Goal: Feedback & Contribution: Leave review/rating

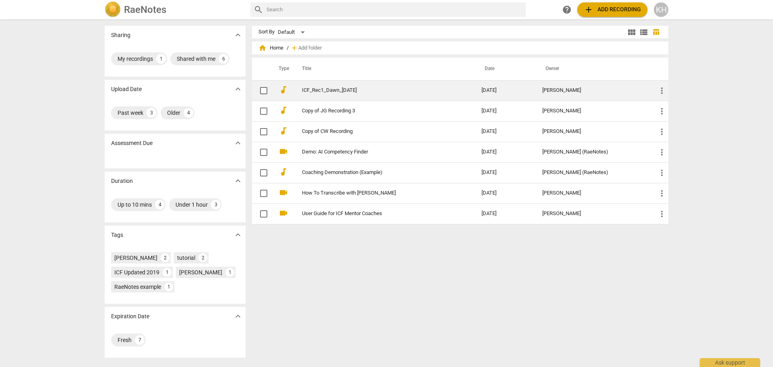
click at [337, 91] on link "ICF_Rec1_Dawn_[DATE]" at bounding box center [377, 90] width 151 height 6
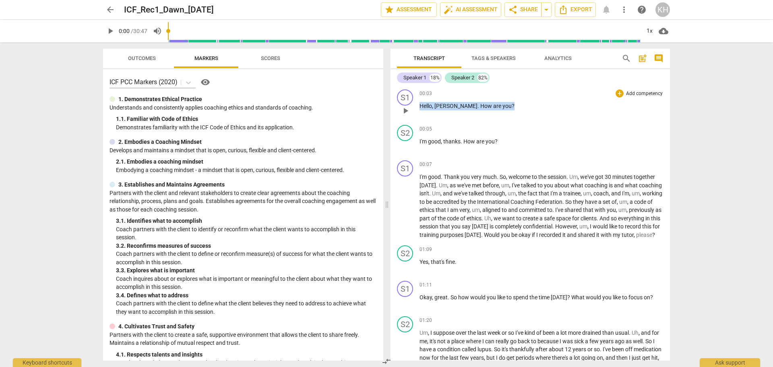
drag, startPoint x: 525, startPoint y: 108, endPoint x: 420, endPoint y: 104, distance: 105.9
click at [420, 104] on p "Hello , [PERSON_NAME] . How are you ?" at bounding box center [542, 106] width 244 height 8
click at [494, 95] on div "+" at bounding box center [493, 95] width 8 height 8
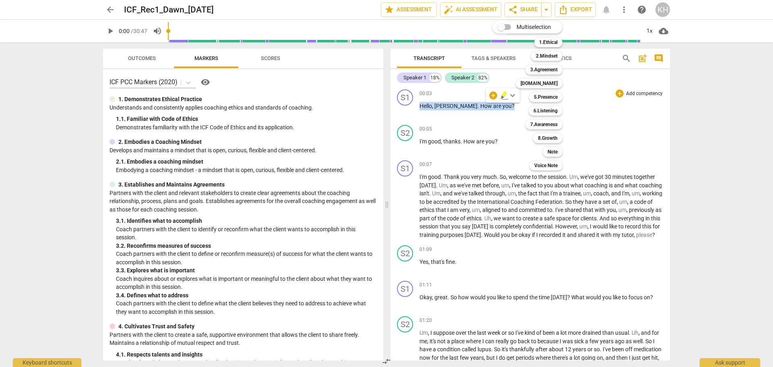
click at [511, 27] on input "Multiselection" at bounding box center [501, 26] width 19 height 19
checkbox input "true"
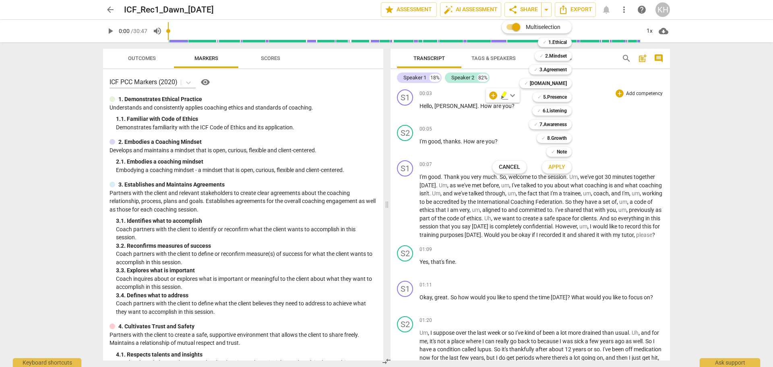
click at [515, 114] on div at bounding box center [386, 183] width 773 height 367
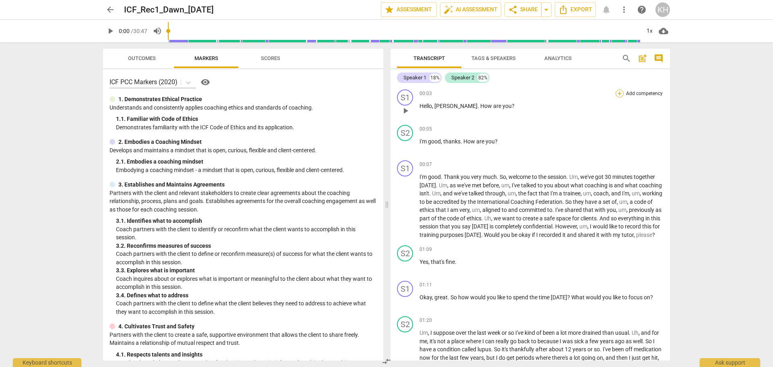
click at [515, 94] on div "+" at bounding box center [620, 93] width 8 height 8
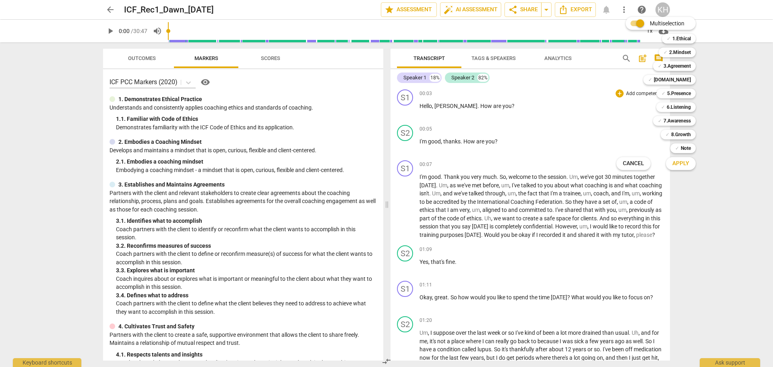
click at [515, 165] on span "Cancel" at bounding box center [633, 163] width 21 height 8
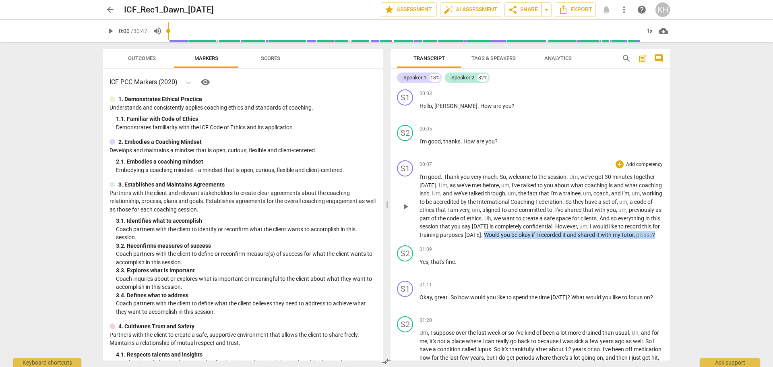
drag, startPoint x: 526, startPoint y: 234, endPoint x: 533, endPoint y: 240, distance: 8.9
click at [515, 239] on p "I'm good . Thank you very much . So , welcome to the session . Um , we've got 3…" at bounding box center [542, 206] width 244 height 66
click at [468, 234] on div "+" at bounding box center [469, 232] width 8 height 8
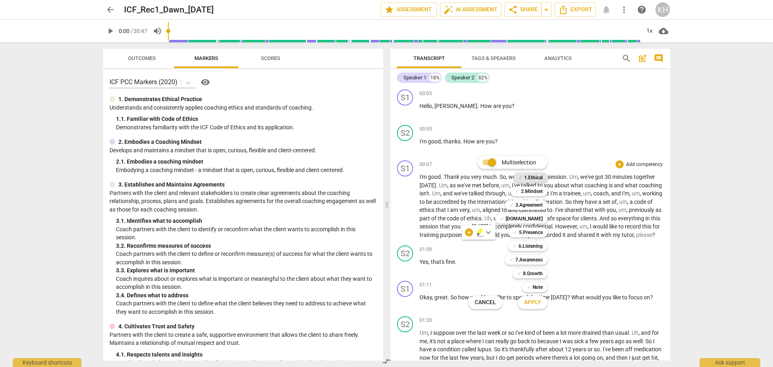
click at [515, 179] on b "1.Ethical" at bounding box center [533, 178] width 19 height 10
click at [515, 203] on b "3.Agreement" at bounding box center [528, 205] width 27 height 10
click at [515, 254] on span "Apply" at bounding box center [532, 302] width 17 height 8
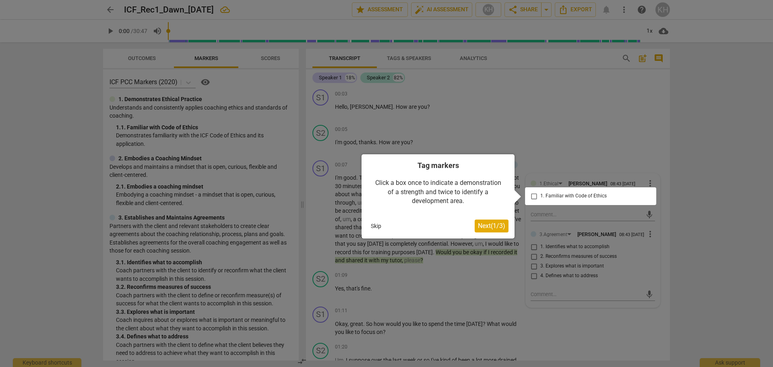
click at [378, 225] on button "Skip" at bounding box center [376, 226] width 17 height 12
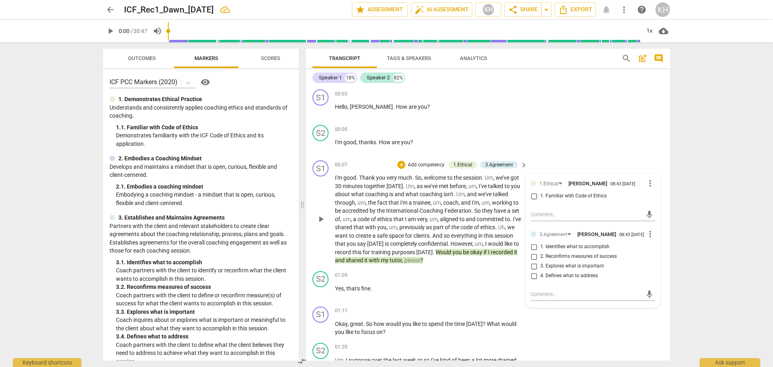
click at [515, 195] on span "1. Familiar with Code of Ethics" at bounding box center [573, 195] width 66 height 7
click at [515, 195] on input "1. Familiar with Code of Ethics" at bounding box center [533, 196] width 13 height 10
checkbox input "true"
click at [515, 238] on span "more_vert" at bounding box center [650, 234] width 10 height 10
click at [471, 254] on div at bounding box center [386, 183] width 773 height 367
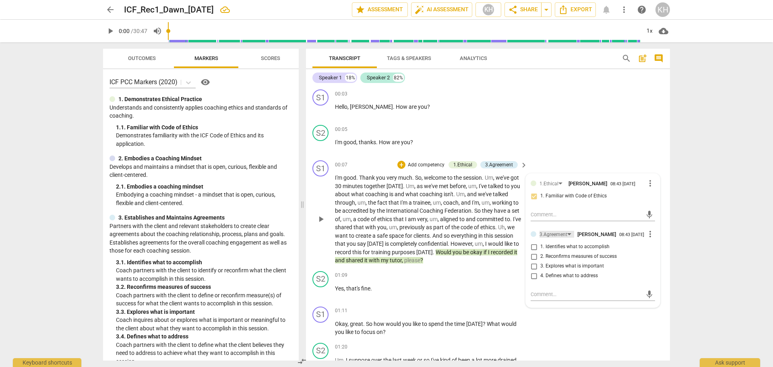
click at [515, 234] on div "3.Agreement" at bounding box center [554, 235] width 28 height 8
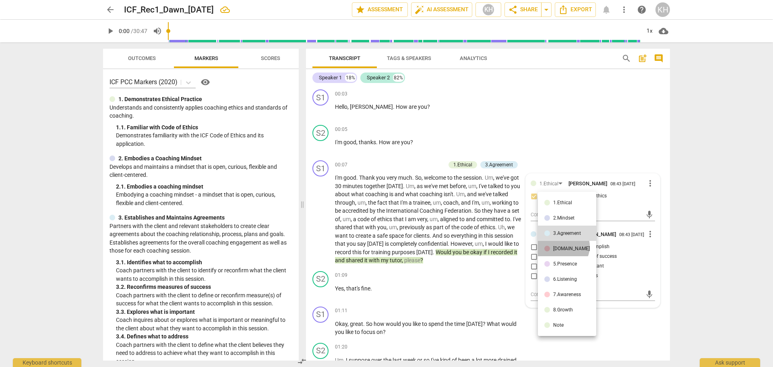
click at [515, 246] on div "[DOMAIN_NAME]" at bounding box center [571, 248] width 37 height 5
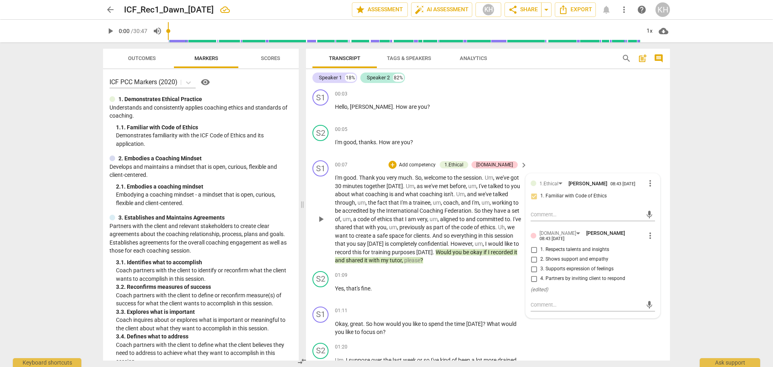
click at [515, 254] on span "2. Shows support and empathy" at bounding box center [574, 259] width 68 height 7
click at [515, 254] on input "2. Shows support and empathy" at bounding box center [533, 259] width 13 height 10
checkbox input "true"
click at [515, 254] on textarea at bounding box center [587, 305] width 112 height 8
click at [515, 233] on span "more_vert" at bounding box center [650, 236] width 10 height 10
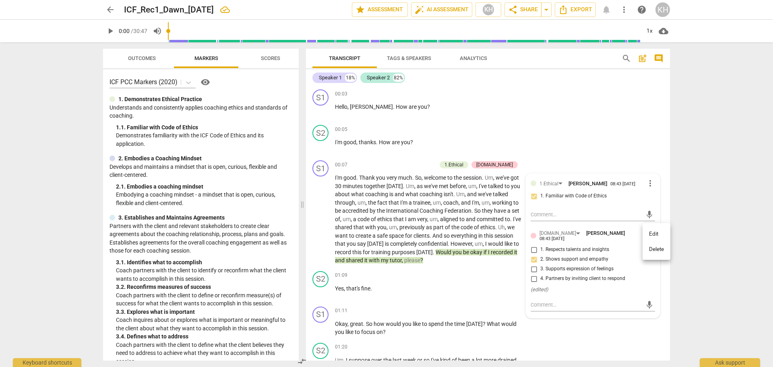
click at [515, 254] on div at bounding box center [386, 183] width 773 height 367
click at [431, 219] on span "um" at bounding box center [434, 219] width 8 height 6
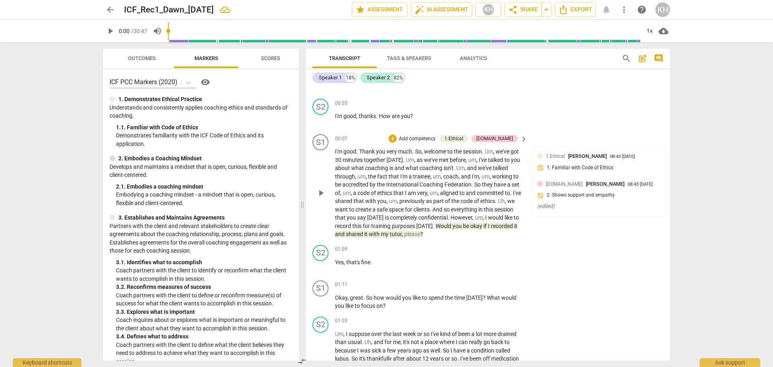
scroll to position [40, 0]
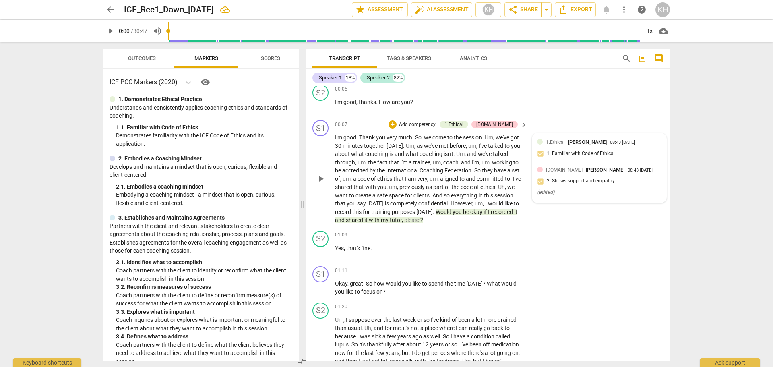
click at [515, 192] on div "( edited )" at bounding box center [599, 192] width 124 height 8
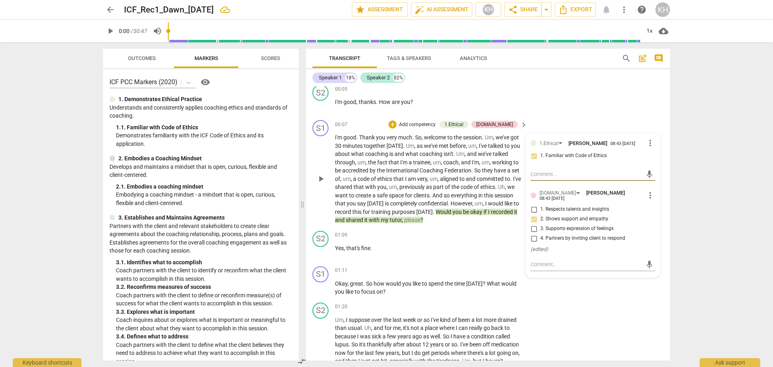
click at [515, 206] on span "1. Respects talents and insights" at bounding box center [574, 209] width 69 height 7
click at [515, 206] on input "1. Respects talents and insights" at bounding box center [533, 210] width 13 height 10
click at [515, 206] on span "1. Respects talents and insights" at bounding box center [574, 209] width 69 height 7
click at [515, 206] on input "1. Respects talents and insights" at bounding box center [533, 210] width 13 height 10
click at [515, 206] on span "1. Respects talents and insights" at bounding box center [574, 209] width 69 height 7
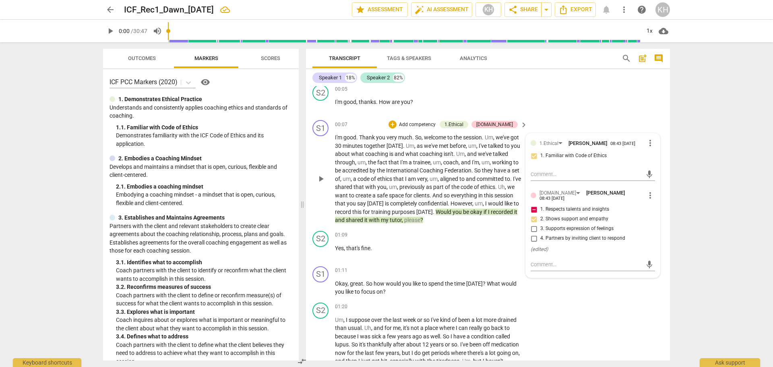
click at [515, 206] on input "1. Respects talents and insights" at bounding box center [533, 210] width 13 height 10
click at [515, 207] on span "1. Respects talents and insights" at bounding box center [574, 209] width 69 height 7
click at [515, 207] on input "1. Respects talents and insights" at bounding box center [533, 210] width 13 height 10
click at [515, 206] on span "1. Respects talents and insights" at bounding box center [574, 209] width 69 height 7
click at [515, 205] on input "1. Respects talents and insights" at bounding box center [533, 210] width 13 height 10
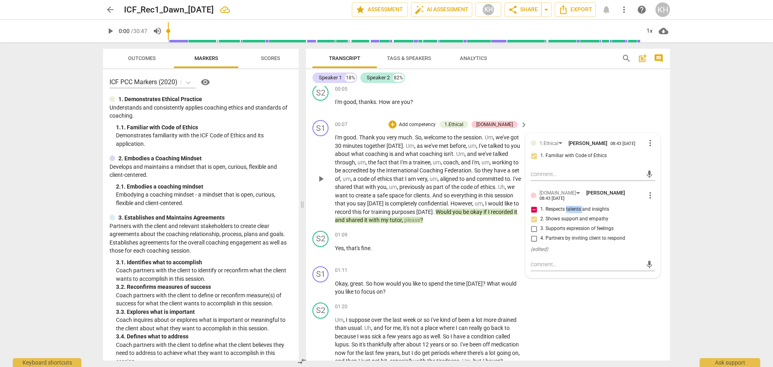
click at [515, 206] on span "1. Respects talents and insights" at bounding box center [574, 209] width 69 height 7
click at [515, 205] on input "1. Respects talents and insights" at bounding box center [533, 210] width 13 height 10
click at [515, 206] on span "1. Respects talents and insights" at bounding box center [574, 209] width 69 height 7
click at [515, 205] on input "1. Respects talents and insights" at bounding box center [533, 210] width 13 height 10
click at [515, 206] on span "1. Respects talents and insights" at bounding box center [574, 209] width 69 height 7
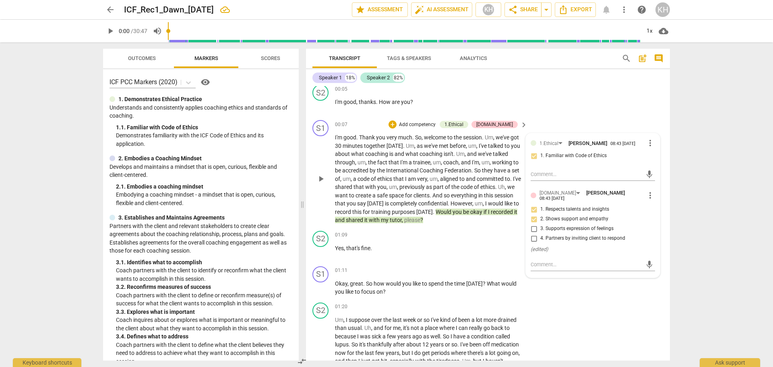
click at [515, 205] on input "1. Respects talents and insights" at bounding box center [533, 210] width 13 height 10
click at [515, 206] on span "1. Respects talents and insights" at bounding box center [574, 209] width 69 height 7
click at [515, 206] on input "1. Respects talents and insights" at bounding box center [533, 210] width 13 height 10
checkbox input "false"
click at [475, 165] on span "I'm" at bounding box center [475, 162] width 7 height 6
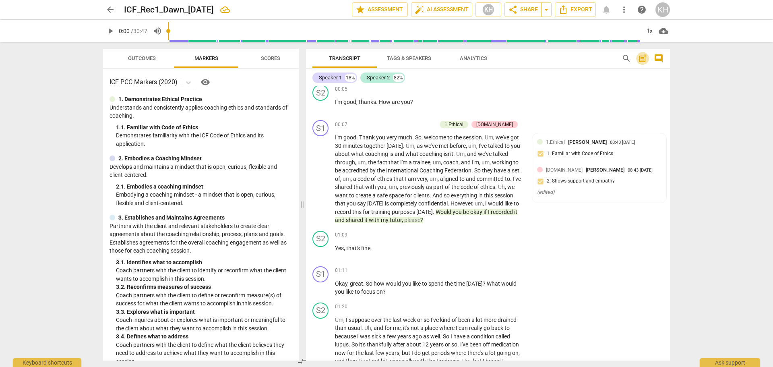
click at [515, 58] on span "post_add" at bounding box center [643, 59] width 10 height 10
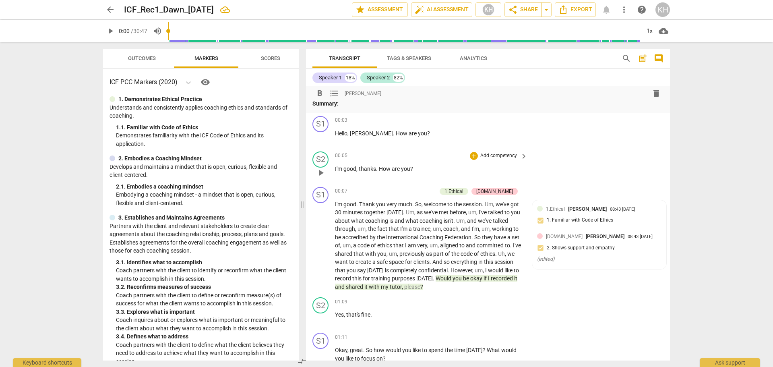
scroll to position [0, 0]
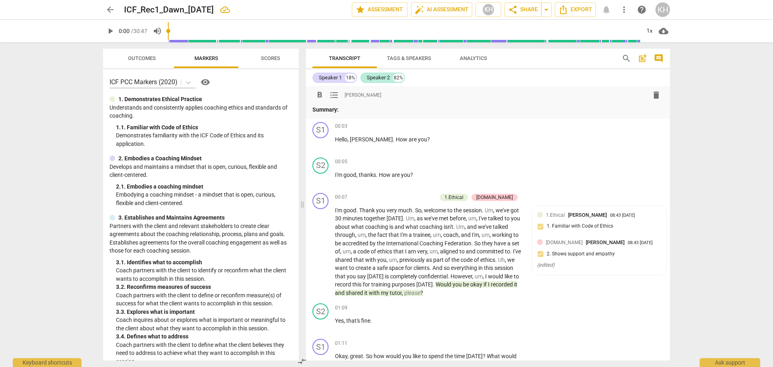
click at [346, 108] on p "Summary:" at bounding box center [487, 109] width 351 height 8
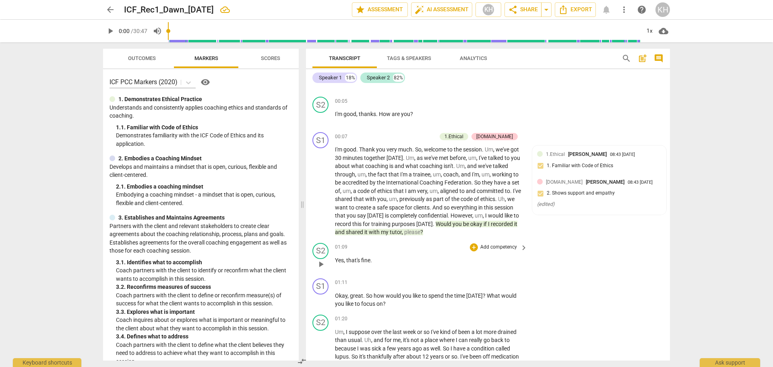
scroll to position [121, 0]
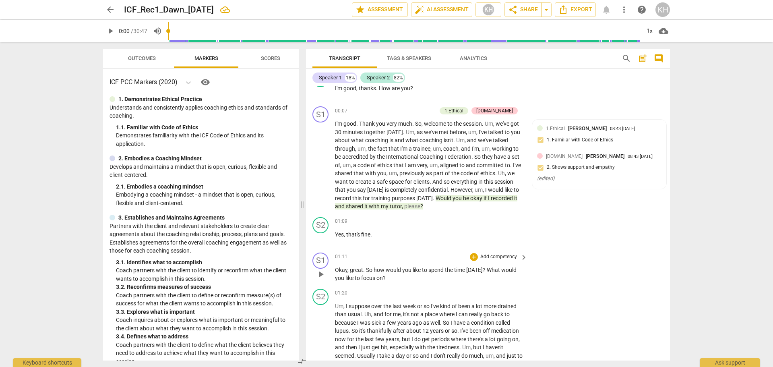
click at [488, 254] on span "What" at bounding box center [494, 270] width 14 height 6
drag, startPoint x: 485, startPoint y: 270, endPoint x: 490, endPoint y: 275, distance: 6.6
click at [490, 254] on p "Okay , great . So how would you like to spend the time [DATE] ? What would you …" at bounding box center [429, 274] width 188 height 17
click at [496, 254] on p "Add competency" at bounding box center [499, 256] width 38 height 7
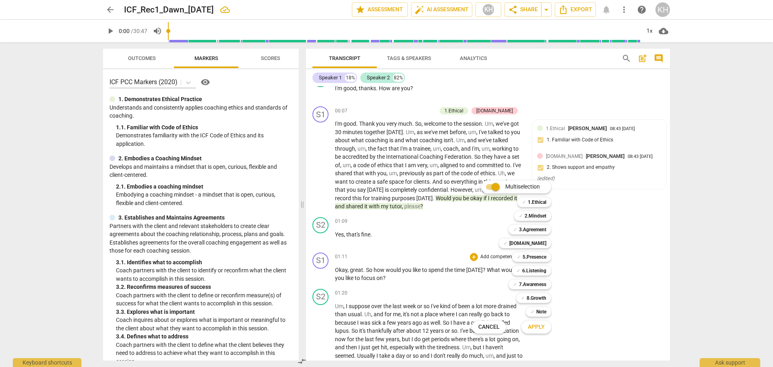
click at [459, 230] on div at bounding box center [386, 183] width 773 height 367
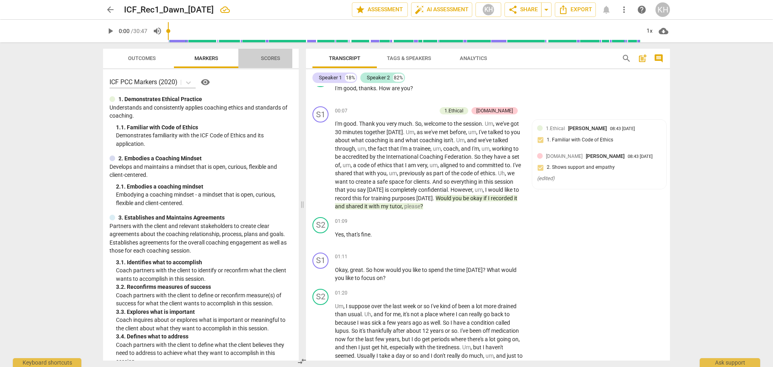
click at [277, 57] on span "Scores" at bounding box center [270, 58] width 19 height 6
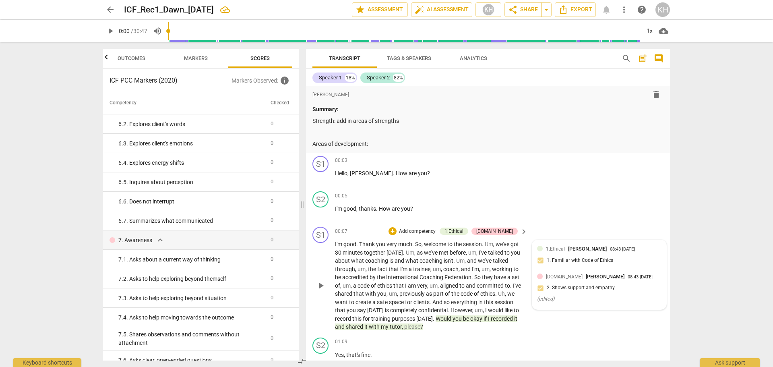
scroll to position [0, 0]
click at [515, 13] on span "Export" at bounding box center [575, 10] width 34 height 10
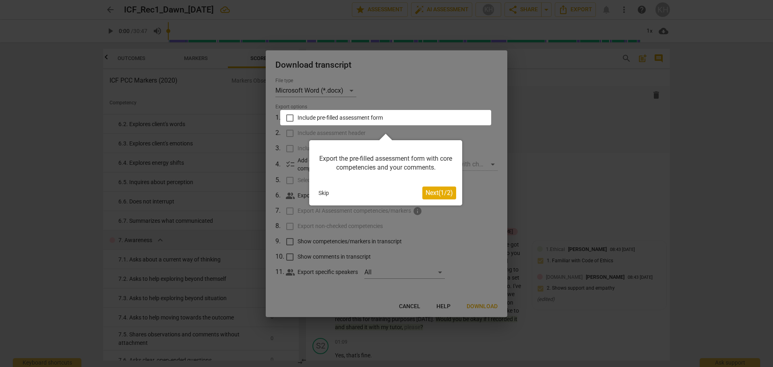
click at [326, 191] on button "Skip" at bounding box center [323, 193] width 17 height 12
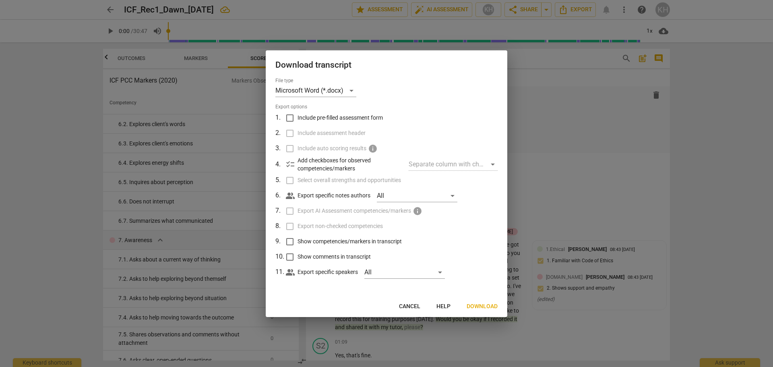
click at [368, 116] on span "Include pre-filled assessment form" at bounding box center [340, 118] width 85 height 8
click at [298, 116] on input "Include pre-filled assessment form" at bounding box center [289, 117] width 15 height 15
checkbox input "true"
click at [344, 241] on span "Show competencies/markers in transcript" at bounding box center [350, 241] width 104 height 8
click at [298, 241] on input "Show competencies/markers in transcript" at bounding box center [289, 241] width 15 height 15
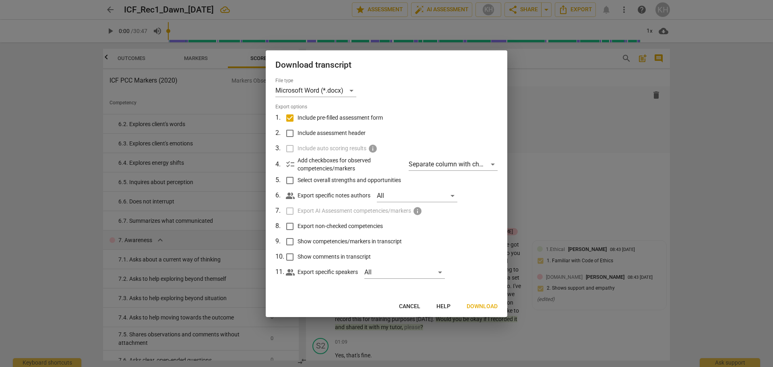
checkbox input "true"
click at [346, 253] on span "Show comments in transcript" at bounding box center [334, 256] width 73 height 8
click at [298, 253] on input "Show comments in transcript" at bounding box center [289, 256] width 15 height 15
checkbox input "true"
click at [427, 164] on div "Separate column with check marks" at bounding box center [453, 164] width 89 height 13
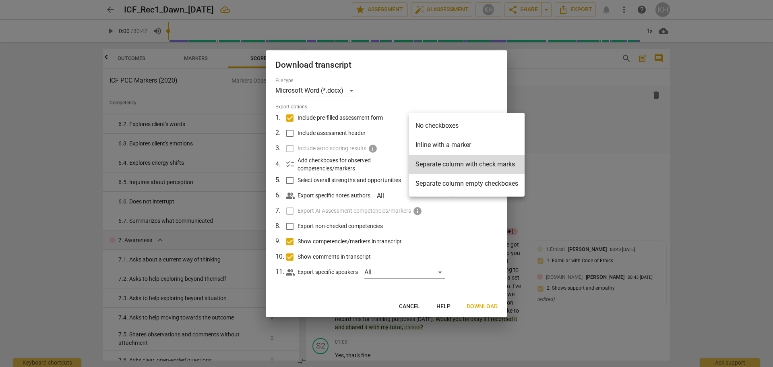
click at [427, 164] on li "Separate column with check marks" at bounding box center [467, 164] width 116 height 19
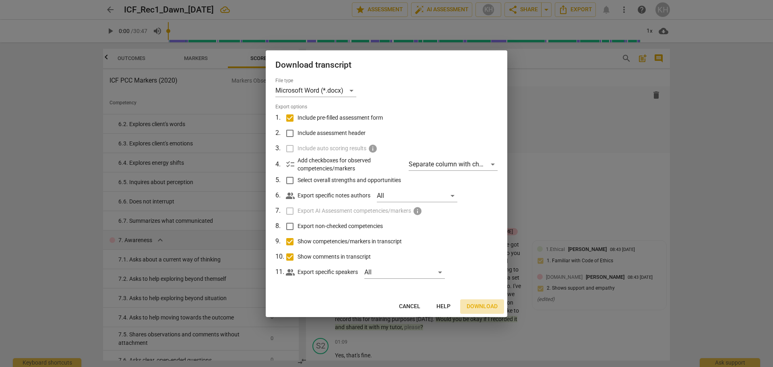
click at [492, 254] on button "Download" at bounding box center [482, 306] width 44 height 14
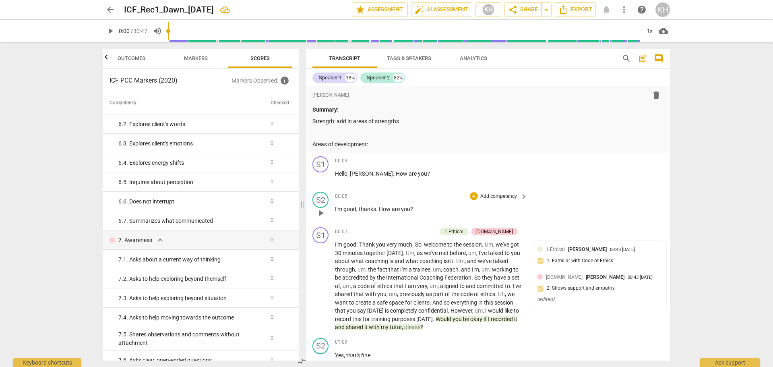
click at [515, 215] on div "S2 play_arrow pause 00:05 + Add competency keyboard_arrow_right I'm good , than…" at bounding box center [488, 205] width 364 height 35
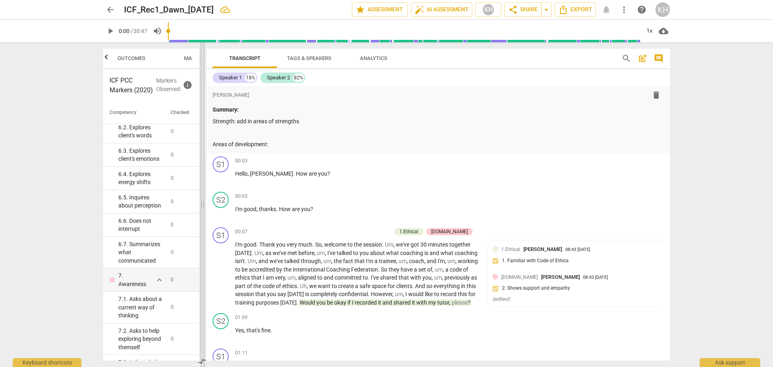
scroll to position [626, 0]
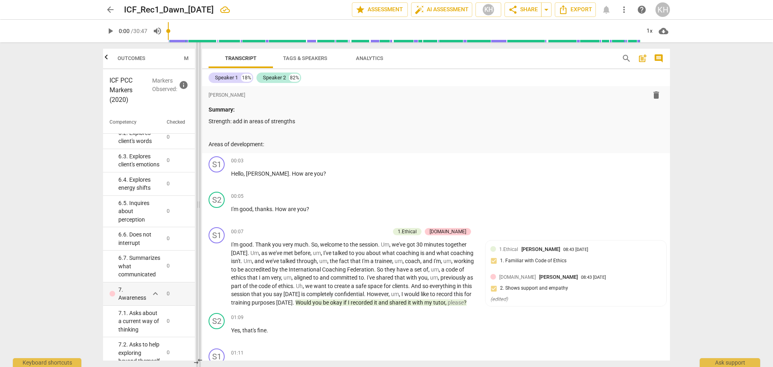
drag, startPoint x: 303, startPoint y: 209, endPoint x: 199, endPoint y: 202, distance: 104.1
click at [199, 202] on span at bounding box center [198, 204] width 5 height 325
click at [110, 32] on span "play_arrow" at bounding box center [110, 31] width 10 height 10
click at [217, 177] on span "pause" at bounding box center [217, 178] width 10 height 10
type input "8"
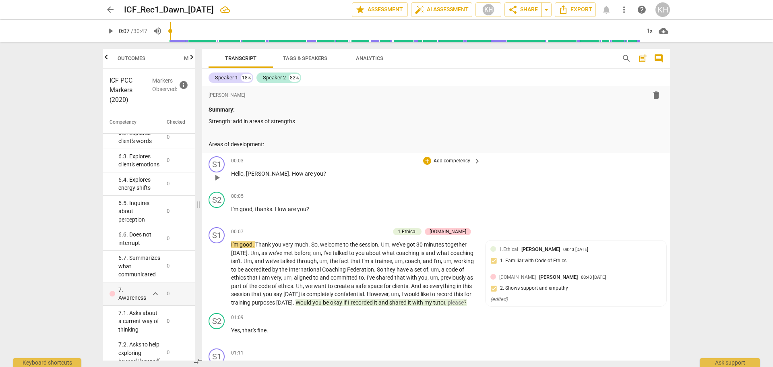
click at [442, 161] on p "Add competency" at bounding box center [452, 160] width 38 height 7
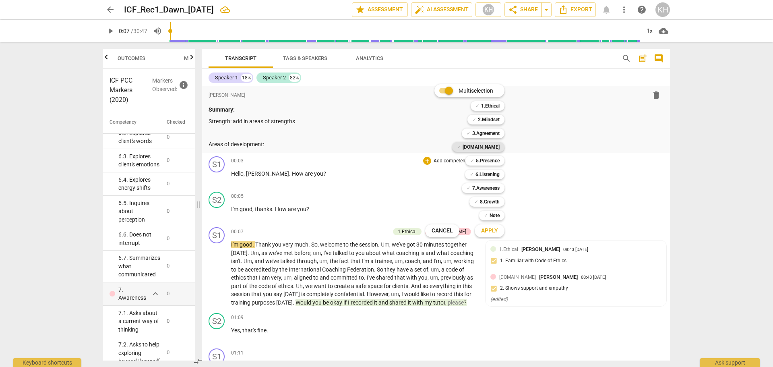
click at [486, 149] on b "[DOMAIN_NAME]" at bounding box center [481, 147] width 37 height 10
click at [490, 228] on span "Apply" at bounding box center [489, 231] width 17 height 8
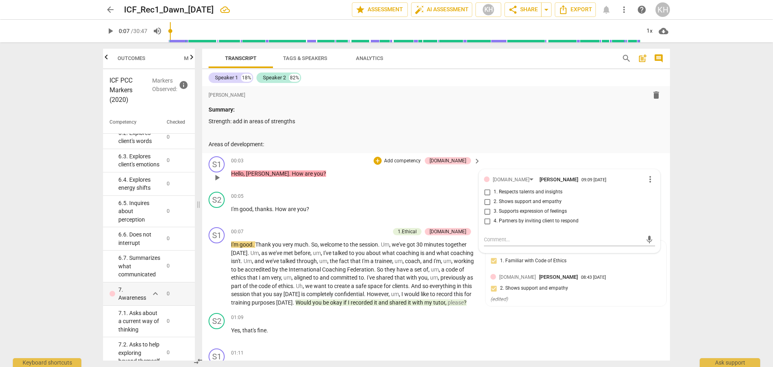
click at [515, 202] on span "2. Shows support and empathy" at bounding box center [528, 201] width 68 height 7
click at [494, 202] on input "2. Shows support and empathy" at bounding box center [487, 202] width 13 height 10
checkbox input "true"
click at [357, 210] on p "I'm good , thanks . How are you ?" at bounding box center [354, 209] width 246 height 8
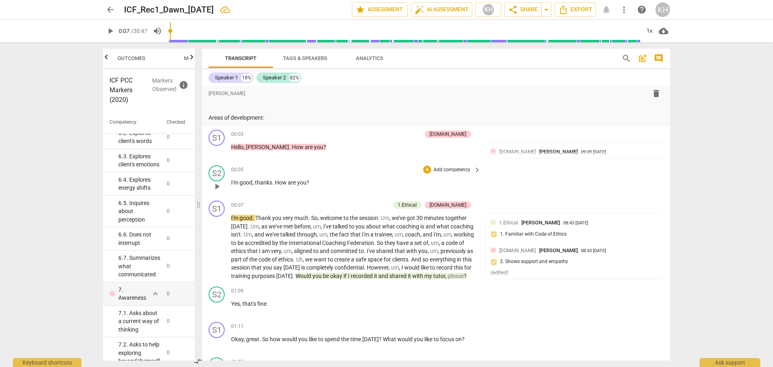
scroll to position [40, 0]
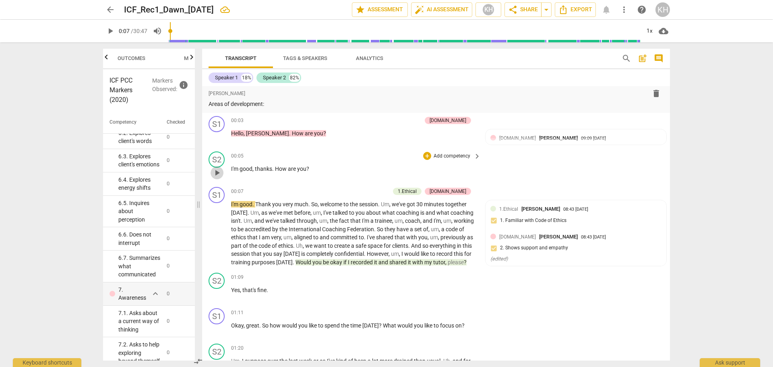
click at [218, 173] on span "play_arrow" at bounding box center [217, 173] width 10 height 10
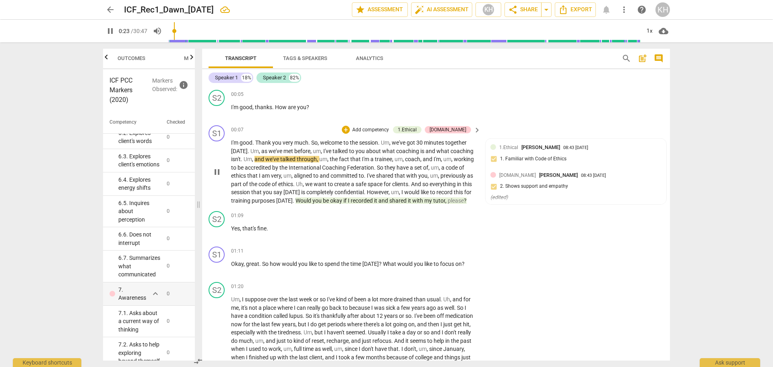
scroll to position [121, 0]
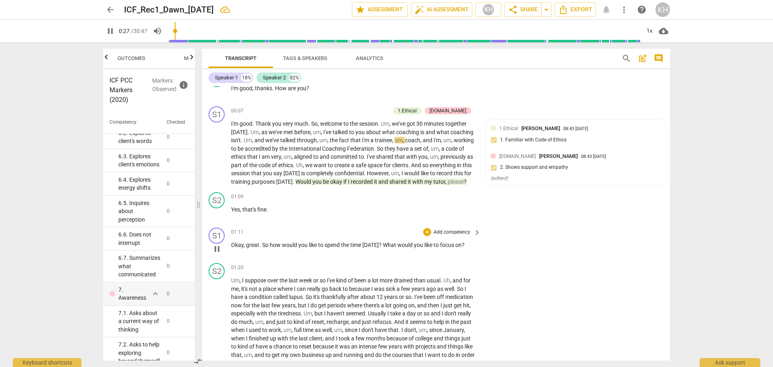
click at [447, 231] on p "Add competency" at bounding box center [452, 232] width 38 height 7
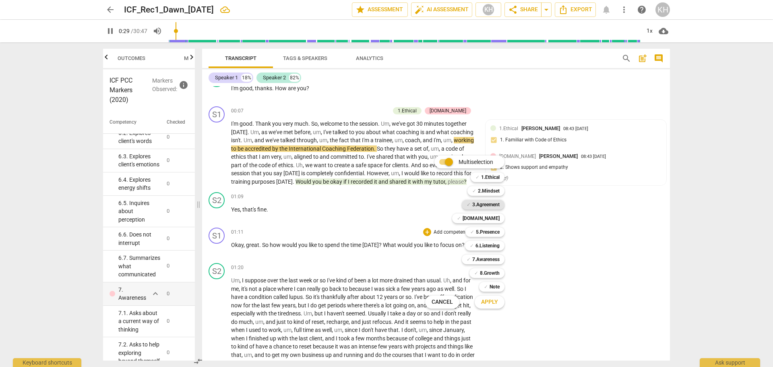
click at [482, 206] on b "3.Agreement" at bounding box center [485, 205] width 27 height 10
click at [492, 254] on span "Apply" at bounding box center [489, 302] width 17 height 8
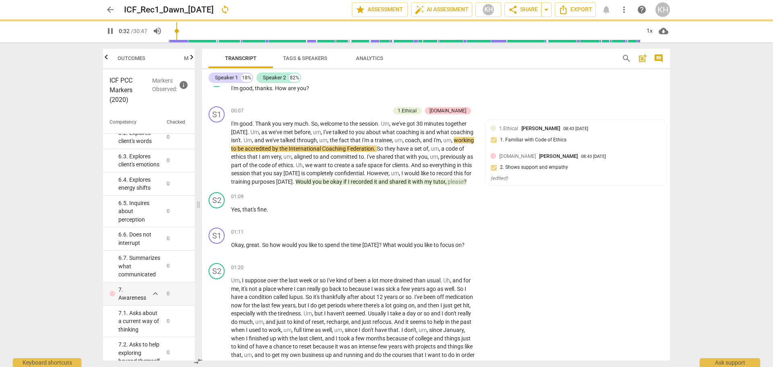
type input "32"
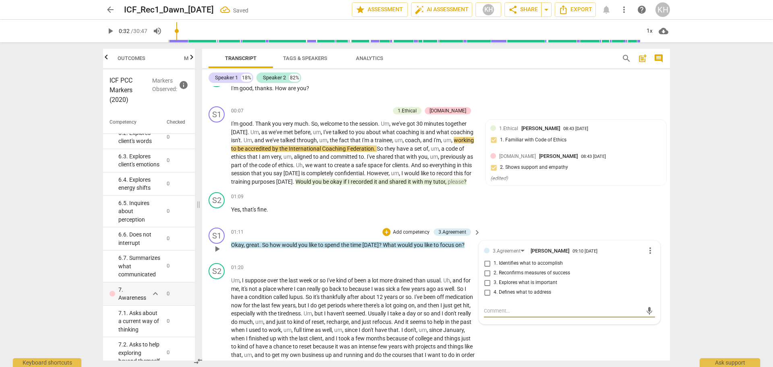
click at [515, 254] on span "1. Identifies what to accomplish" at bounding box center [528, 263] width 69 height 7
click at [494, 254] on input "1. Identifies what to accomplish" at bounding box center [487, 263] width 13 height 10
checkbox input "true"
click at [464, 254] on div "S1 play_arrow pause 01:11 + Add competency 3.Agreement keyboard_arrow_right Oka…" at bounding box center [436, 241] width 468 height 35
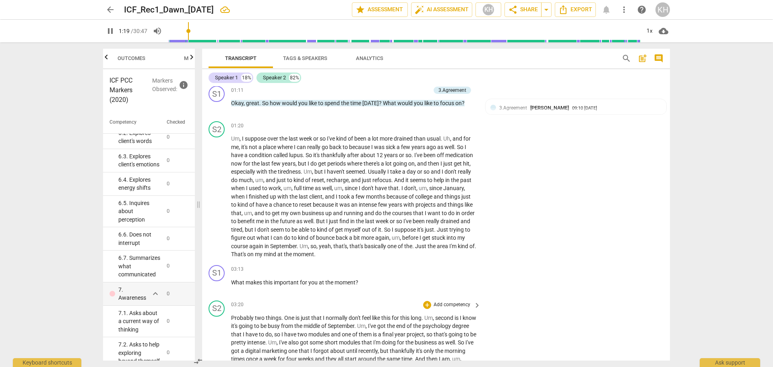
scroll to position [282, 0]
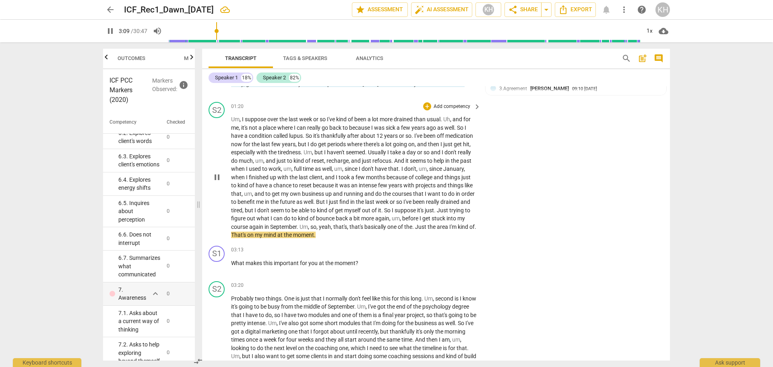
click at [218, 174] on span "pause" at bounding box center [217, 177] width 10 height 10
click at [218, 174] on span "play_arrow" at bounding box center [217, 177] width 10 height 10
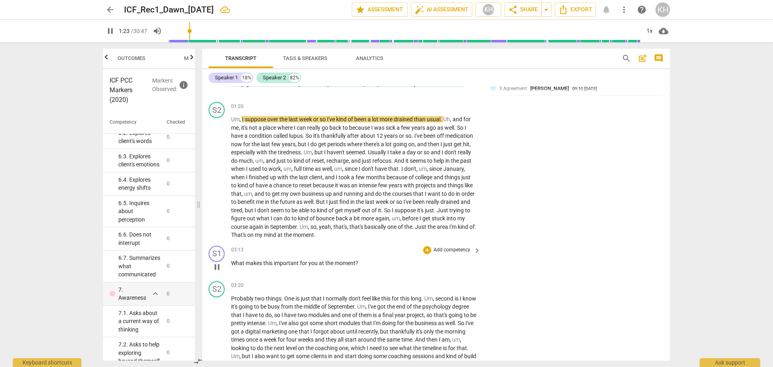
click at [453, 249] on p "Add competency" at bounding box center [452, 249] width 38 height 7
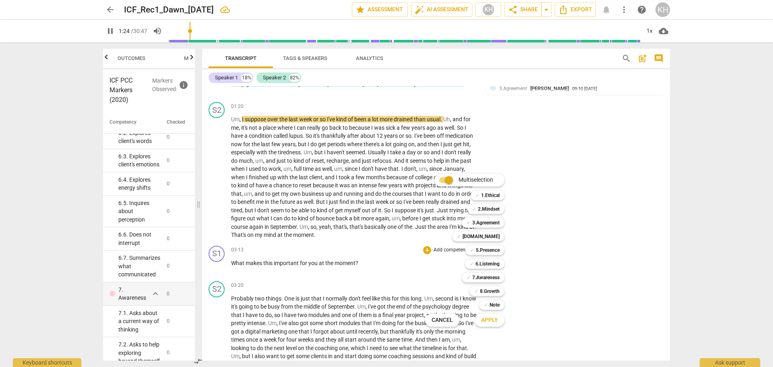
click at [320, 236] on div at bounding box center [386, 183] width 773 height 367
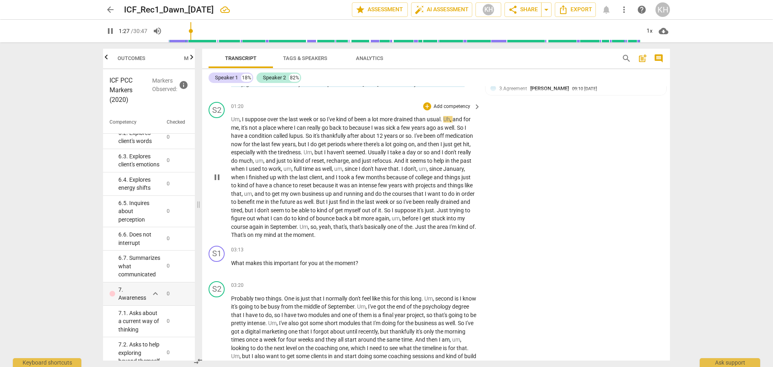
click at [404, 230] on span "the" at bounding box center [408, 226] width 8 height 6
click at [444, 251] on p "Add competency" at bounding box center [452, 249] width 38 height 7
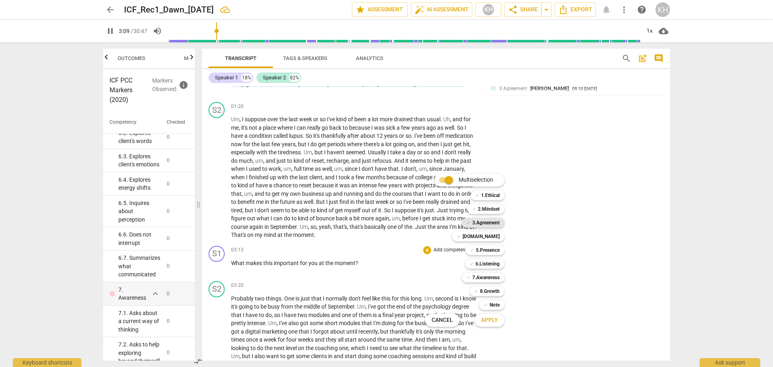
click at [481, 220] on b "3.Agreement" at bounding box center [485, 223] width 27 height 10
click at [487, 254] on span "Apply" at bounding box center [489, 320] width 17 height 8
type input "193"
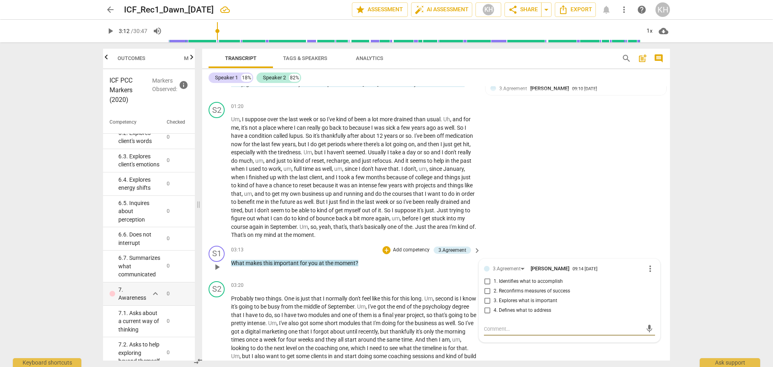
click at [515, 254] on span "3. Explores what is important" at bounding box center [526, 300] width 64 height 7
click at [494, 254] on input "3. Explores what is important" at bounding box center [487, 301] width 13 height 10
checkbox input "true"
click at [414, 254] on div "03:13 + Add competency 3.Agreement keyboard_arrow_right What makes this importa…" at bounding box center [356, 260] width 250 height 29
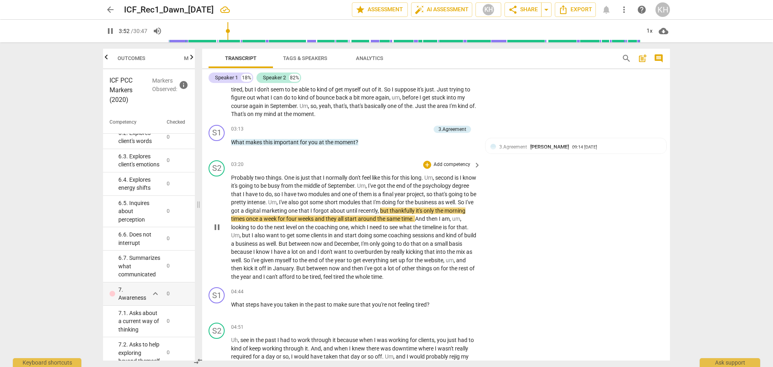
scroll to position [443, 0]
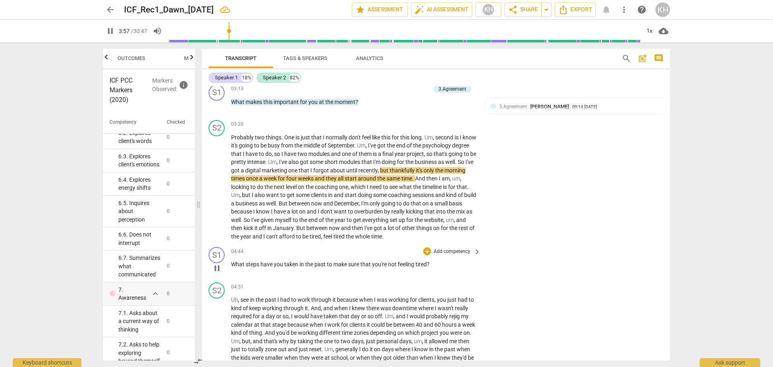
click at [218, 254] on span "pause" at bounding box center [217, 268] width 10 height 10
type input "238"
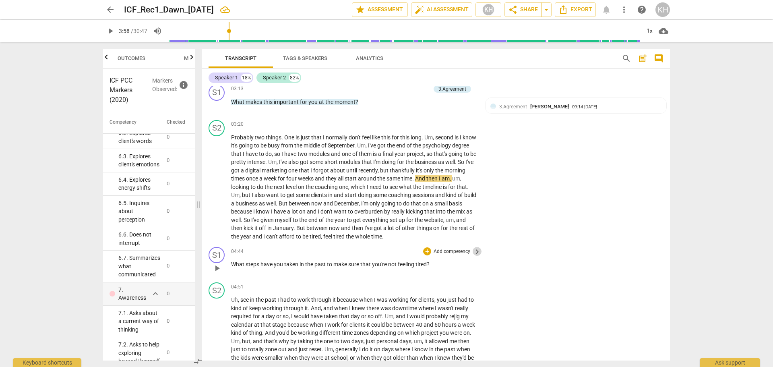
click at [475, 253] on span "keyboard_arrow_right" at bounding box center [477, 252] width 10 height 10
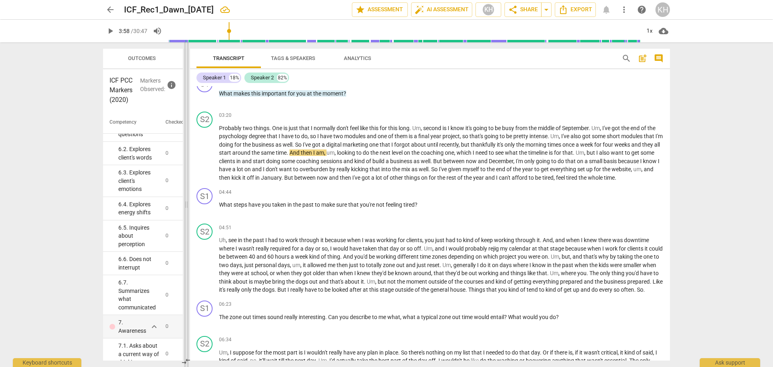
scroll to position [360, 0]
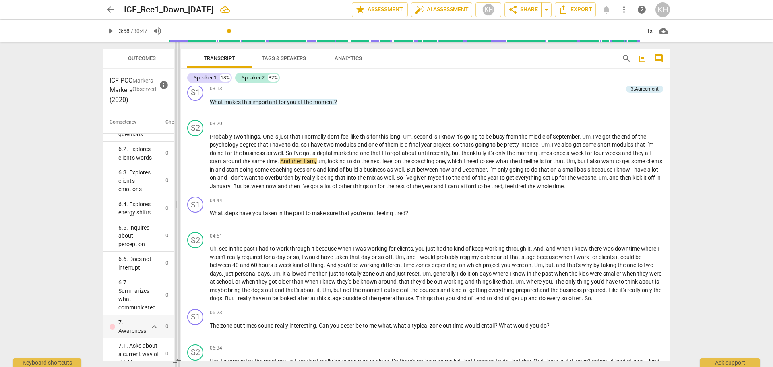
drag, startPoint x: 388, startPoint y: 206, endPoint x: 178, endPoint y: 198, distance: 209.9
click at [178, 198] on span at bounding box center [177, 204] width 5 height 325
drag, startPoint x: 213, startPoint y: 211, endPoint x: 409, endPoint y: 215, distance: 196.1
click at [409, 215] on p "What steps have you taken in the past to make sure that you're not feeling tire…" at bounding box center [437, 213] width 454 height 8
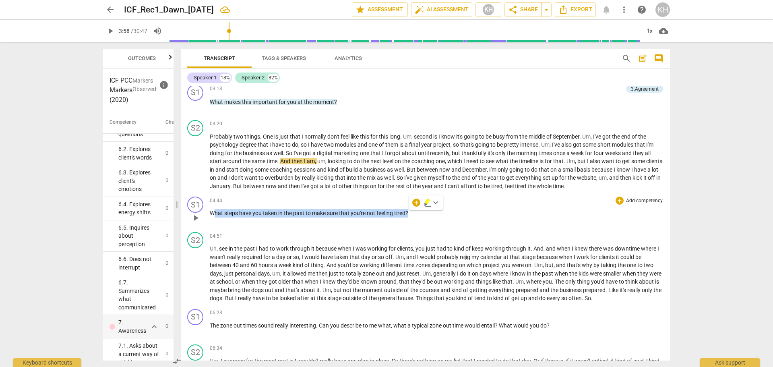
click at [515, 201] on p "Add competency" at bounding box center [644, 200] width 38 height 7
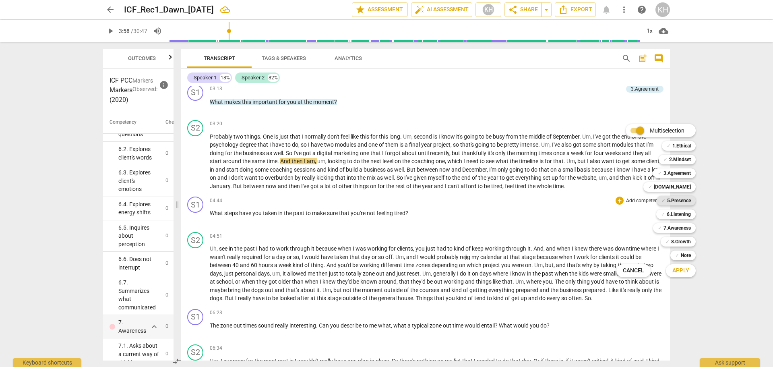
click at [515, 201] on b "5.Presence" at bounding box center [679, 201] width 24 height 10
click at [515, 254] on span "Apply" at bounding box center [680, 271] width 17 height 8
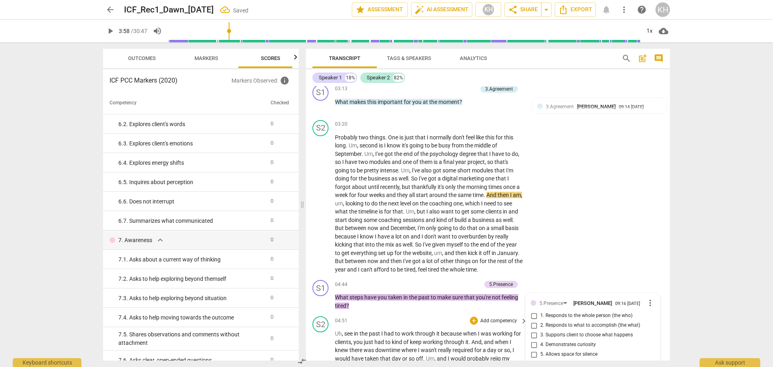
scroll to position [659, 0]
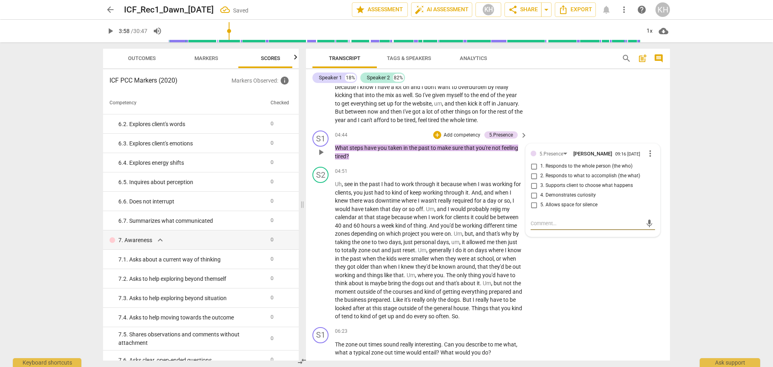
click at [515, 164] on span "1. Responds to the whole person (the who)" at bounding box center [586, 166] width 92 height 7
click at [515, 164] on input "1. Responds to the whole person (the who)" at bounding box center [533, 166] width 13 height 10
checkbox input "true"
click at [515, 194] on span "4. Demonstrates curiosity" at bounding box center [568, 195] width 56 height 7
click at [515, 194] on input "4. Demonstrates curiosity" at bounding box center [533, 195] width 13 height 10
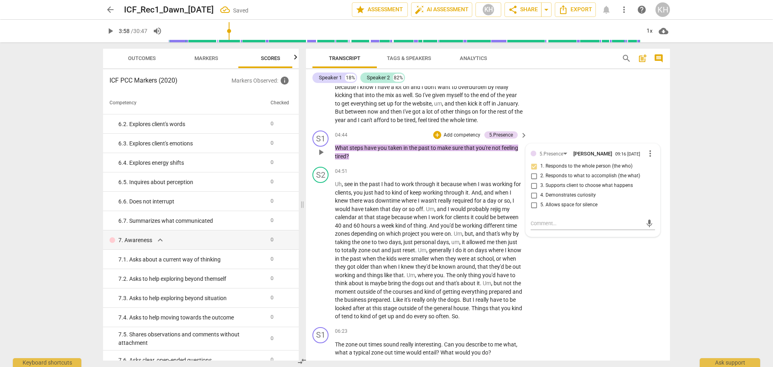
checkbox input "true"
click at [504, 162] on div "S1 play_arrow pause 04:44 + Add competency 5.Presence keyboard_arrow_right What…" at bounding box center [488, 145] width 364 height 36
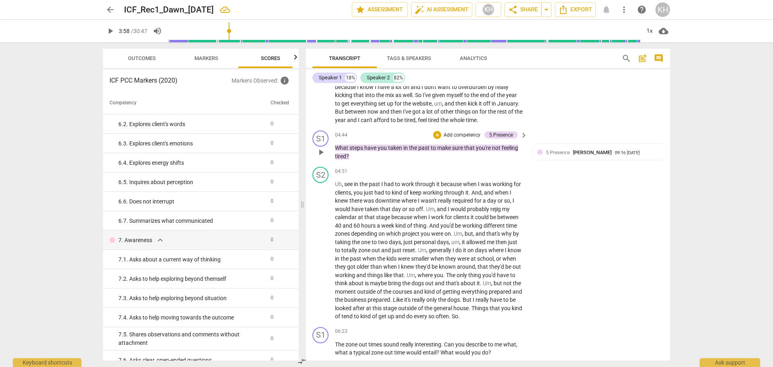
click at [467, 132] on p "Add competency" at bounding box center [462, 135] width 38 height 7
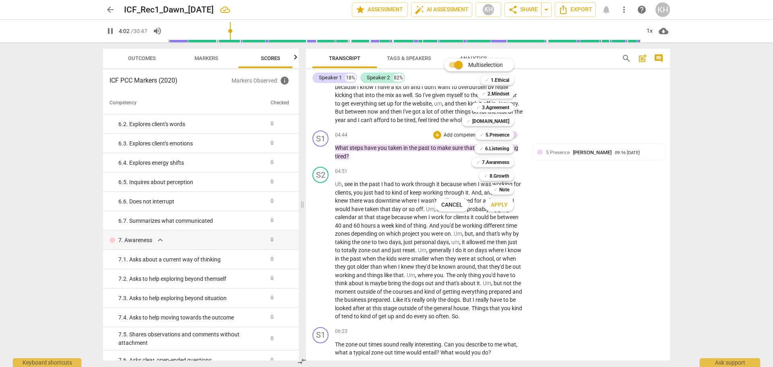
click at [113, 31] on div at bounding box center [386, 183] width 773 height 367
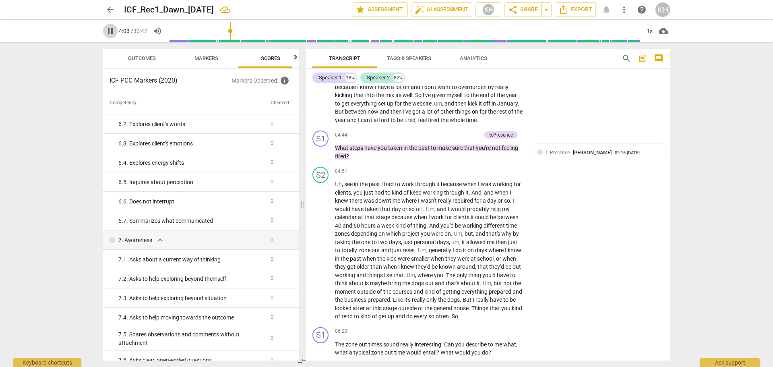
click at [112, 30] on span "pause" at bounding box center [110, 31] width 10 height 10
type input "243"
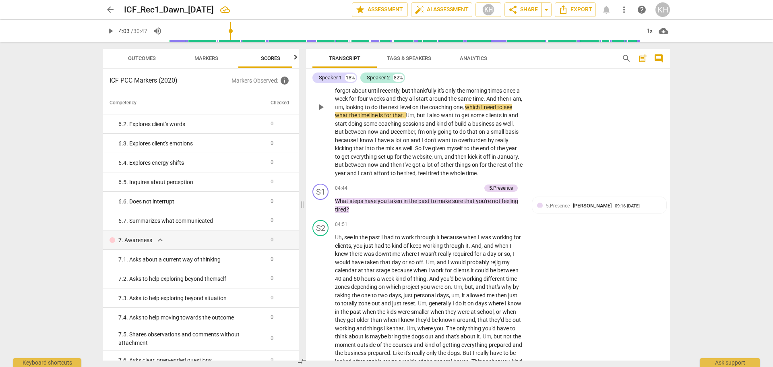
scroll to position [619, 0]
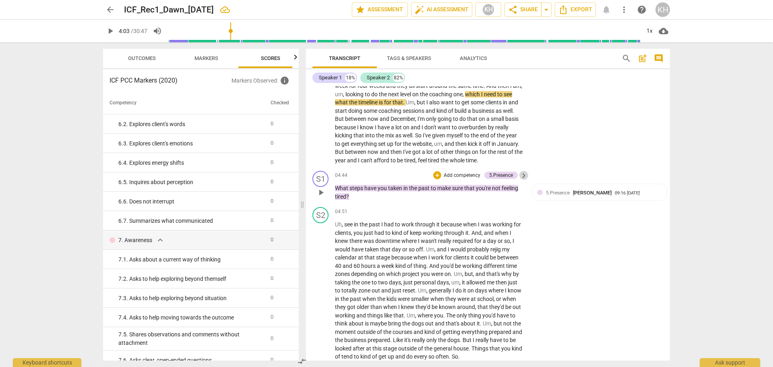
click at [515, 176] on span "keyboard_arrow_right" at bounding box center [524, 176] width 10 height 10
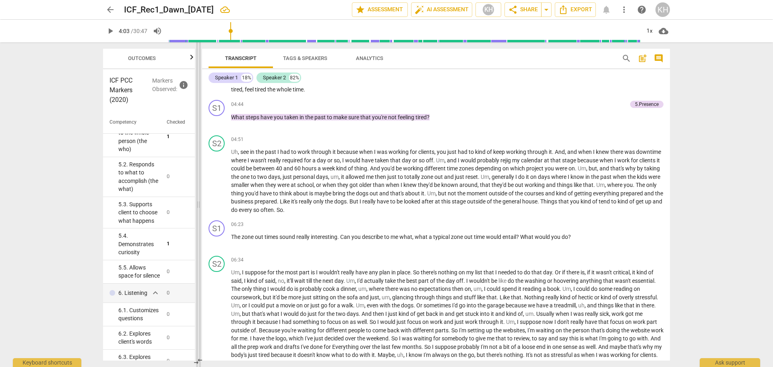
scroll to position [440, 0]
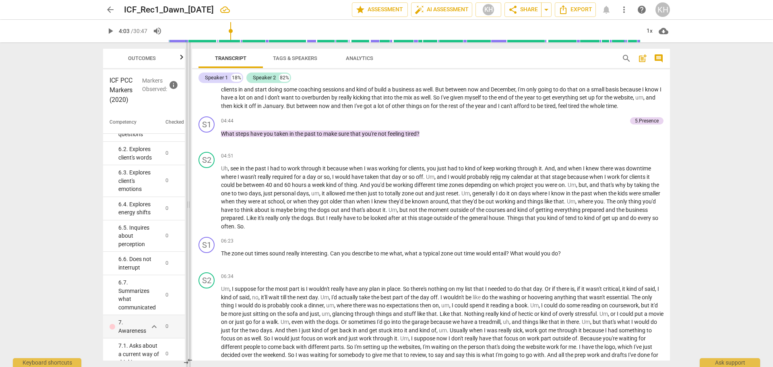
drag, startPoint x: 389, startPoint y: 203, endPoint x: 190, endPoint y: 206, distance: 198.9
click at [190, 206] on span at bounding box center [188, 204] width 5 height 325
click at [515, 125] on p "Add competency" at bounding box center [608, 121] width 38 height 7
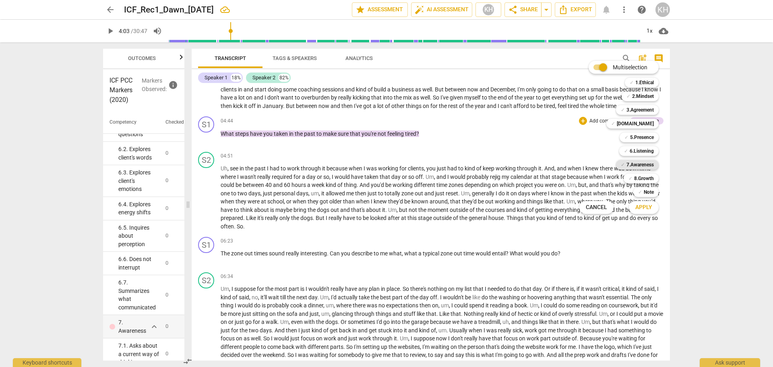
click at [515, 164] on b "7.Awareness" at bounding box center [639, 165] width 27 height 10
click at [515, 207] on span "Apply" at bounding box center [643, 207] width 17 height 8
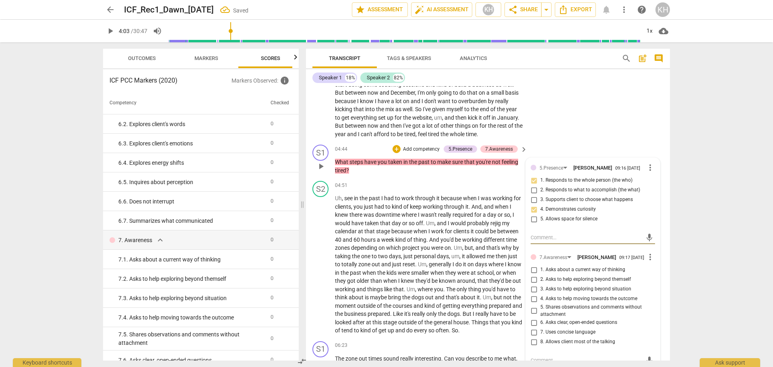
scroll to position [659, 0]
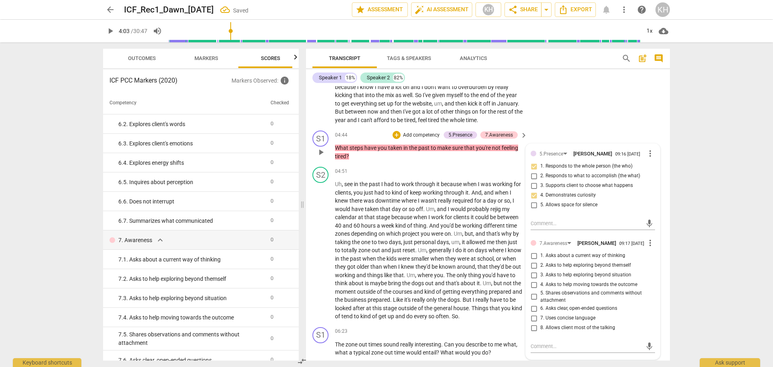
click at [515, 254] on span "3. Asks to help exploring beyond situation" at bounding box center [585, 274] width 91 height 7
click at [515, 254] on input "3. Asks to help exploring beyond situation" at bounding box center [533, 275] width 13 height 10
checkbox input "true"
click at [515, 254] on span "6. Asks clear, open-ended questions" at bounding box center [578, 308] width 77 height 7
click at [515, 254] on input "6. Asks clear, open-ended questions" at bounding box center [533, 309] width 13 height 10
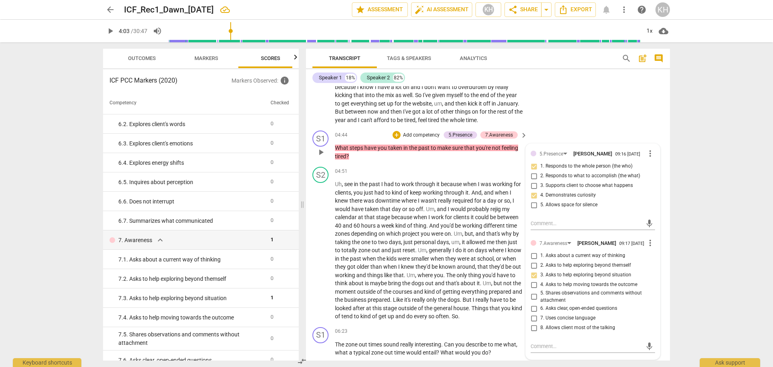
checkbox input "true"
click at [515, 254] on span "8. Allows client most of the talking" at bounding box center [577, 327] width 75 height 7
click at [515, 254] on input "8. Allows client most of the talking" at bounding box center [533, 328] width 13 height 10
checkbox input "true"
click at [502, 157] on p "What steps have you taken in the past to make sure that you're not feeling tire…" at bounding box center [429, 152] width 188 height 17
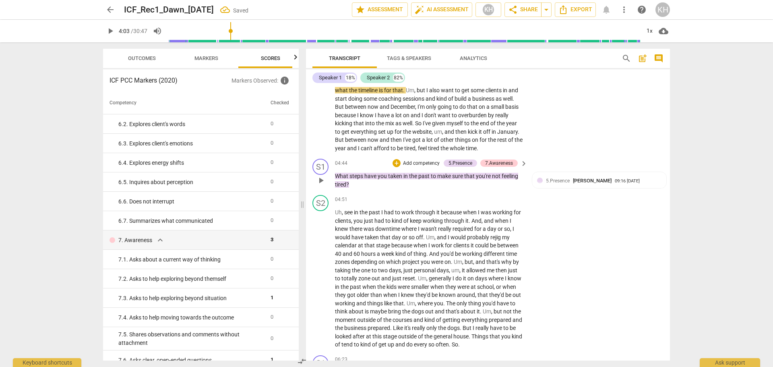
scroll to position [619, 0]
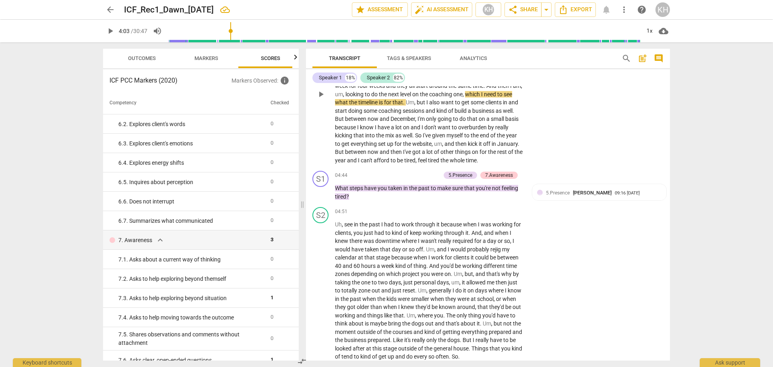
click at [320, 95] on span "play_arrow" at bounding box center [321, 94] width 10 height 10
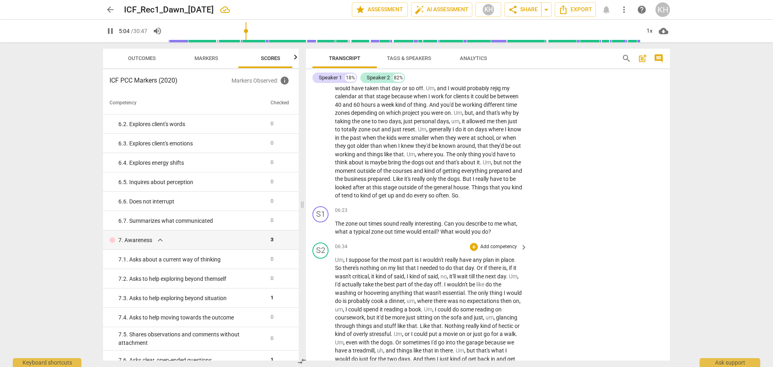
scroll to position [820, 0]
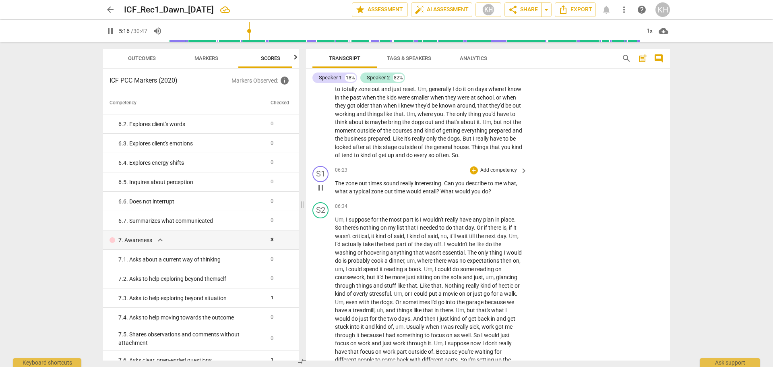
click at [323, 188] on span "pause" at bounding box center [321, 188] width 10 height 10
type input "317"
click at [511, 169] on p "Add competency" at bounding box center [499, 170] width 38 height 7
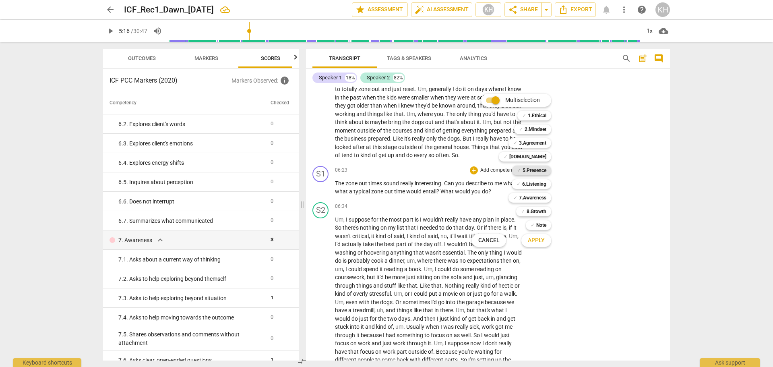
click at [515, 170] on b "5.Presence" at bounding box center [535, 170] width 24 height 10
click at [515, 241] on span "Apply" at bounding box center [536, 240] width 17 height 8
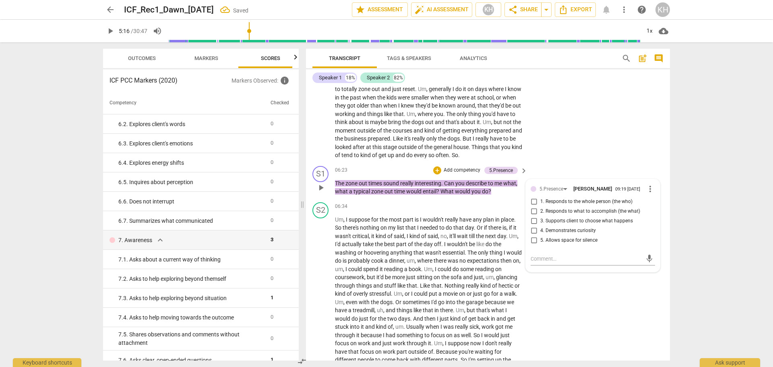
click at [515, 227] on span "4. Demonstrates curiosity" at bounding box center [568, 230] width 56 height 7
click at [515, 227] on input "4. Demonstrates curiosity" at bounding box center [533, 231] width 13 height 10
checkbox input "true"
click at [515, 238] on span "5. Allows space for silence" at bounding box center [568, 240] width 57 height 7
click at [515, 238] on input "5. Allows space for silence" at bounding box center [533, 241] width 13 height 10
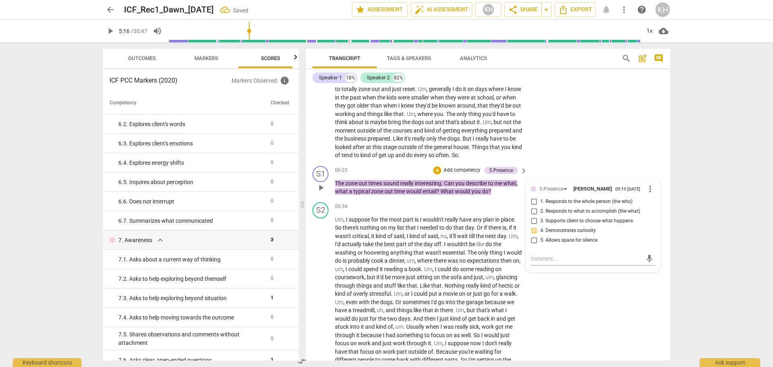
checkbox input "true"
click at [515, 201] on span "1. Responds to the whole person (the who)" at bounding box center [586, 201] width 92 height 7
click at [515, 201] on input "1. Responds to the whole person (the who)" at bounding box center [533, 202] width 13 height 10
checkbox input "true"
click at [502, 196] on div "S1 play_arrow pause 06:23 + Add competency 5.Presence keyboard_arrow_right The …" at bounding box center [488, 181] width 364 height 36
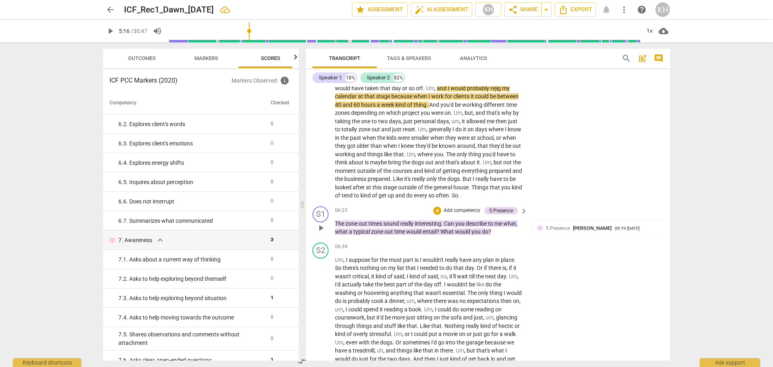
scroll to position [740, 0]
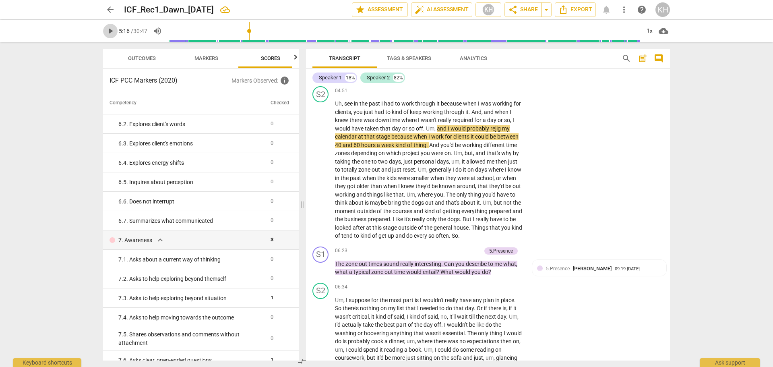
click at [109, 31] on span "play_arrow" at bounding box center [110, 31] width 10 height 10
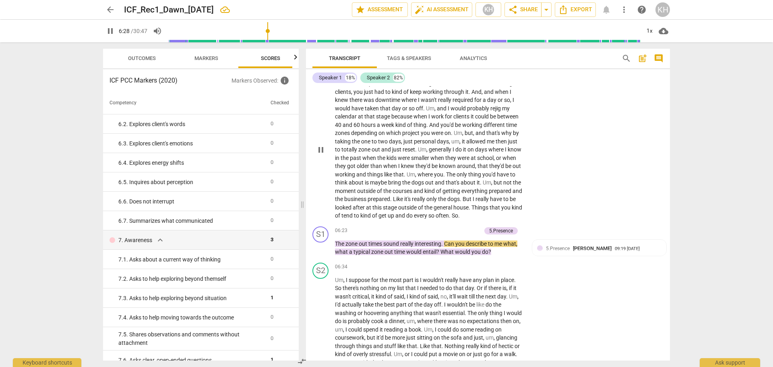
scroll to position [780, 0]
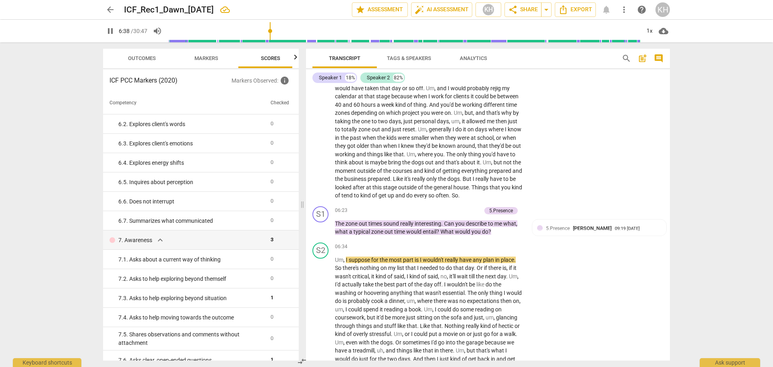
drag, startPoint x: 108, startPoint y: 31, endPoint x: 114, endPoint y: 37, distance: 8.5
click at [108, 31] on span "pause" at bounding box center [110, 31] width 10 height 10
type input "399"
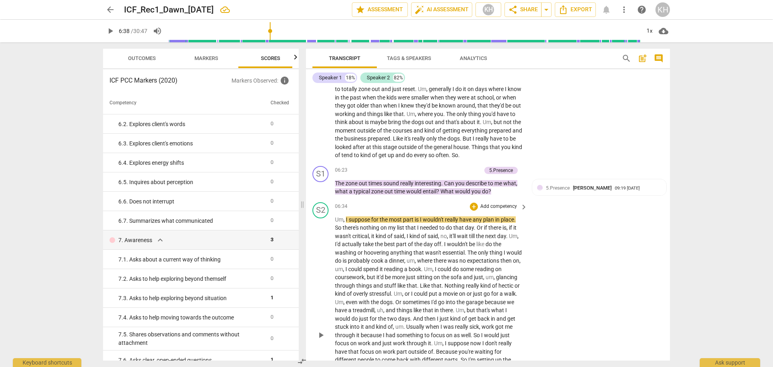
scroll to position [860, 0]
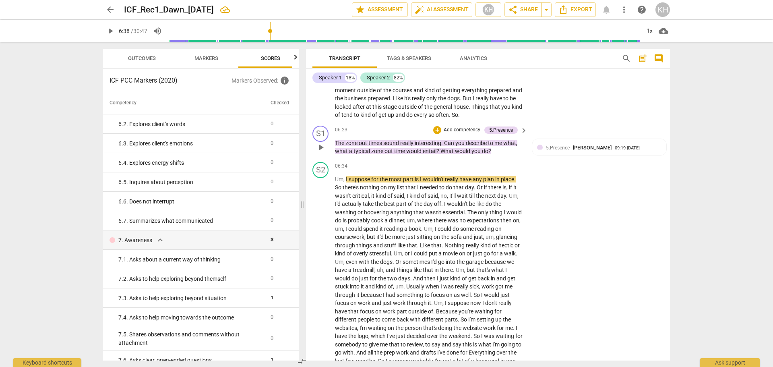
click at [468, 130] on p "Add competency" at bounding box center [462, 129] width 38 height 7
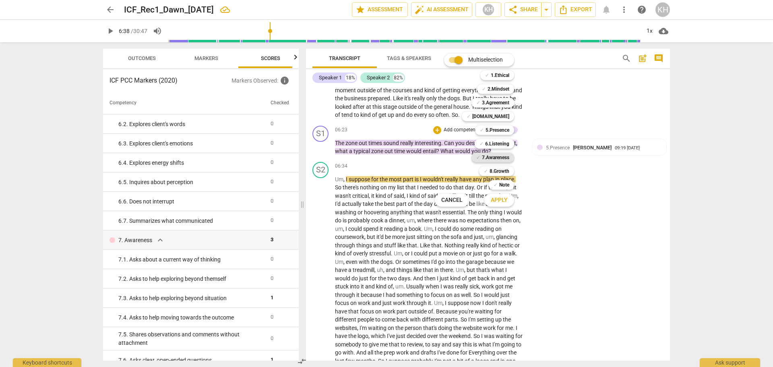
click at [502, 159] on b "7.Awareness" at bounding box center [495, 158] width 27 height 10
click at [507, 202] on span "Apply" at bounding box center [499, 200] width 17 height 8
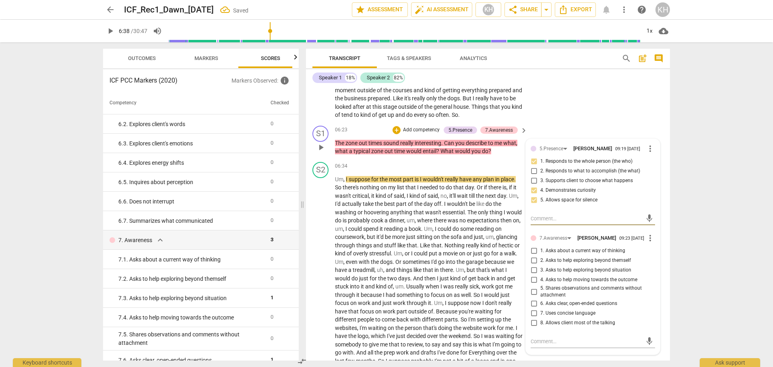
click at [515, 254] on span "3. Asks to help exploring beyond situation" at bounding box center [585, 270] width 91 height 7
click at [515, 254] on input "3. Asks to help exploring beyond situation" at bounding box center [533, 270] width 13 height 10
checkbox input "true"
click at [501, 155] on div "S1 play_arrow pause 06:23 + Add competency 5.Presence 7.Awareness keyboard_arro…" at bounding box center [488, 140] width 364 height 36
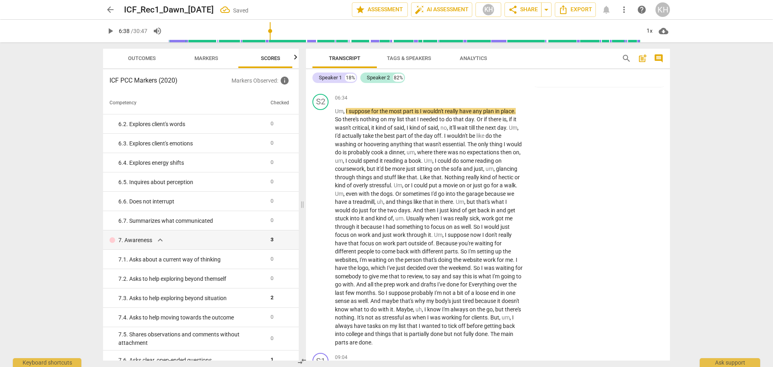
scroll to position [941, 0]
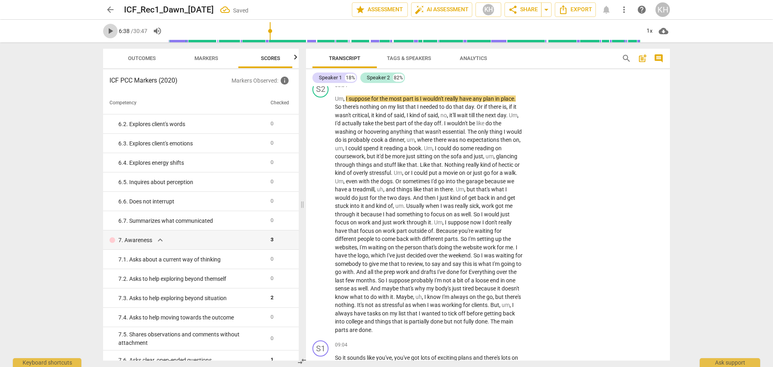
click at [112, 29] on span "play_arrow" at bounding box center [110, 31] width 10 height 10
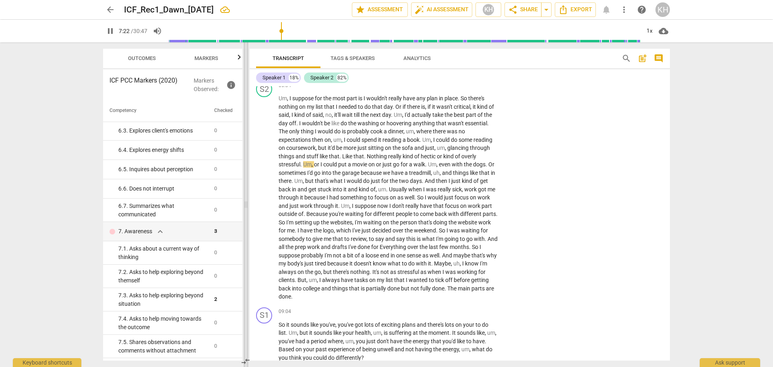
scroll to position [473, 0]
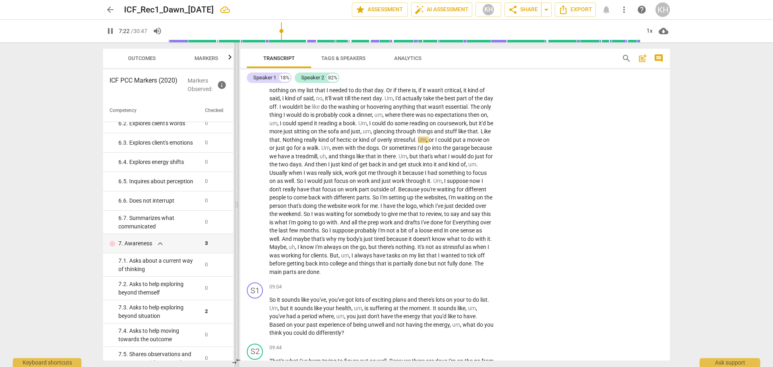
drag, startPoint x: 302, startPoint y: 204, endPoint x: 236, endPoint y: 201, distance: 65.7
click at [236, 201] on span at bounding box center [236, 204] width 5 height 325
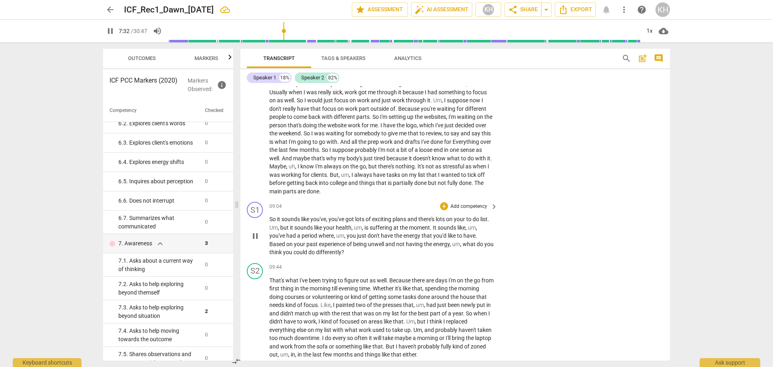
scroll to position [987, 0]
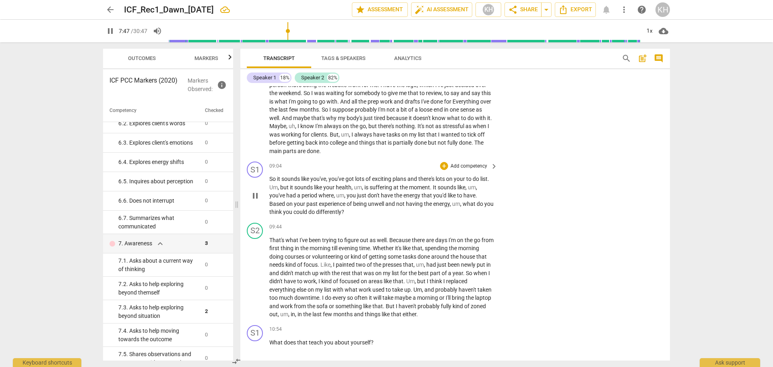
click at [461, 170] on p "Add competency" at bounding box center [469, 166] width 38 height 7
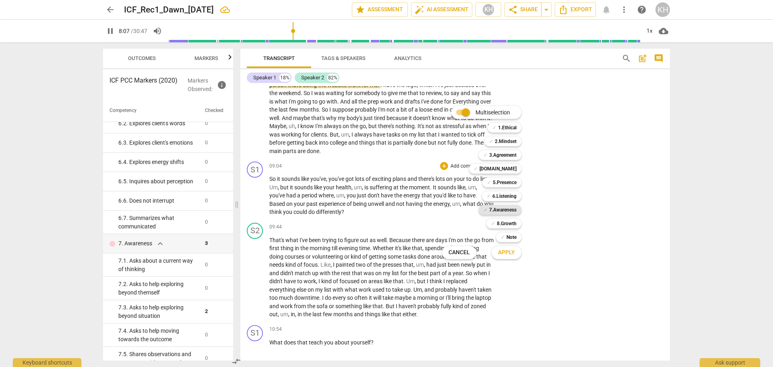
click at [494, 209] on b "7.Awareness" at bounding box center [502, 210] width 27 height 10
click at [509, 252] on span "Apply" at bounding box center [506, 252] width 17 height 8
type input "489"
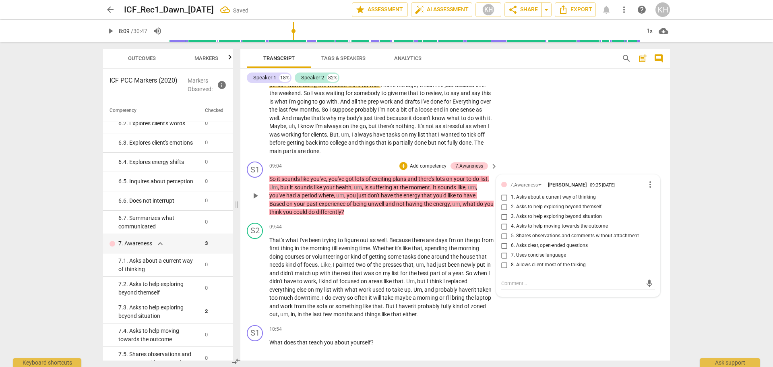
click at [515, 212] on label "2. Asks to help exploring beyond themself" at bounding box center [575, 207] width 154 height 10
click at [511, 212] on input "2. Asks to help exploring beyond themself" at bounding box center [504, 207] width 13 height 10
checkbox input "true"
click at [112, 31] on span "play_arrow" at bounding box center [110, 31] width 10 height 10
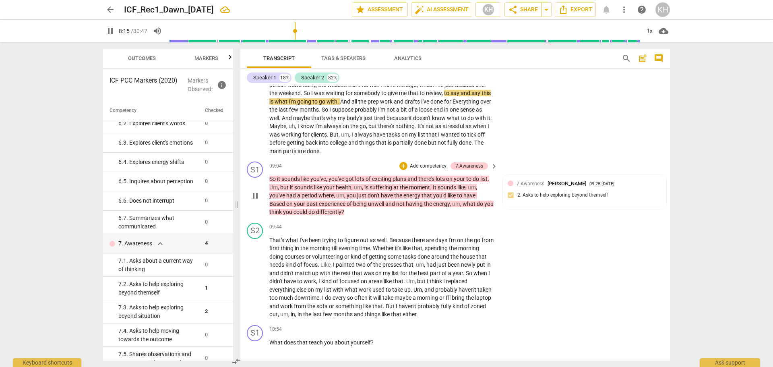
click at [426, 170] on p "Add competency" at bounding box center [428, 166] width 38 height 7
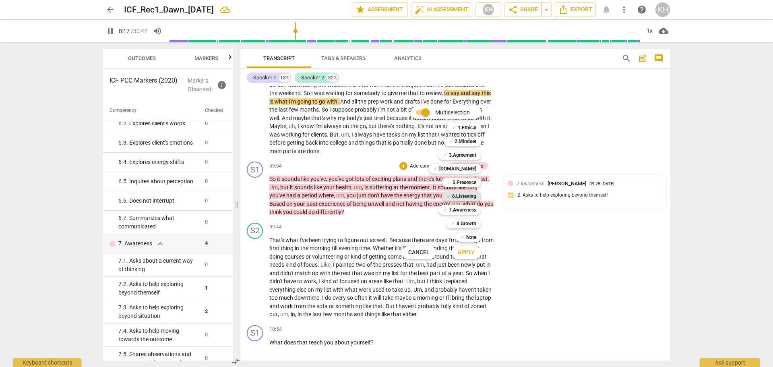
click at [466, 196] on b "6.Listening" at bounding box center [464, 196] width 24 height 10
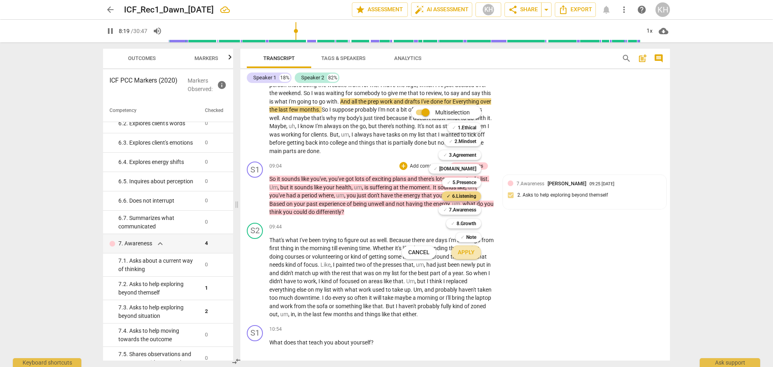
click at [469, 254] on span "Apply" at bounding box center [466, 252] width 17 height 8
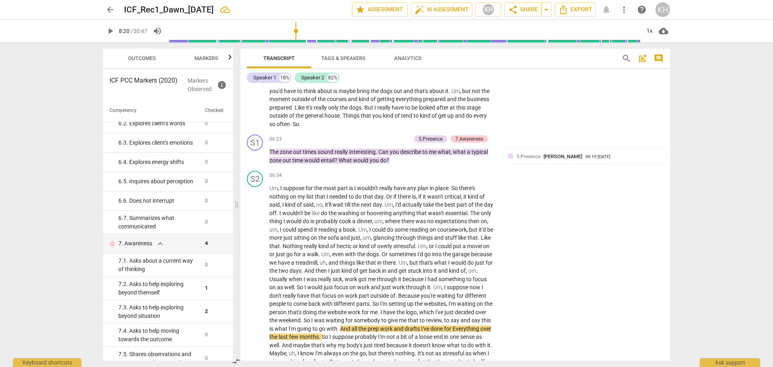
scroll to position [745, 0]
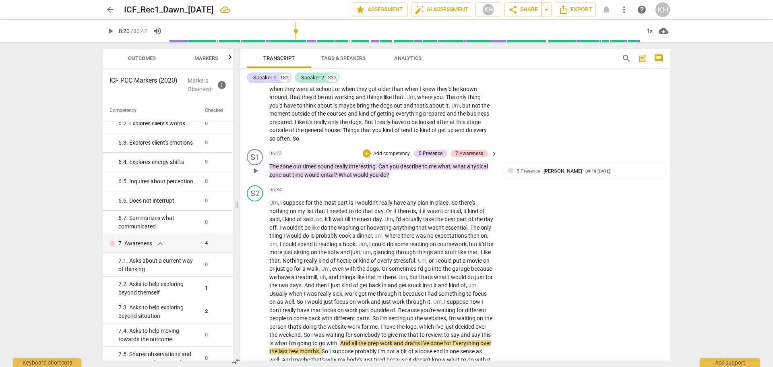
click at [394, 157] on p "Add competency" at bounding box center [391, 153] width 38 height 7
click at [428, 183] on b "6.Listening" at bounding box center [427, 184] width 24 height 10
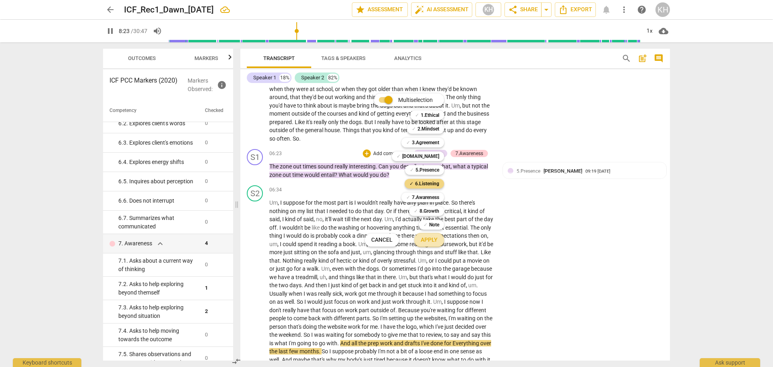
click at [435, 243] on span "Apply" at bounding box center [429, 240] width 17 height 8
type input "503"
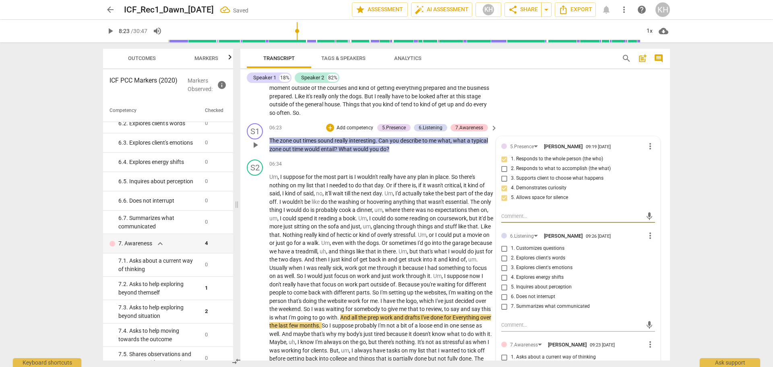
scroll to position [786, 0]
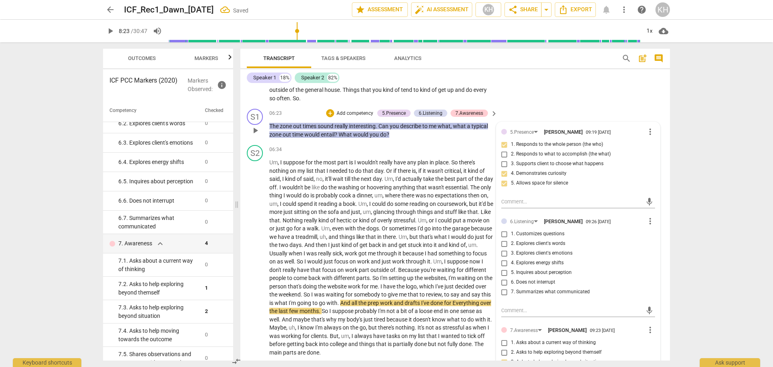
click at [515, 238] on span "1. Customizes questions" at bounding box center [538, 233] width 54 height 7
click at [511, 239] on input "1. Customizes questions" at bounding box center [504, 234] width 13 height 10
checkbox input "true"
click at [515, 254] on span "7. Summarizes what communicated" at bounding box center [550, 291] width 79 height 7
click at [511, 254] on input "7. Summarizes what communicated" at bounding box center [504, 292] width 13 height 10
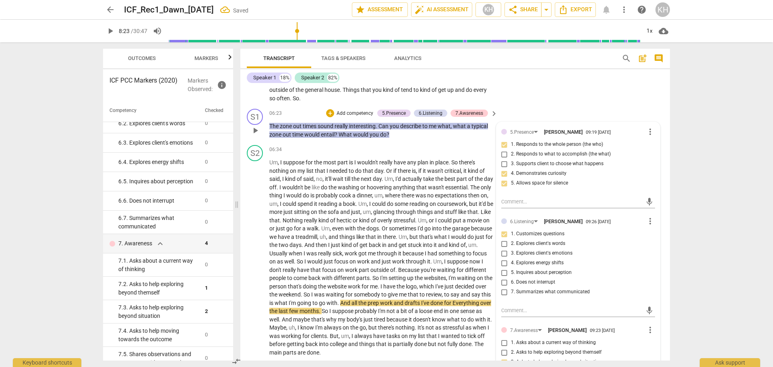
checkbox input "true"
click at [472, 142] on div "S1 play_arrow pause 06:23 + Add competency 5.Presence 6.Listening 7.Awareness k…" at bounding box center [455, 123] width 430 height 36
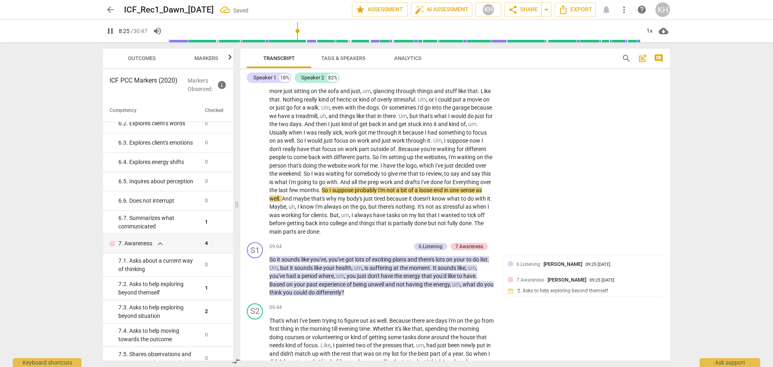
scroll to position [947, 0]
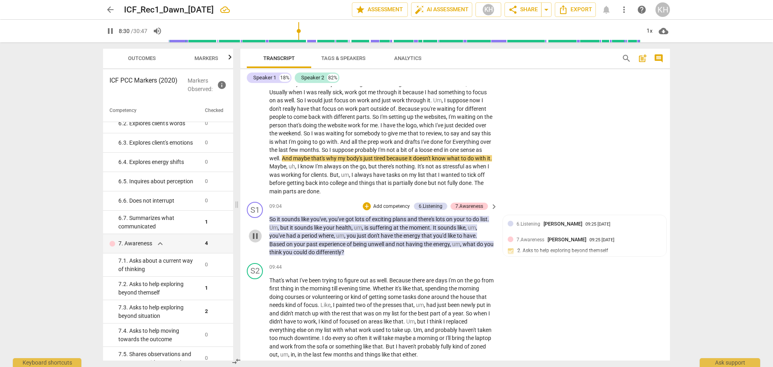
click at [256, 241] on span "pause" at bounding box center [255, 236] width 10 height 10
type input "511"
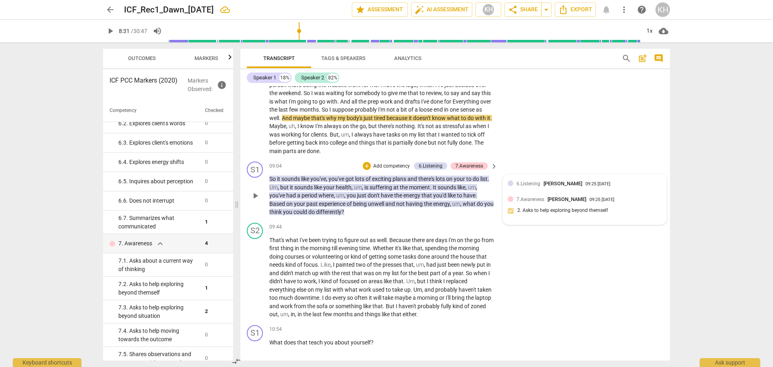
click at [515, 210] on div "6.Listening [PERSON_NAME] 09:25 [DATE] 7.Awareness [PERSON_NAME] 09:25 [DATE] 2…" at bounding box center [584, 200] width 163 height 50
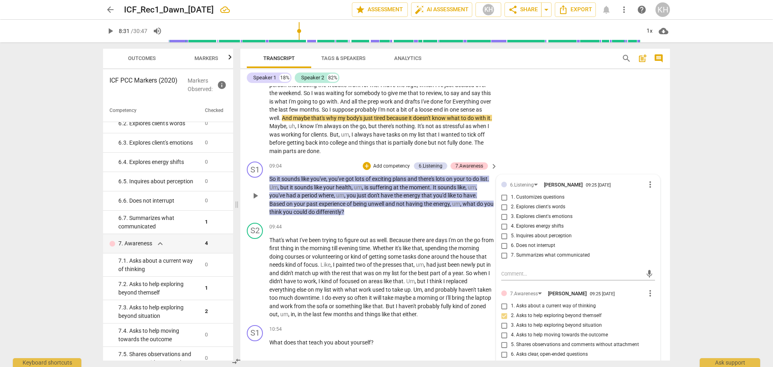
click at [515, 240] on span "5. Inquires about perception" at bounding box center [541, 235] width 61 height 7
click at [511, 241] on input "5. Inquires about perception" at bounding box center [504, 236] width 13 height 10
checkbox input "true"
click at [112, 31] on span "play_arrow" at bounding box center [110, 31] width 10 height 10
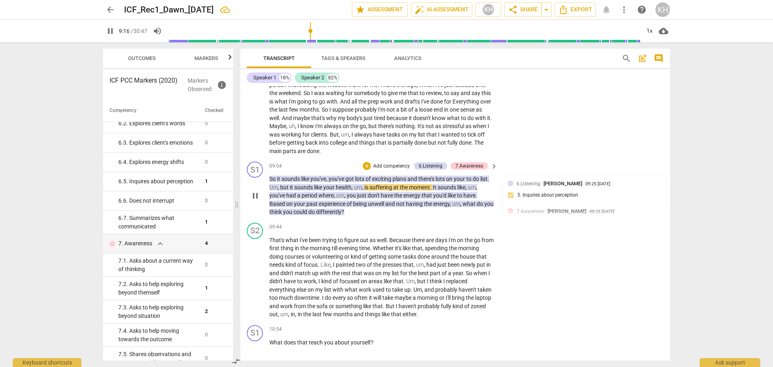
click at [389, 170] on p "Add competency" at bounding box center [391, 166] width 38 height 7
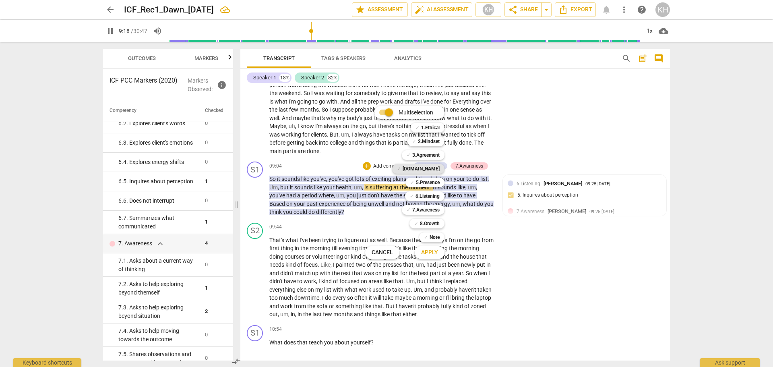
click at [426, 169] on b "[DOMAIN_NAME]" at bounding box center [421, 169] width 37 height 10
click at [435, 253] on span "Apply" at bounding box center [429, 252] width 17 height 8
type input "562"
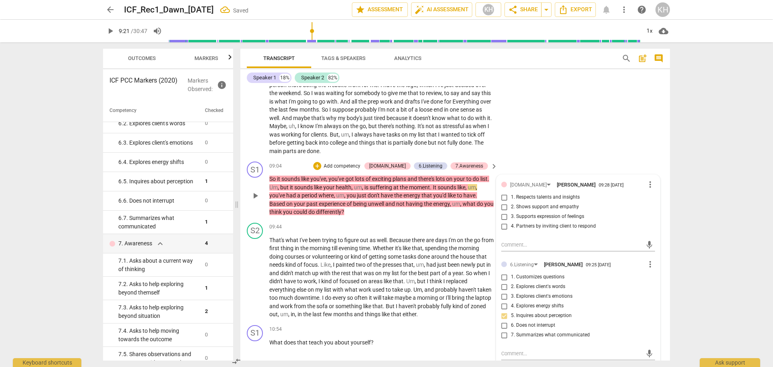
click at [515, 201] on span "1. Respects talents and insights" at bounding box center [545, 197] width 69 height 7
click at [511, 202] on input "1. Respects talents and insights" at bounding box center [504, 197] width 13 height 10
click at [515, 201] on span "1. Respects talents and insights" at bounding box center [545, 197] width 69 height 7
click at [511, 202] on input "1. Respects talents and insights" at bounding box center [504, 197] width 13 height 10
click at [515, 201] on span "1. Respects talents and insights" at bounding box center [545, 197] width 69 height 7
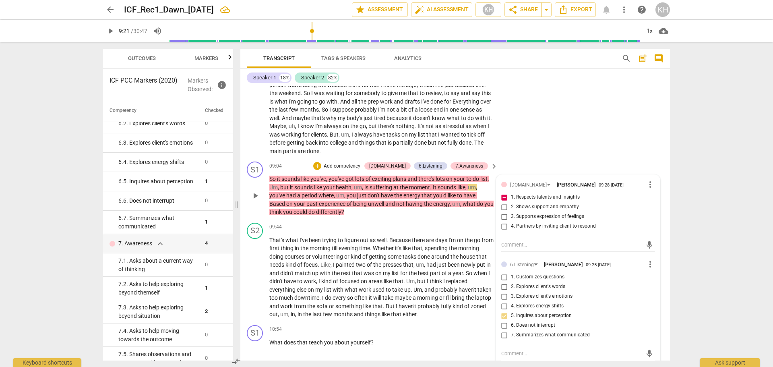
click at [511, 202] on input "1. Respects talents and insights" at bounding box center [504, 197] width 13 height 10
checkbox input "false"
click at [515, 189] on div "[DOMAIN_NAME]" at bounding box center [528, 185] width 37 height 8
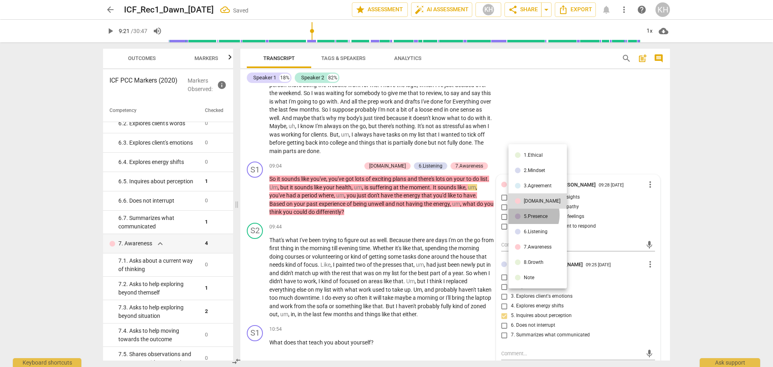
click at [515, 215] on div "5.Presence" at bounding box center [536, 216] width 24 height 5
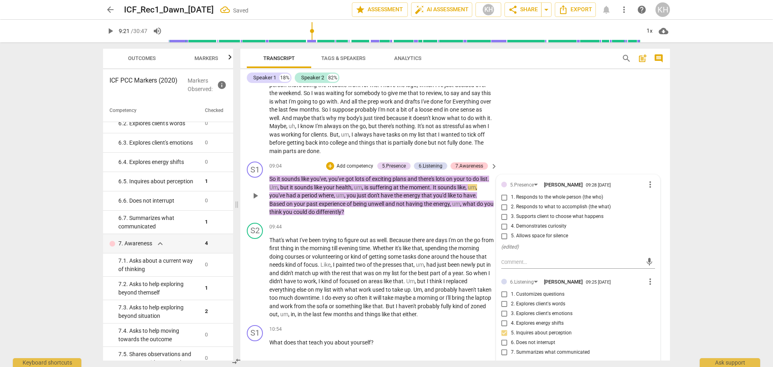
click at [515, 201] on span "1. Responds to the whole person (the who)" at bounding box center [557, 197] width 92 height 7
click at [511, 202] on input "1. Responds to the whole person (the who)" at bounding box center [504, 197] width 13 height 10
checkbox input "true"
click at [468, 216] on p "So it sounds like you've , you've got lots of exciting plans and there's lots o…" at bounding box center [381, 195] width 224 height 41
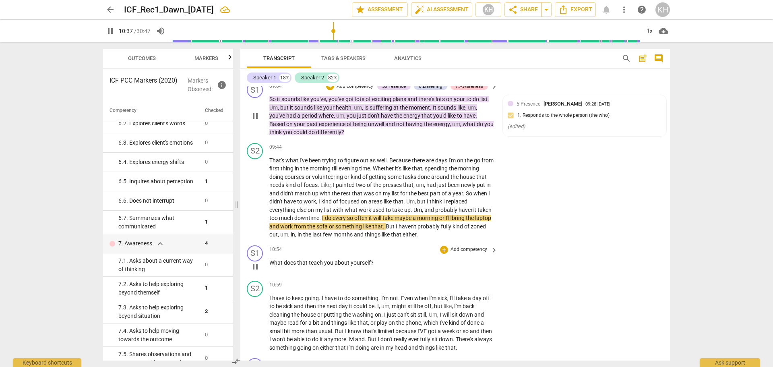
scroll to position [1067, 0]
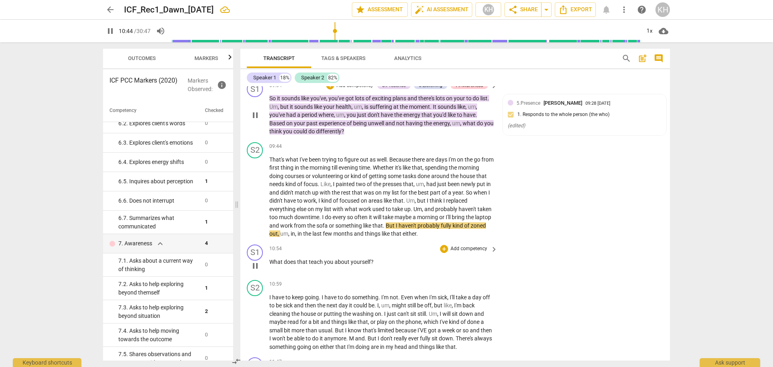
click at [475, 252] on p "Add competency" at bounding box center [469, 248] width 38 height 7
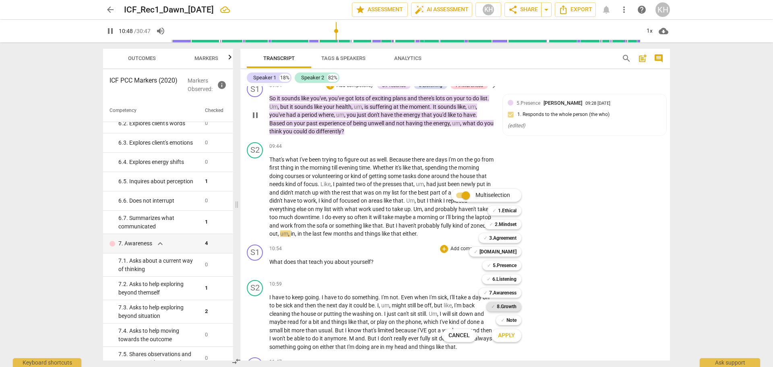
click at [507, 254] on b "8.Growth" at bounding box center [507, 307] width 20 height 10
click at [506, 254] on span "Apply" at bounding box center [506, 335] width 17 height 8
type input "650"
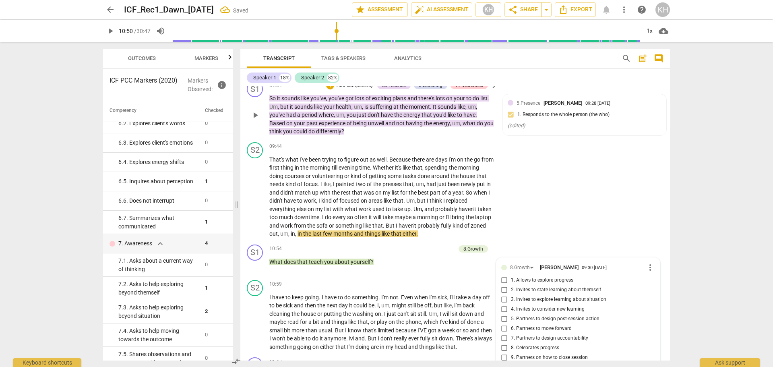
scroll to position [1236, 0]
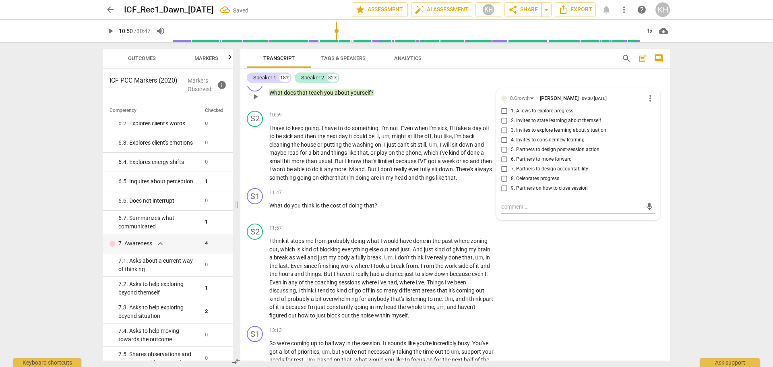
click at [515, 124] on span "2. Invites to state learning about themself" at bounding box center [556, 120] width 90 height 7
click at [511, 126] on input "2. Invites to state learning about themself" at bounding box center [504, 121] width 13 height 10
checkbox input "true"
click at [418, 120] on div "10:59 + Add competency keyboard_arrow_right" at bounding box center [383, 115] width 229 height 9
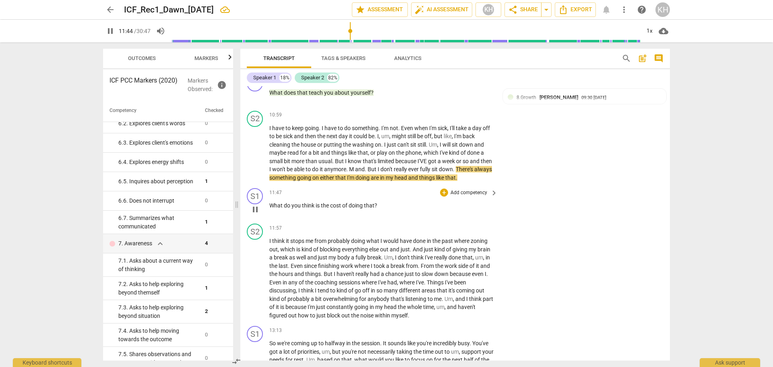
click at [253, 214] on span "pause" at bounding box center [255, 210] width 10 height 10
type input "705"
click at [459, 196] on p "Add competency" at bounding box center [469, 192] width 38 height 7
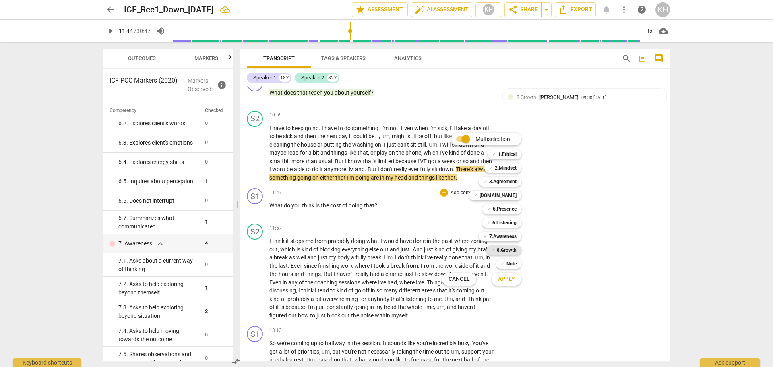
click at [493, 252] on span "✓" at bounding box center [493, 250] width 4 height 10
click at [502, 254] on span "Apply" at bounding box center [506, 279] width 17 height 8
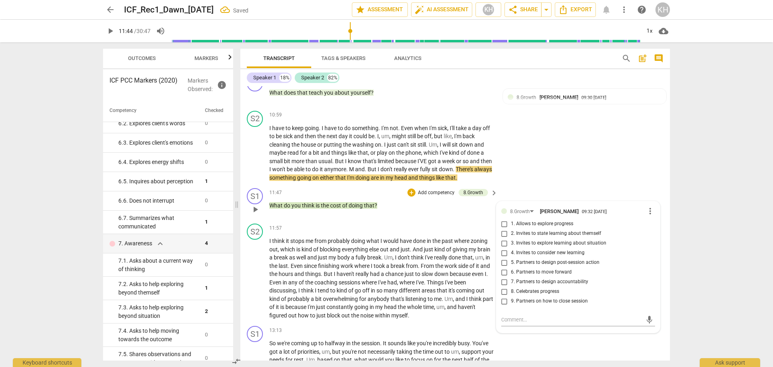
click at [515, 237] on span "2. Invites to state learning about themself" at bounding box center [556, 233] width 90 height 7
click at [511, 238] on input "2. Invites to state learning about themself" at bounding box center [504, 234] width 13 height 10
checkbox input "true"
click at [515, 254] on span "4. Invites to consider new learning" at bounding box center [548, 252] width 74 height 7
click at [511, 254] on input "4. Invites to consider new learning" at bounding box center [504, 253] width 13 height 10
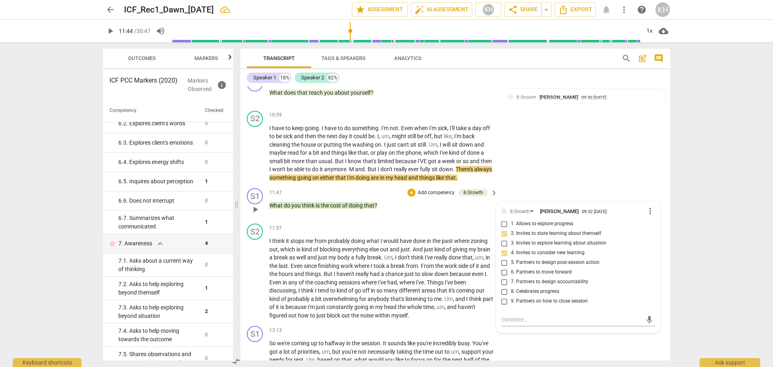
click at [515, 254] on span "4. Invites to consider new learning" at bounding box center [548, 252] width 74 height 7
click at [511, 254] on input "4. Invites to consider new learning" at bounding box center [504, 253] width 13 height 10
click at [515, 254] on span "4. Invites to consider new learning" at bounding box center [548, 252] width 74 height 7
click at [511, 254] on input "4. Invites to consider new learning" at bounding box center [504, 253] width 13 height 10
checkbox input "false"
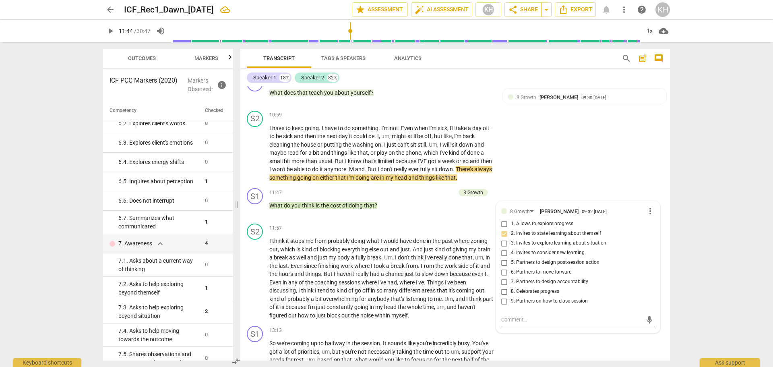
click at [111, 33] on span "play_arrow" at bounding box center [110, 31] width 10 height 10
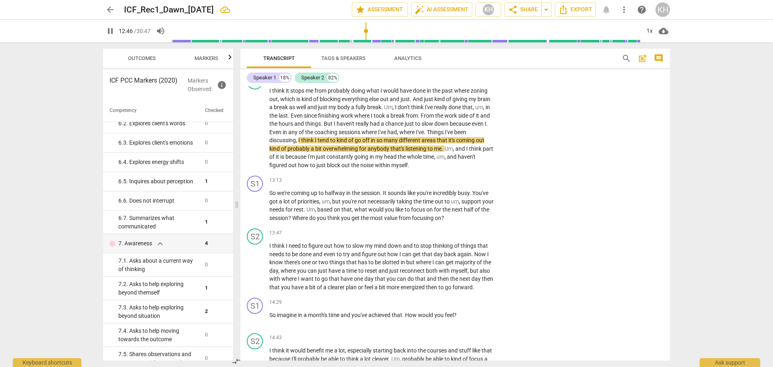
scroll to position [1372, 0]
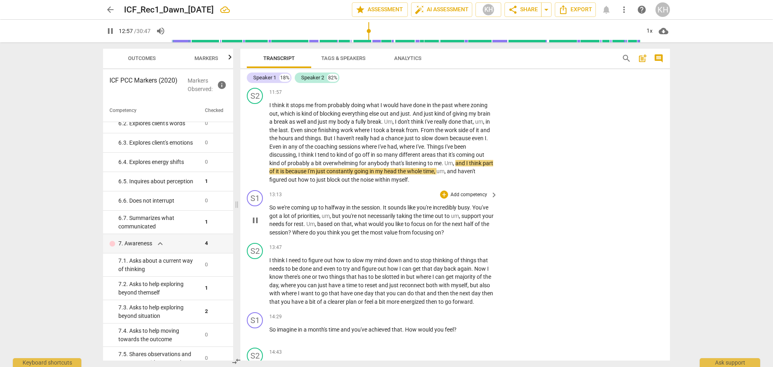
click at [482, 198] on p "Add competency" at bounding box center [469, 194] width 38 height 7
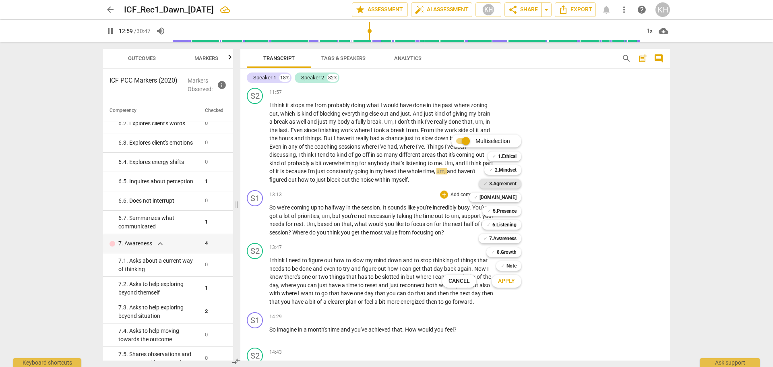
click at [494, 186] on b "3.Agreement" at bounding box center [502, 184] width 27 height 10
click at [506, 254] on span "Apply" at bounding box center [506, 281] width 17 height 8
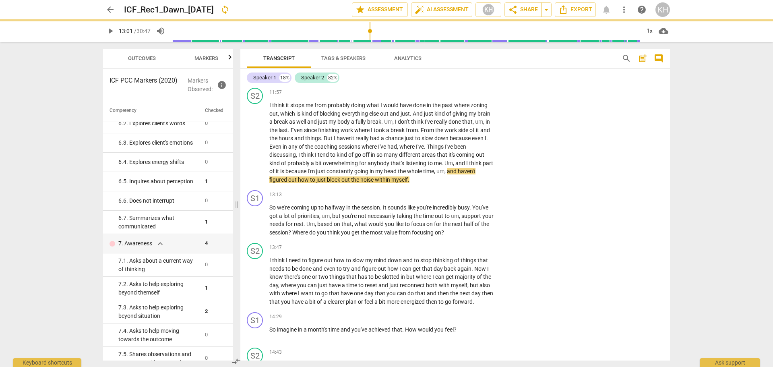
type input "782"
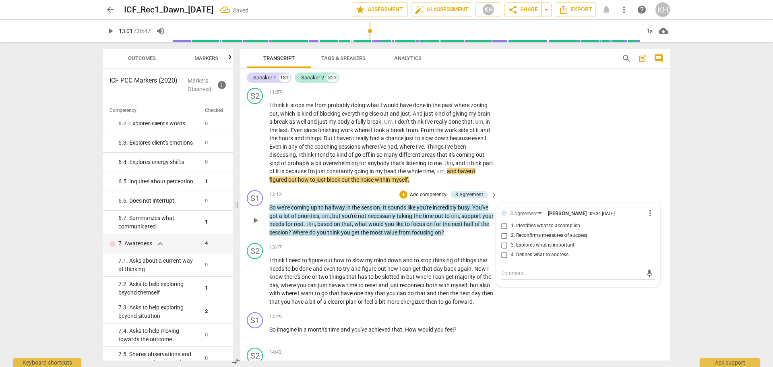
click at [515, 229] on span "1. Identifies what to accomplish" at bounding box center [545, 225] width 69 height 7
click at [511, 231] on input "1. Identifies what to accomplish" at bounding box center [504, 226] width 13 height 10
checkbox input "true"
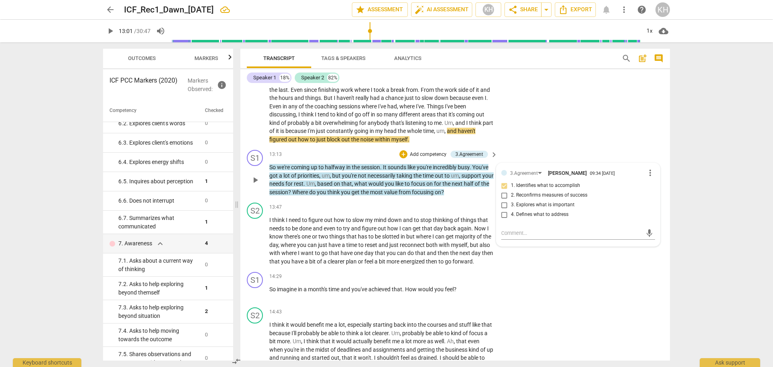
click at [477, 196] on p "So we're coming up to halfway in the session . It sounds like you're incredibly…" at bounding box center [381, 179] width 224 height 33
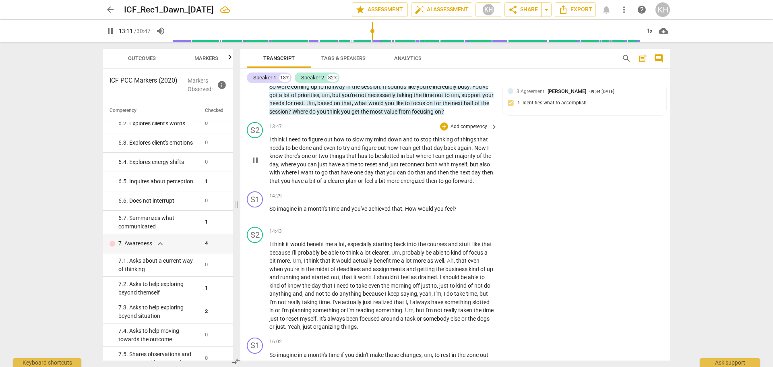
scroll to position [1453, 0]
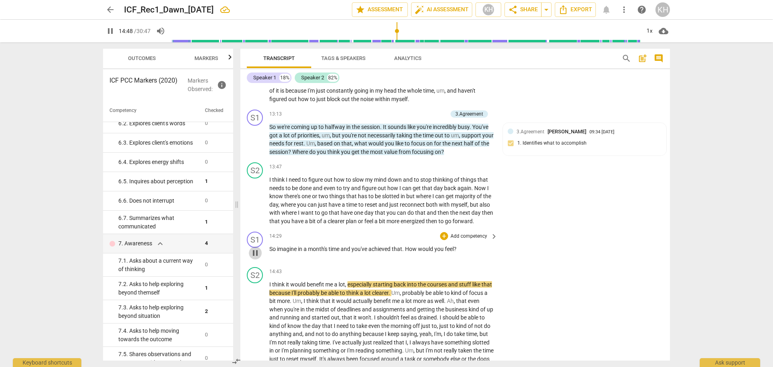
click at [256, 254] on span "pause" at bounding box center [255, 253] width 10 height 10
type input "888"
click at [470, 240] on p "Add competency" at bounding box center [469, 236] width 38 height 7
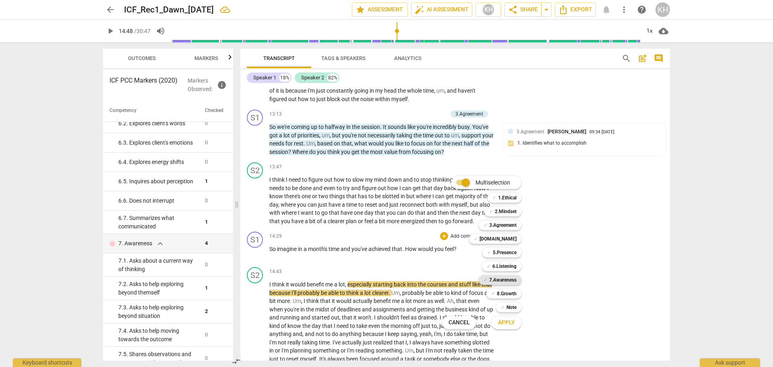
click at [496, 254] on b "7.Awareness" at bounding box center [502, 280] width 27 height 10
click at [504, 254] on span "Apply" at bounding box center [506, 322] width 17 height 8
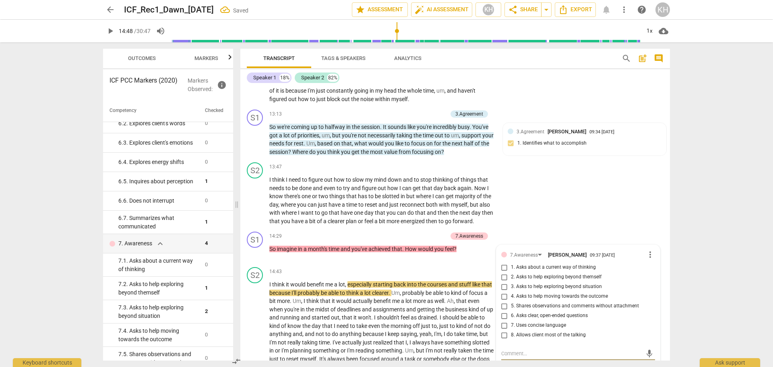
scroll to position [1599, 0]
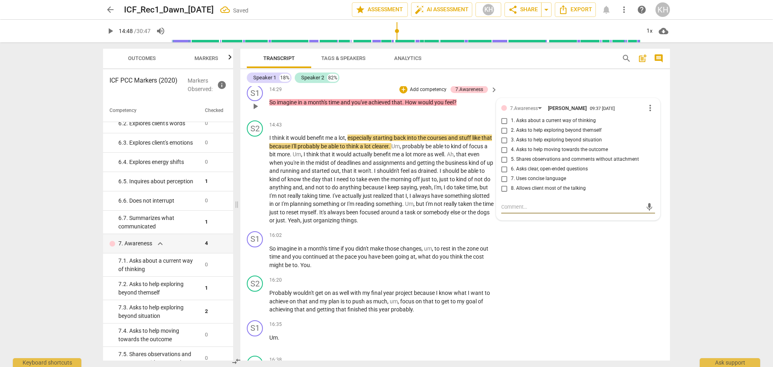
click at [515, 153] on span "4. Asks to help moving towards the outcome" at bounding box center [559, 149] width 97 height 7
click at [511, 155] on input "4. Asks to help moving towards the outcome" at bounding box center [504, 150] width 13 height 10
checkbox input "true"
click at [373, 240] on div "16:02 + Add competency keyboard_arrow_right" at bounding box center [383, 235] width 229 height 9
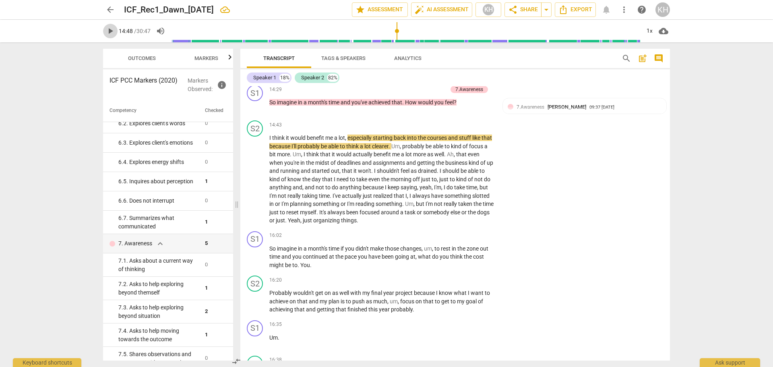
click at [112, 34] on span "play_arrow" at bounding box center [110, 31] width 10 height 10
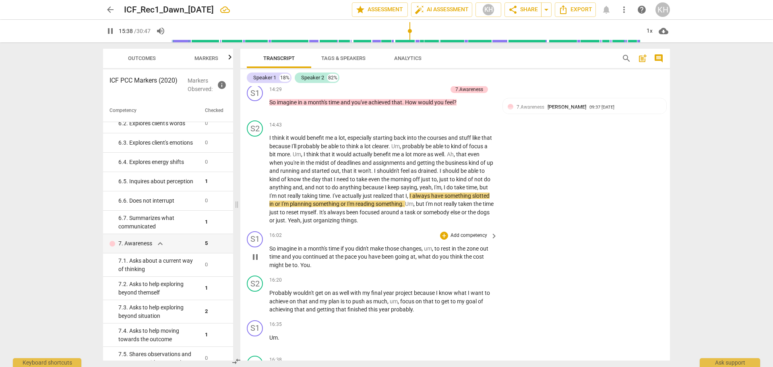
click at [466, 239] on p "Add competency" at bounding box center [469, 235] width 38 height 7
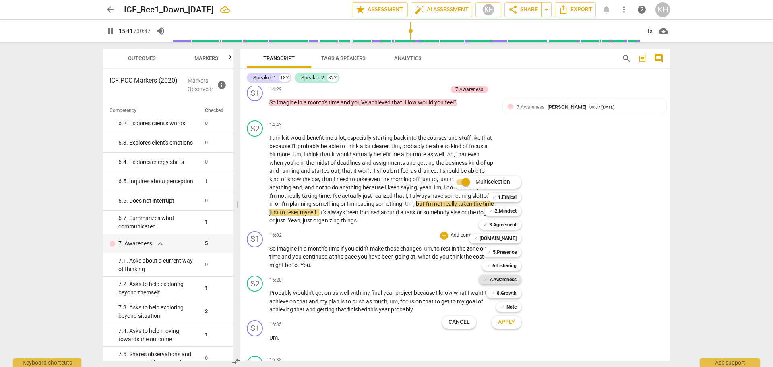
click at [500, 254] on b "7.Awareness" at bounding box center [502, 280] width 27 height 10
click at [503, 254] on span "Apply" at bounding box center [506, 322] width 17 height 8
type input "945"
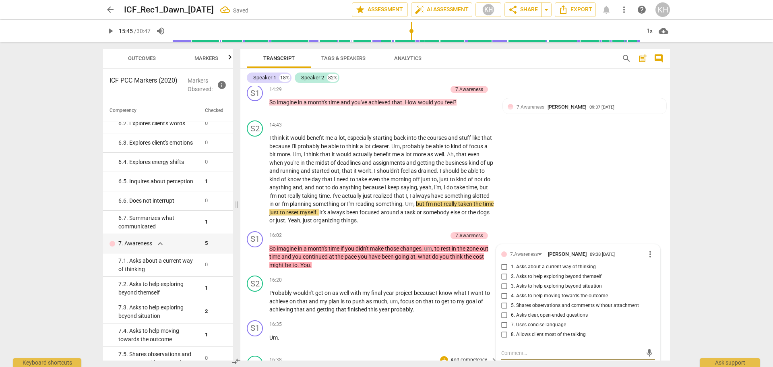
scroll to position [1745, 0]
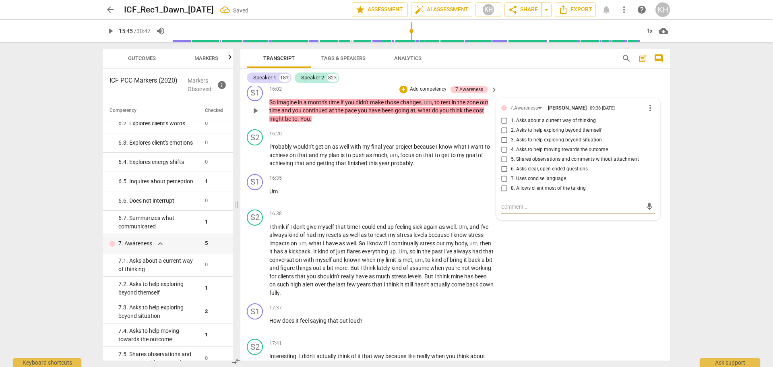
click at [515, 153] on span "4. Asks to help moving towards the outcome" at bounding box center [559, 149] width 97 height 7
click at [511, 155] on input "4. Asks to help moving towards the outcome" at bounding box center [504, 150] width 13 height 10
checkbox input "true"
click at [515, 192] on span "8. Allows client most of the talking" at bounding box center [548, 188] width 75 height 7
click at [511, 193] on input "8. Allows client most of the talking" at bounding box center [504, 189] width 13 height 10
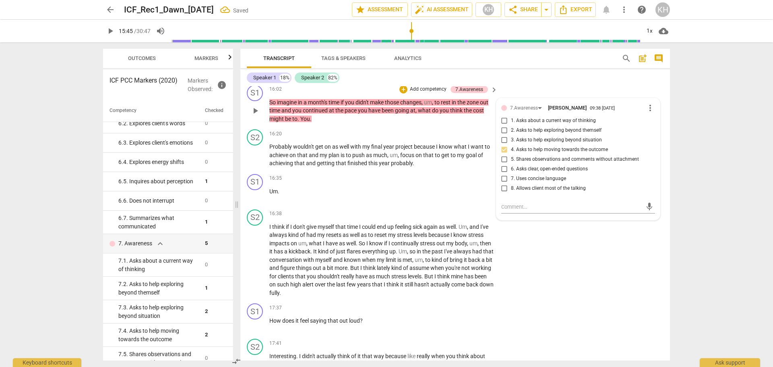
checkbox input "true"
click at [401, 126] on div "S1 play_arrow pause 16:02 + Add competency 7.Awareness keyboard_arrow_right So …" at bounding box center [455, 104] width 430 height 45
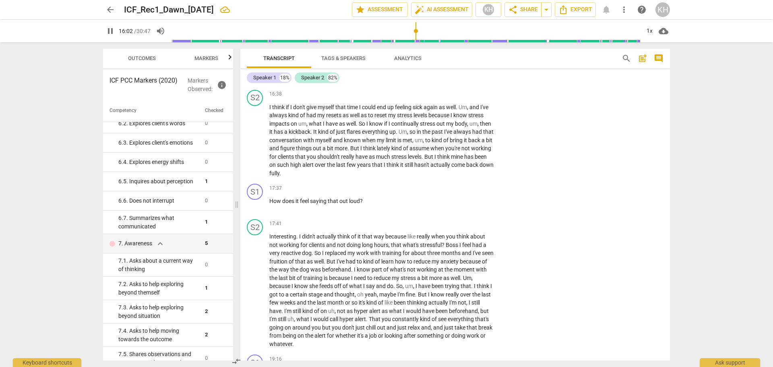
scroll to position [1866, 0]
click at [455, 191] on p "Add competency" at bounding box center [469, 187] width 38 height 7
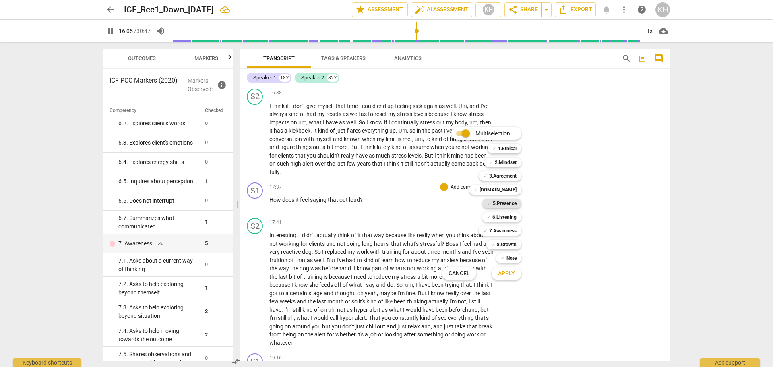
click at [500, 203] on b "5.Presence" at bounding box center [505, 203] width 24 height 10
click at [515, 254] on button "Apply" at bounding box center [507, 273] width 30 height 14
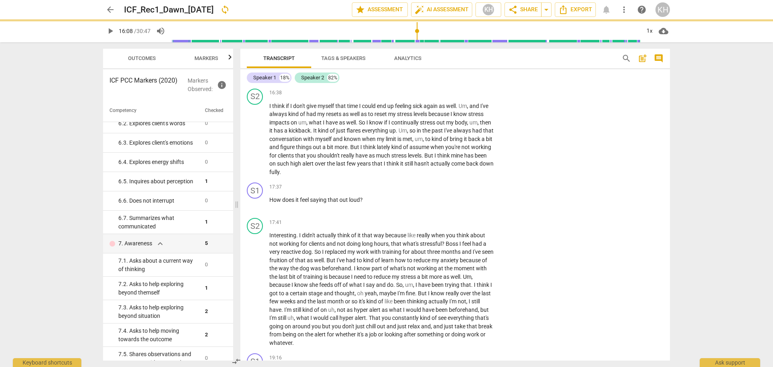
type input "968"
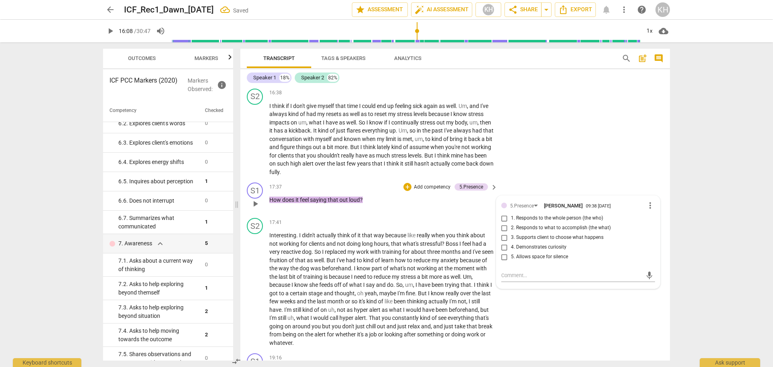
click at [515, 222] on span "1. Responds to the whole person (the who)" at bounding box center [557, 218] width 92 height 7
click at [511, 223] on input "1. Responds to the whole person (the who)" at bounding box center [504, 218] width 13 height 10
checkbox input "true"
click at [424, 191] on p "Add competency" at bounding box center [432, 187] width 38 height 7
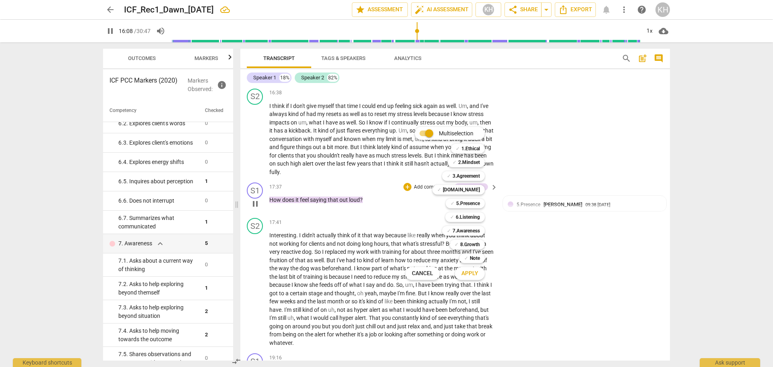
scroll to position [1774, 0]
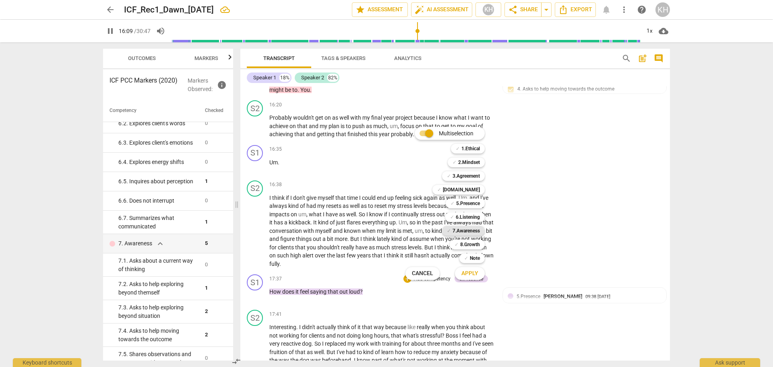
click at [460, 231] on b "7.Awareness" at bounding box center [466, 231] width 27 height 10
click at [472, 254] on span "Apply" at bounding box center [469, 273] width 17 height 8
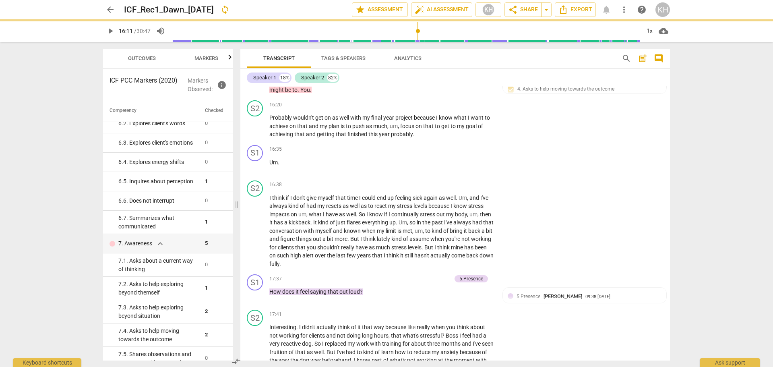
type input "971"
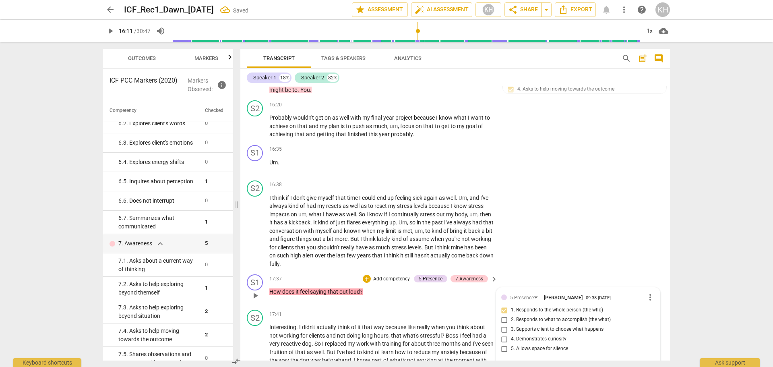
scroll to position [1935, 0]
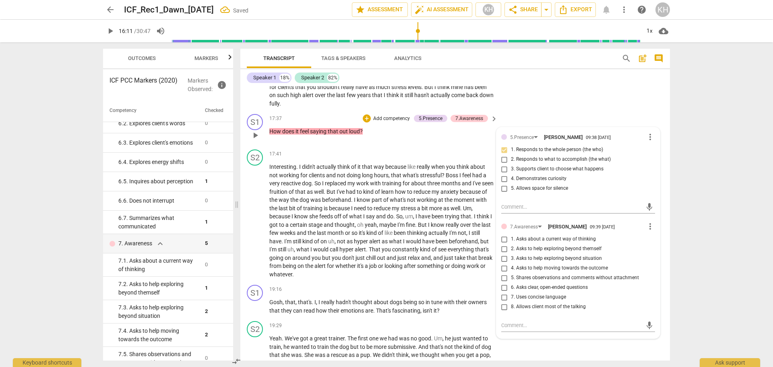
click at [515, 243] on span "1. Asks about a current way of thinking" at bounding box center [553, 239] width 85 height 7
click at [511, 244] on input "1. Asks about a current way of thinking" at bounding box center [504, 239] width 13 height 10
checkbox input "true"
click at [412, 143] on div "17:37 + Add competency 5.Presence 7.Awareness keyboard_arrow_right How does it …" at bounding box center [383, 128] width 229 height 29
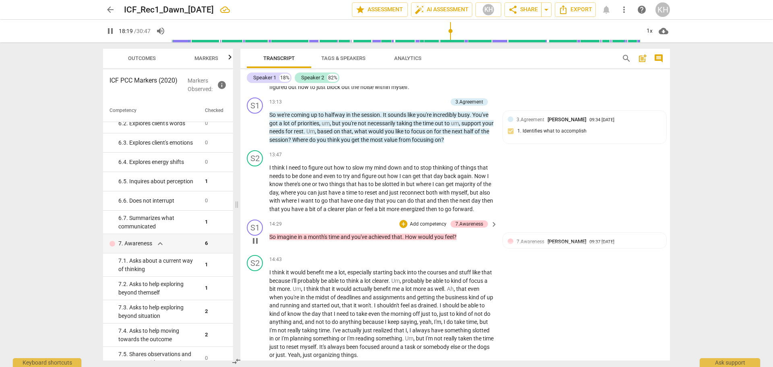
scroll to position [1452, 0]
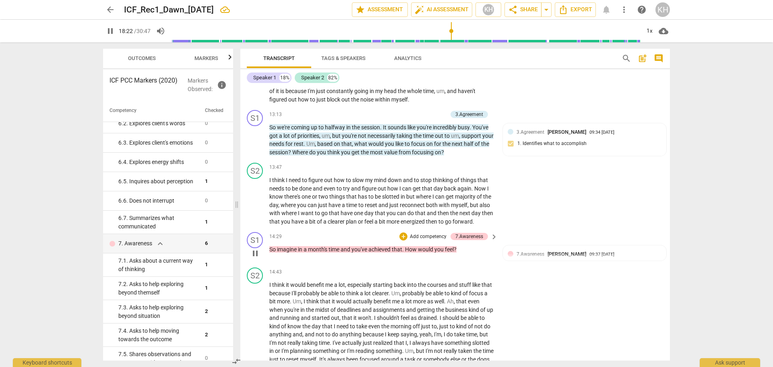
click at [436, 240] on p "Add competency" at bounding box center [428, 236] width 38 height 7
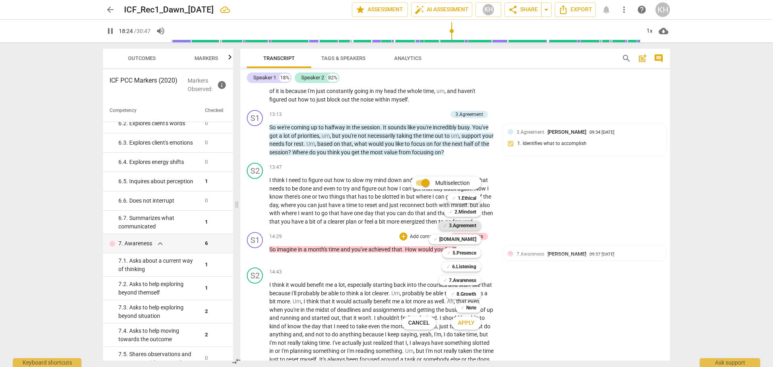
click at [459, 225] on b "3.Agreement" at bounding box center [462, 226] width 27 height 10
click at [465, 254] on span "Apply" at bounding box center [466, 323] width 17 height 8
type input "1107"
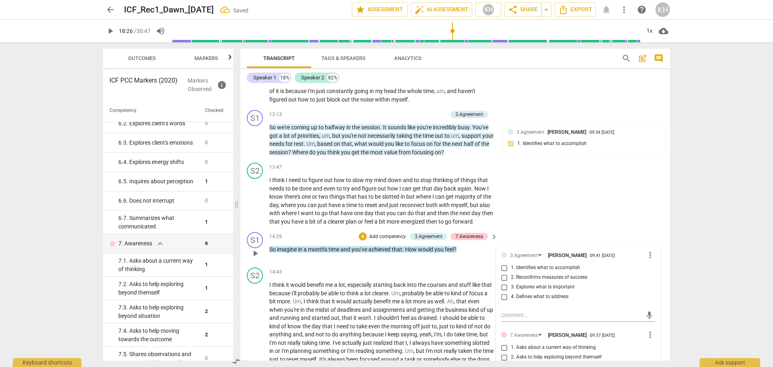
click at [515, 254] on span "2. Reconfirms measures of success" at bounding box center [549, 277] width 76 height 7
click at [511, 254] on input "2. Reconfirms measures of success" at bounding box center [504, 278] width 13 height 10
click at [515, 254] on span "2. Reconfirms measures of success" at bounding box center [549, 277] width 76 height 7
click at [511, 254] on input "2. Reconfirms measures of success" at bounding box center [504, 278] width 13 height 10
checkbox input "true"
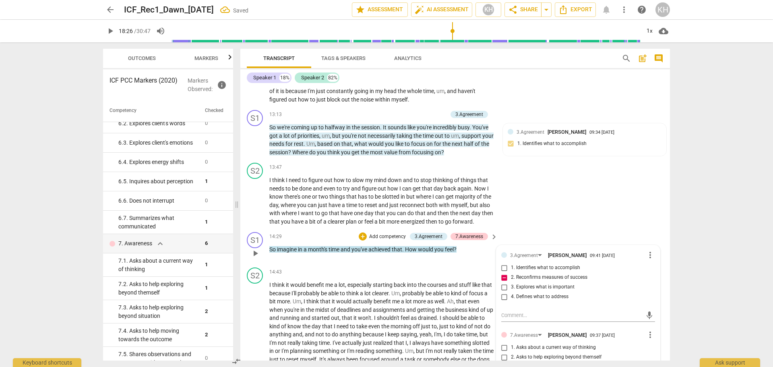
click at [515, 254] on span "3. Explores what is important" at bounding box center [543, 286] width 64 height 7
click at [511, 254] on input "3. Explores what is important" at bounding box center [504, 287] width 13 height 10
click at [515, 254] on span "3. Explores what is important" at bounding box center [543, 286] width 64 height 7
click at [511, 254] on input "3. Explores what is important" at bounding box center [504, 287] width 13 height 10
checkbox input "true"
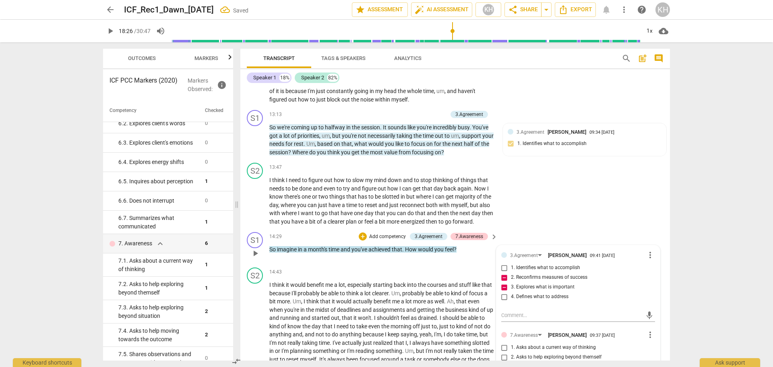
click at [515, 254] on span "4. Defines what to address" at bounding box center [540, 296] width 58 height 7
click at [511, 254] on input "4. Defines what to address" at bounding box center [504, 297] width 13 height 10
click at [515, 254] on span "4. Defines what to address" at bounding box center [540, 296] width 58 height 7
click at [511, 254] on input "4. Defines what to address" at bounding box center [504, 297] width 13 height 10
checkbox input "true"
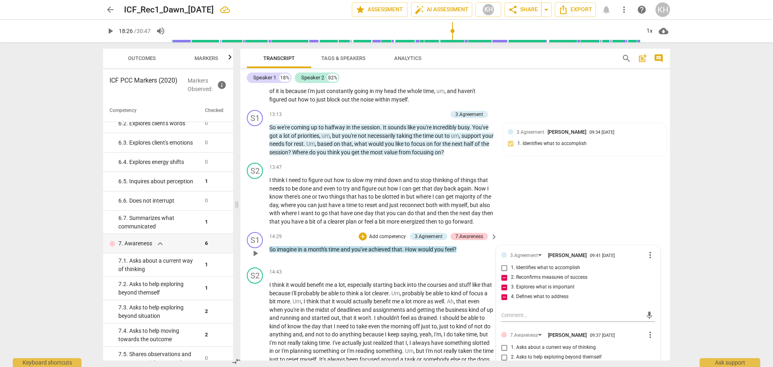
click at [480, 254] on div "14:29 + Add competency 3.Agreement 7.Awareness keyboard_arrow_right So imagine …" at bounding box center [383, 246] width 229 height 29
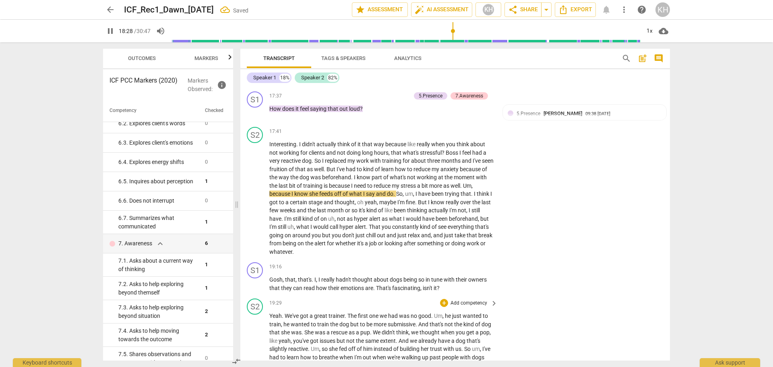
scroll to position [1957, 0]
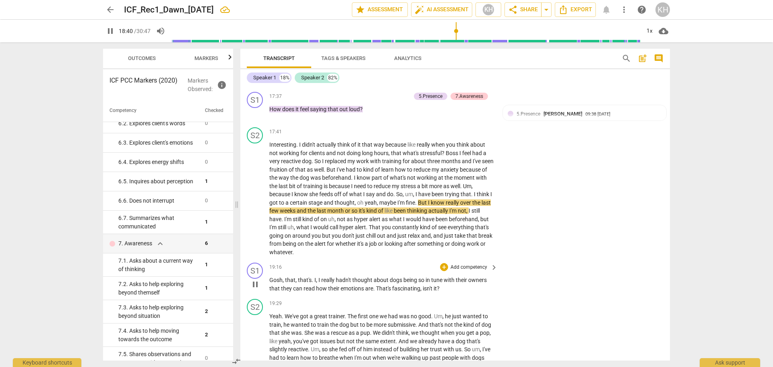
click at [470, 254] on p "Add competency" at bounding box center [469, 267] width 38 height 7
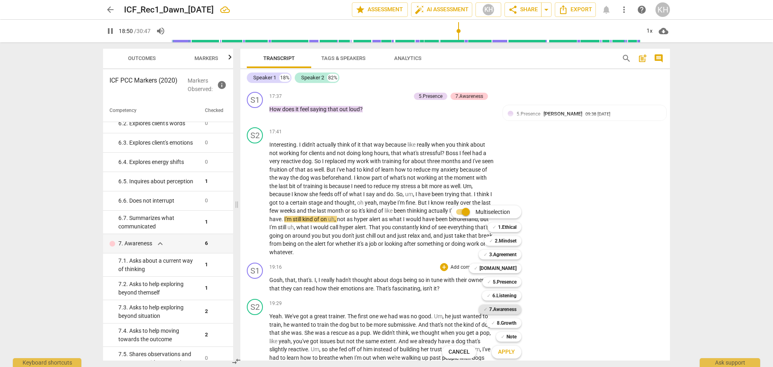
click at [507, 254] on b "7.Awareness" at bounding box center [502, 309] width 27 height 10
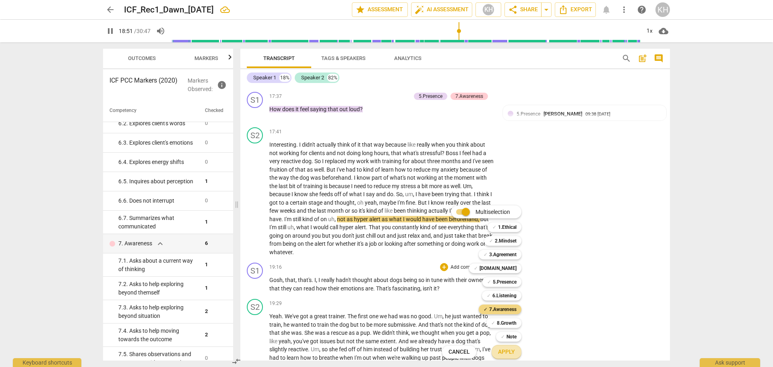
click at [506, 254] on span "Apply" at bounding box center [506, 352] width 17 height 8
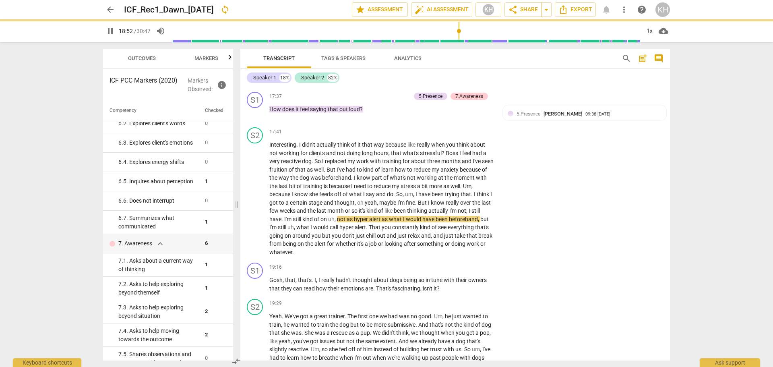
type input "1132"
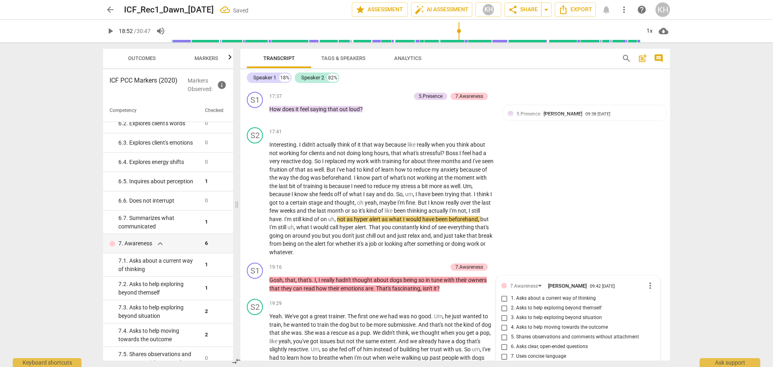
scroll to position [2134, 0]
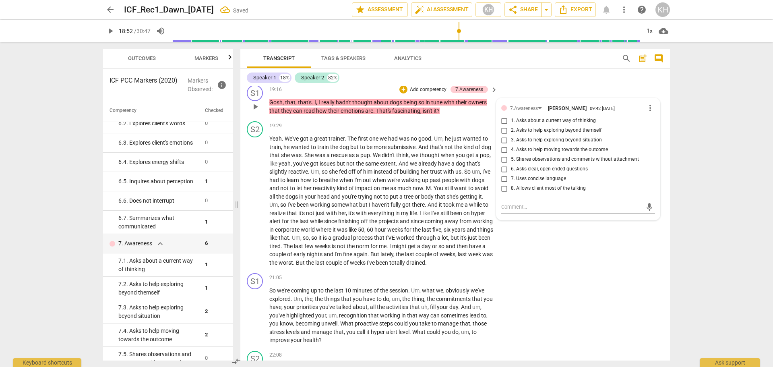
click at [515, 173] on span "6. Asks clear, open-ended questions" at bounding box center [549, 168] width 77 height 7
click at [511, 174] on input "6. Asks clear, open-ended questions" at bounding box center [504, 169] width 13 height 10
click at [515, 173] on span "6. Asks clear, open-ended questions" at bounding box center [549, 168] width 77 height 7
click at [511, 174] on input "6. Asks clear, open-ended questions" at bounding box center [504, 169] width 13 height 10
checkbox input "true"
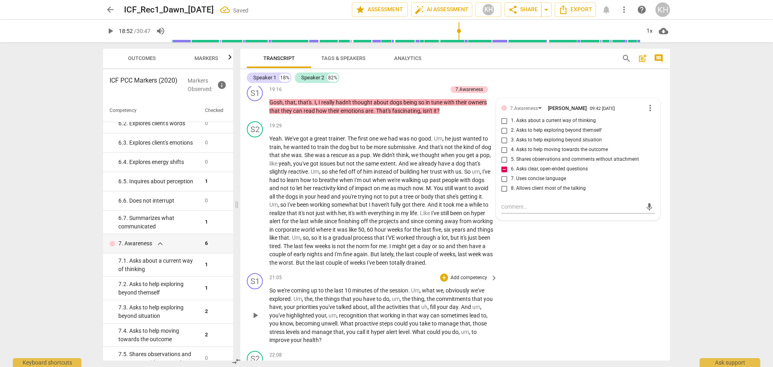
click at [392, 254] on div "21:05 + Add competency keyboard_arrow_right" at bounding box center [383, 277] width 229 height 9
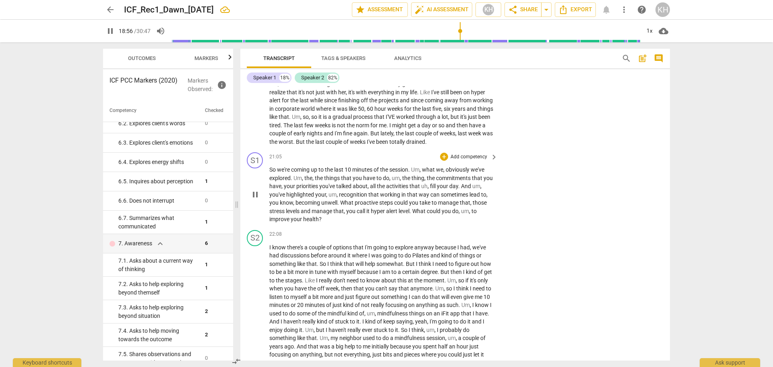
scroll to position [2215, 0]
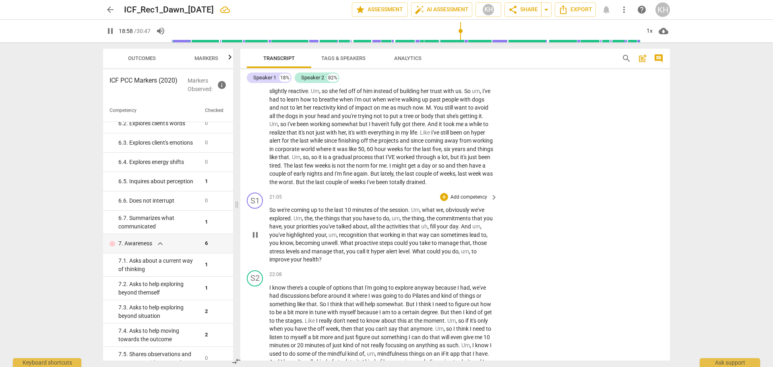
click at [257, 240] on span "pause" at bounding box center [255, 235] width 10 height 10
click at [281, 229] on span "have" at bounding box center [275, 226] width 12 height 6
click at [479, 201] on p "Add competency" at bounding box center [469, 197] width 38 height 7
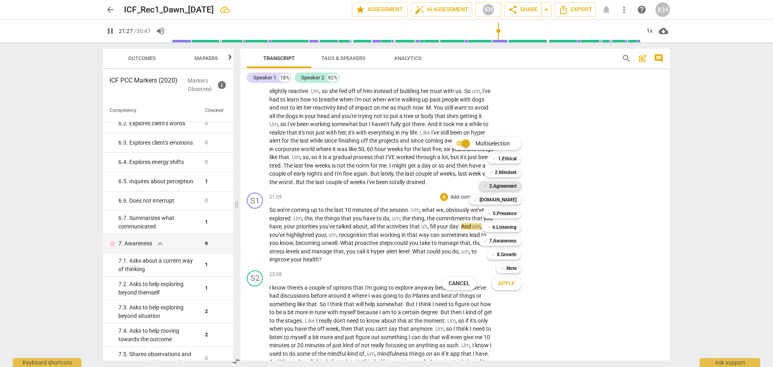
click at [504, 184] on b "3.Agreement" at bounding box center [502, 186] width 27 height 10
click at [507, 254] on span "Apply" at bounding box center [506, 283] width 17 height 8
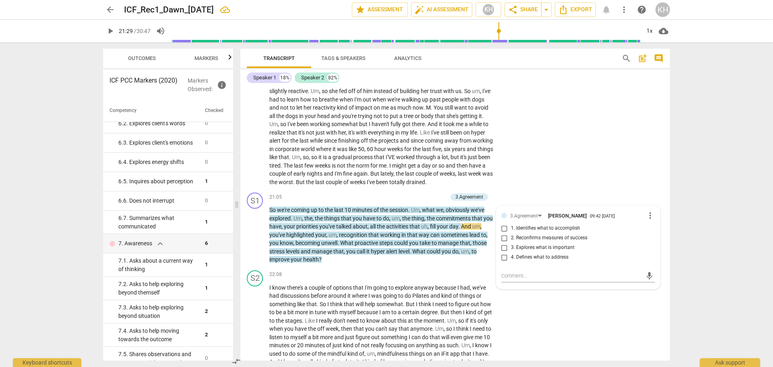
click at [479, 254] on p "So we're coming up to the last 10 minutes of the session . Um , what we , obvio…" at bounding box center [381, 235] width 224 height 58
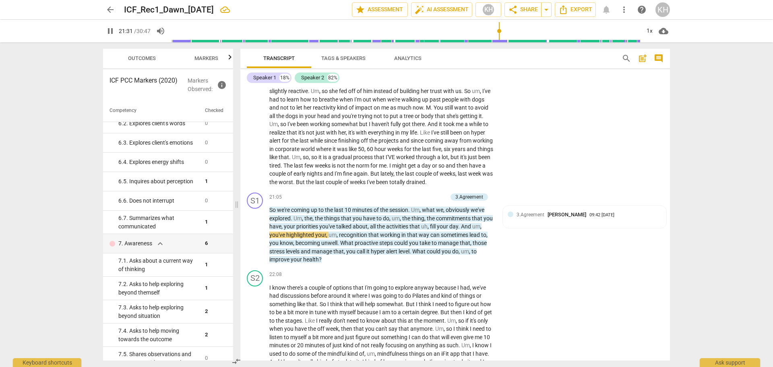
click at [489, 202] on span "keyboard_arrow_right" at bounding box center [494, 197] width 10 height 10
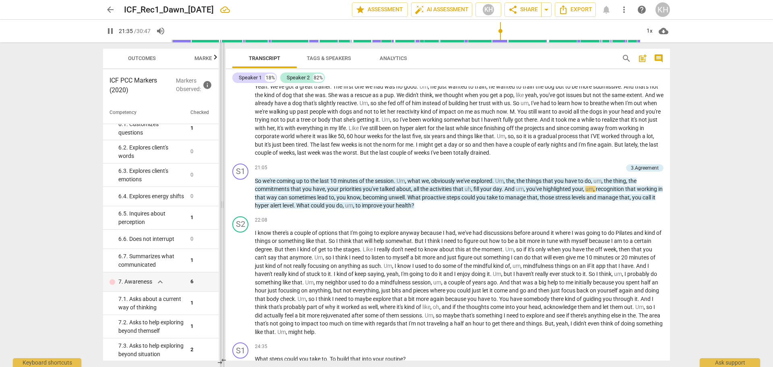
scroll to position [486, 0]
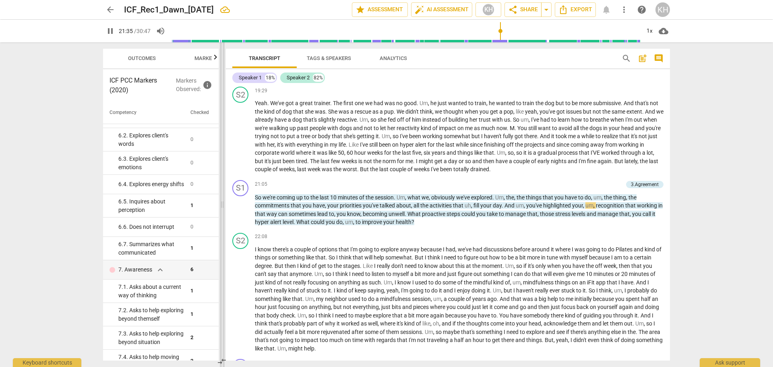
drag, startPoint x: 387, startPoint y: 207, endPoint x: 222, endPoint y: 207, distance: 165.1
click at [222, 207] on span at bounding box center [222, 204] width 5 height 325
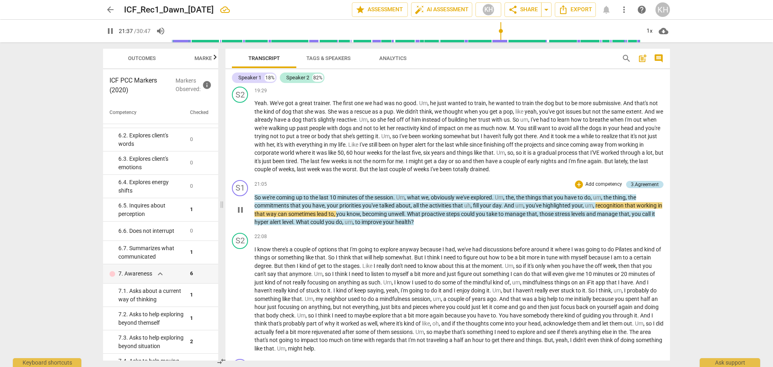
click at [515, 184] on div "3.Agreement" at bounding box center [645, 184] width 28 height 7
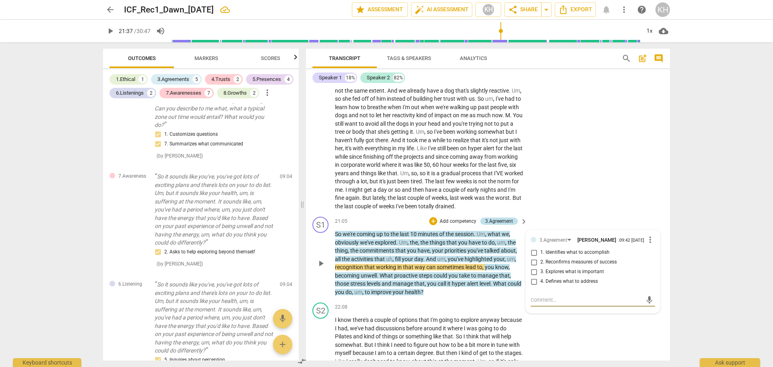
scroll to position [1384, 0]
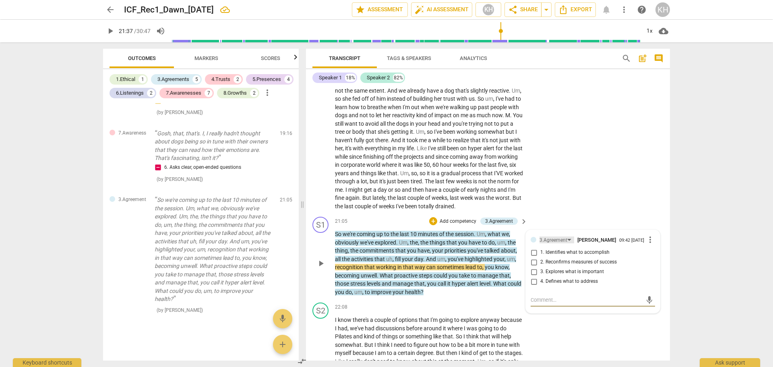
click at [515, 243] on div "3.Agreement" at bounding box center [557, 239] width 35 height 7
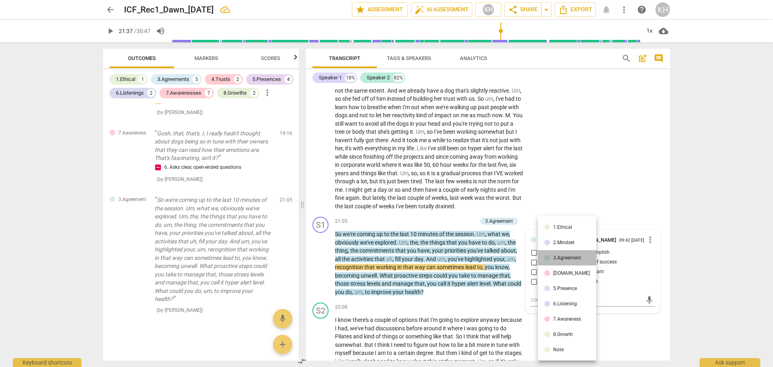
click at [515, 254] on li "3.Agreement" at bounding box center [567, 257] width 58 height 15
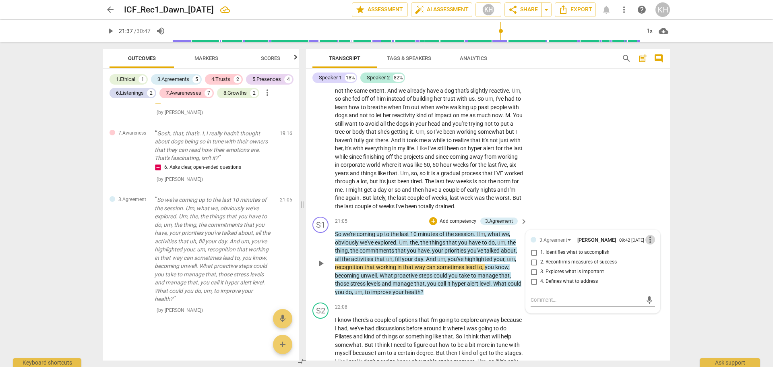
click at [515, 244] on span "more_vert" at bounding box center [650, 240] width 10 height 10
click at [515, 254] on li "Delete" at bounding box center [657, 281] width 28 height 15
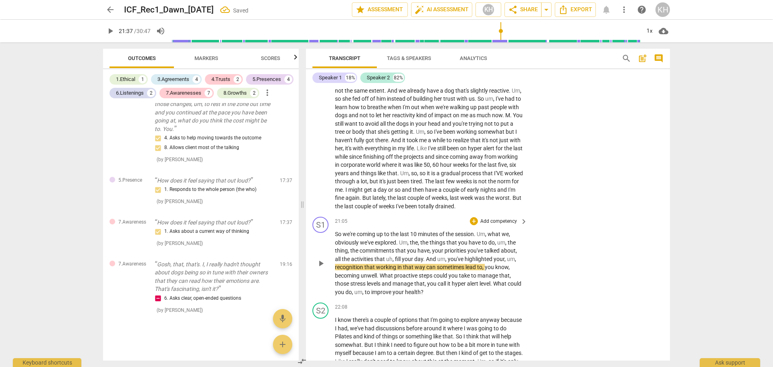
scroll to position [1253, 0]
click at [321, 254] on span "play_arrow" at bounding box center [321, 263] width 10 height 10
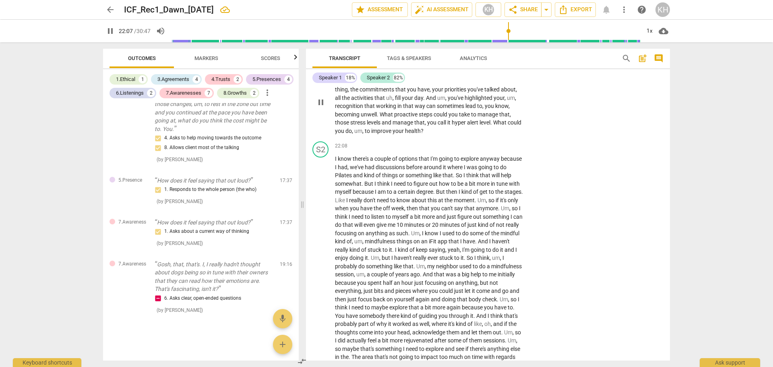
scroll to position [2609, 0]
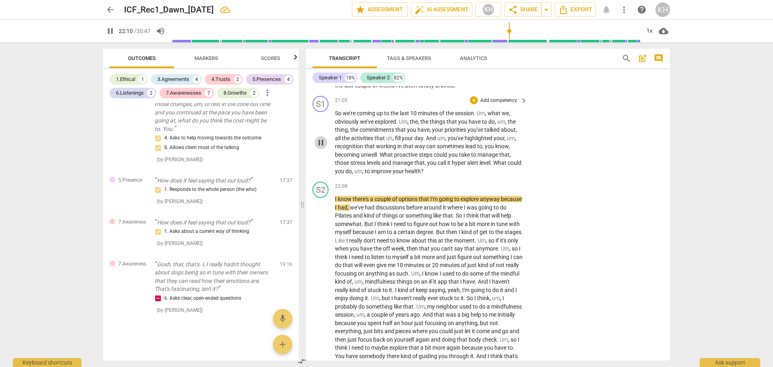
click at [325, 147] on span "pause" at bounding box center [321, 143] width 10 height 10
type input "1331"
click at [505, 104] on p "Add competency" at bounding box center [499, 100] width 38 height 7
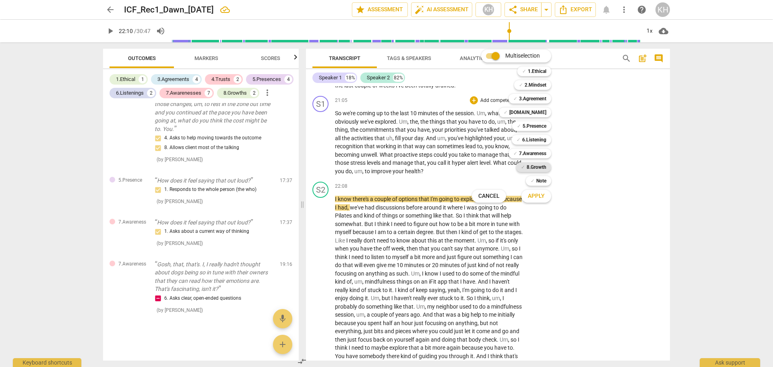
click at [515, 169] on b "8.Growth" at bounding box center [537, 167] width 20 height 10
click at [515, 195] on span "Apply" at bounding box center [536, 196] width 17 height 8
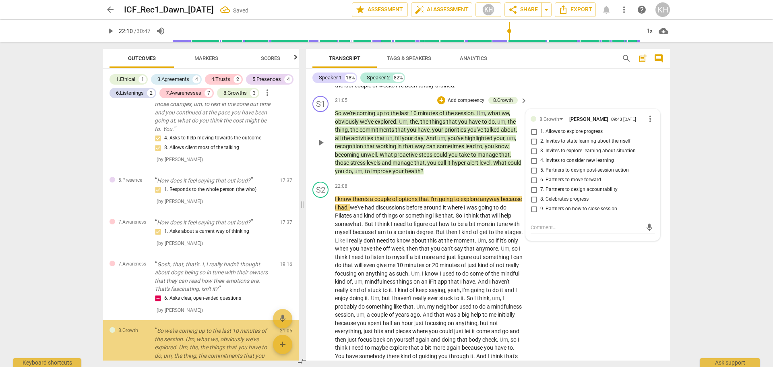
scroll to position [1384, 0]
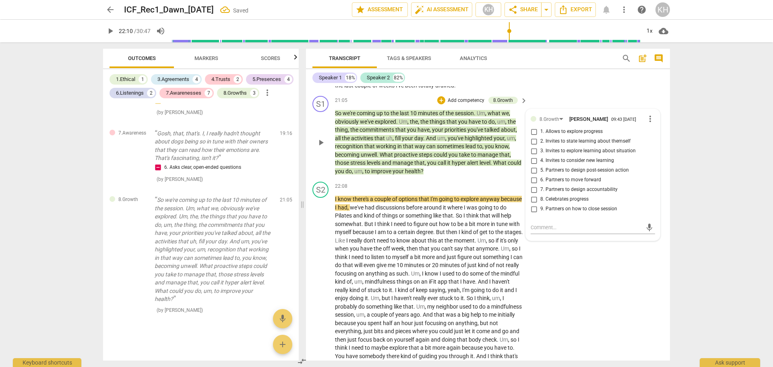
click at [515, 174] on span "5. Partners to design post-session action" at bounding box center [584, 170] width 89 height 7
click at [515, 175] on input "5. Partners to design post-session action" at bounding box center [533, 170] width 13 height 10
checkbox input "true"
click at [515, 164] on span "4. Invites to consider new learning" at bounding box center [577, 160] width 74 height 7
click at [515, 165] on input "4. Invites to consider new learning" at bounding box center [533, 161] width 13 height 10
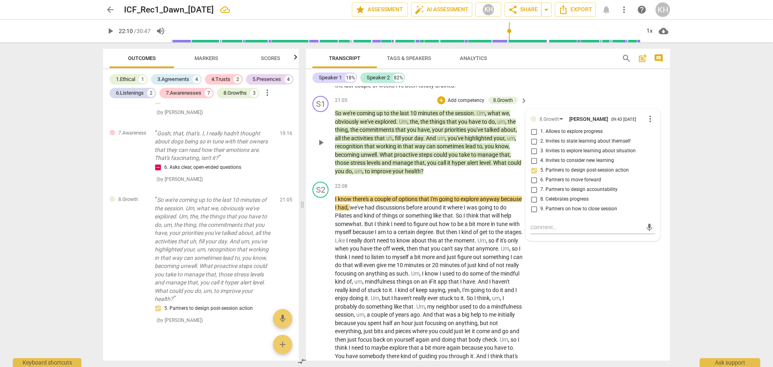
checkbox input "true"
click at [470, 104] on p "Add competency" at bounding box center [466, 100] width 38 height 7
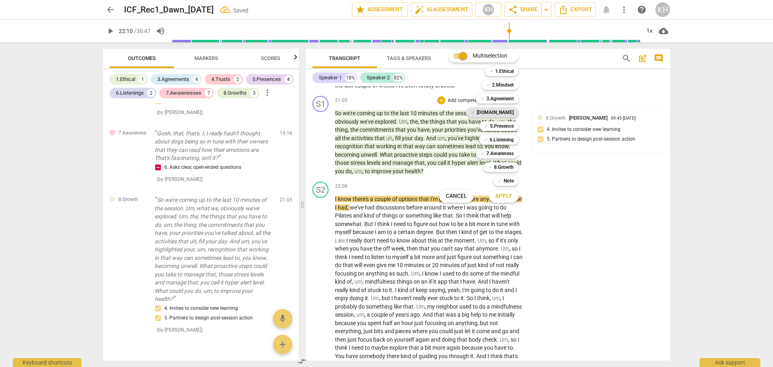
click at [499, 112] on b "[DOMAIN_NAME]" at bounding box center [495, 113] width 37 height 10
click at [510, 197] on span "Apply" at bounding box center [503, 196] width 17 height 8
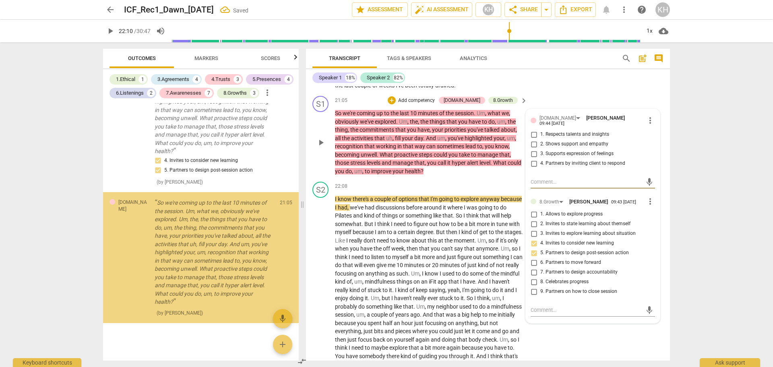
scroll to position [1535, 0]
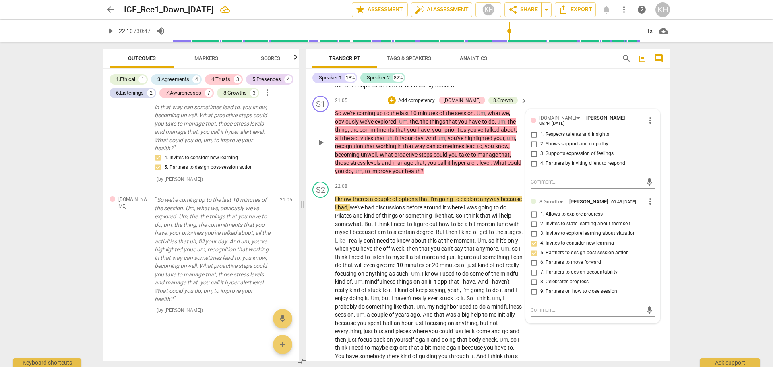
click at [515, 138] on span "1. Respects talents and insights" at bounding box center [574, 134] width 69 height 7
click at [515, 139] on input "1. Respects talents and insights" at bounding box center [533, 135] width 13 height 10
checkbox input "true"
click at [511, 175] on p "So we're coming up to the last 10 minutes of the session . Um , what we , obvio…" at bounding box center [429, 142] width 188 height 66
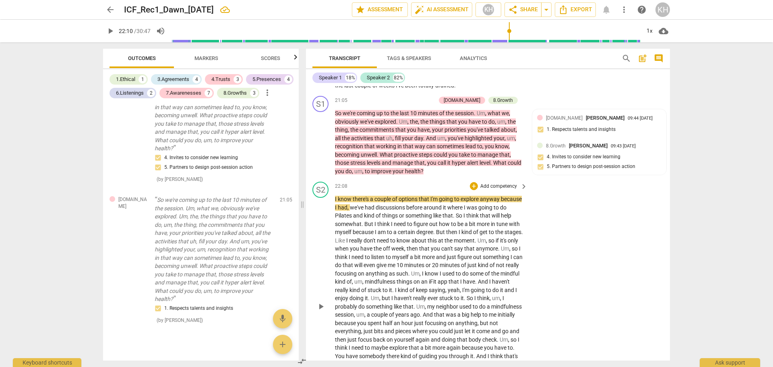
click at [319, 254] on span "play_arrow" at bounding box center [321, 307] width 10 height 10
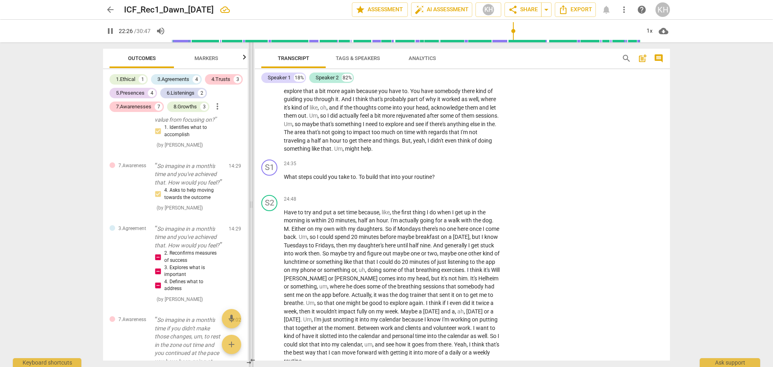
scroll to position [2361, 0]
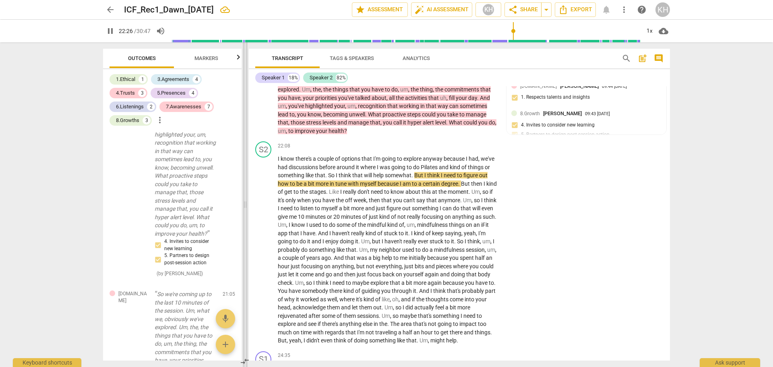
drag, startPoint x: 303, startPoint y: 205, endPoint x: 246, endPoint y: 202, distance: 57.7
click at [246, 202] on span at bounding box center [245, 204] width 5 height 325
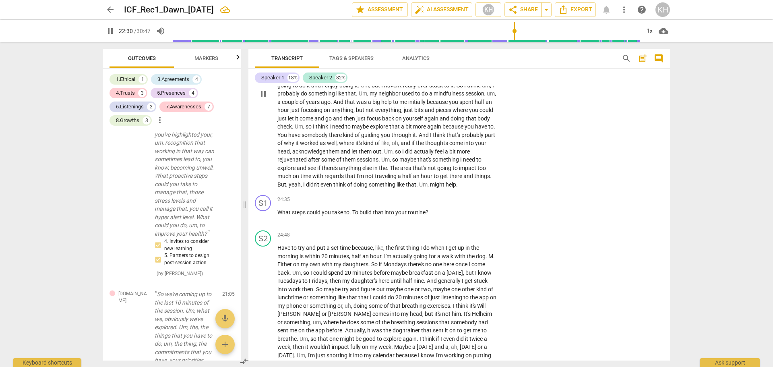
scroll to position [2546, 0]
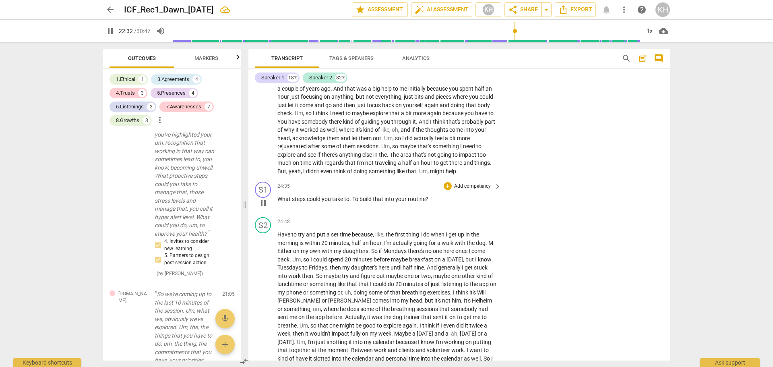
click at [466, 190] on p "Add competency" at bounding box center [472, 186] width 38 height 7
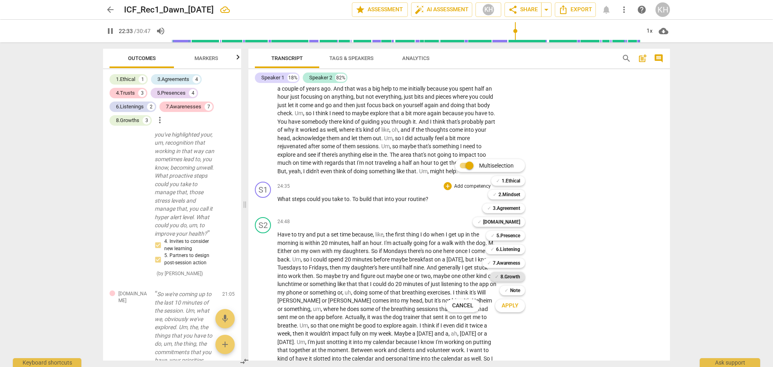
click at [500, 254] on div "✓ 8.Growth" at bounding box center [507, 277] width 35 height 10
click at [504, 254] on span "Apply" at bounding box center [510, 306] width 17 height 8
type input "1356"
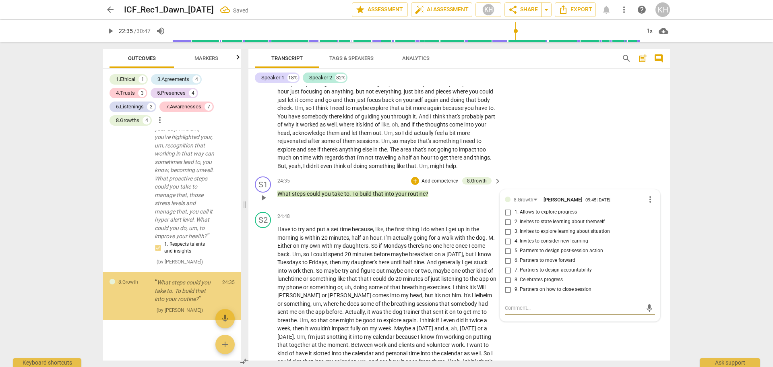
scroll to position [2659, 0]
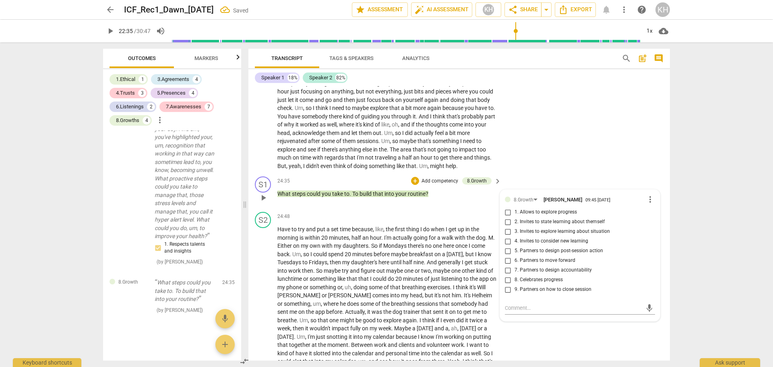
click at [515, 254] on span "5. Partners to design post-session action" at bounding box center [559, 250] width 89 height 7
click at [515, 254] on input "5. Partners to design post-session action" at bounding box center [508, 251] width 13 height 10
checkbox input "true"
click at [479, 205] on div "24:35 + Add competency 8.Growth keyboard_arrow_right What steps could you take …" at bounding box center [389, 190] width 225 height 29
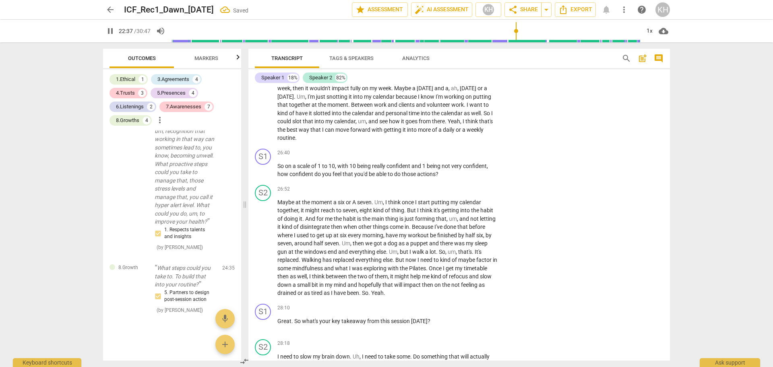
scroll to position [2793, 0]
click at [470, 155] on p "Add competency" at bounding box center [472, 151] width 38 height 7
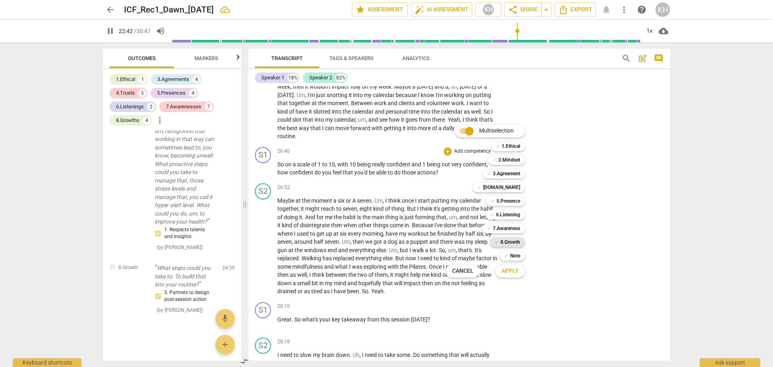
click at [508, 244] on b "8.Growth" at bounding box center [510, 242] width 20 height 10
click at [509, 254] on span "Apply" at bounding box center [510, 271] width 17 height 8
type input "1364"
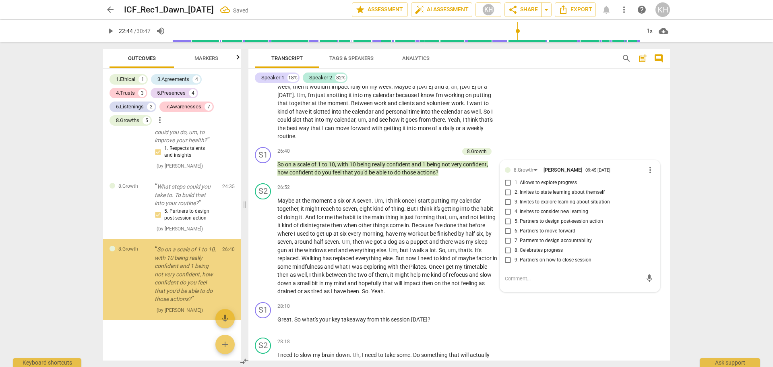
scroll to position [2755, 0]
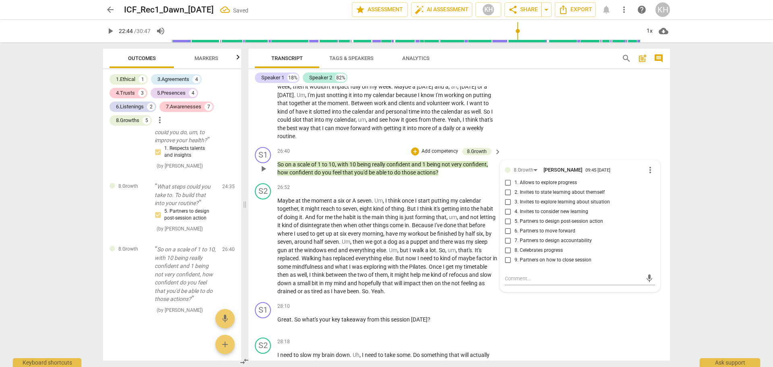
click at [515, 244] on span "7. Partners to design accountability" at bounding box center [553, 240] width 77 height 7
click at [515, 246] on input "7. Partners to design accountability" at bounding box center [508, 241] width 13 height 10
checkbox input "true"
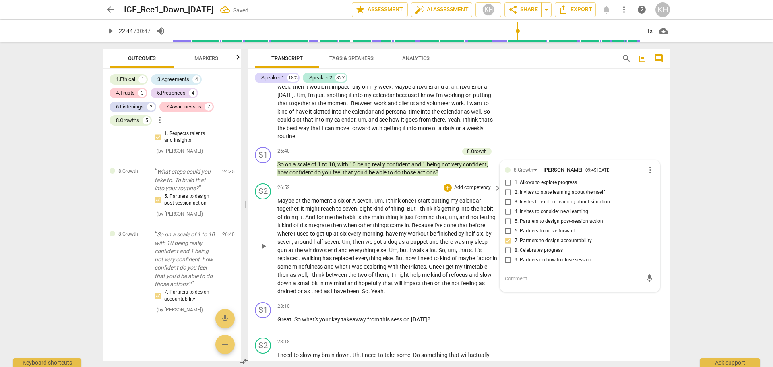
click at [483, 229] on div "S2 play_arrow pause 26:52 + Add competency keyboard_arrow_right Maybe at the mo…" at bounding box center [459, 239] width 422 height 119
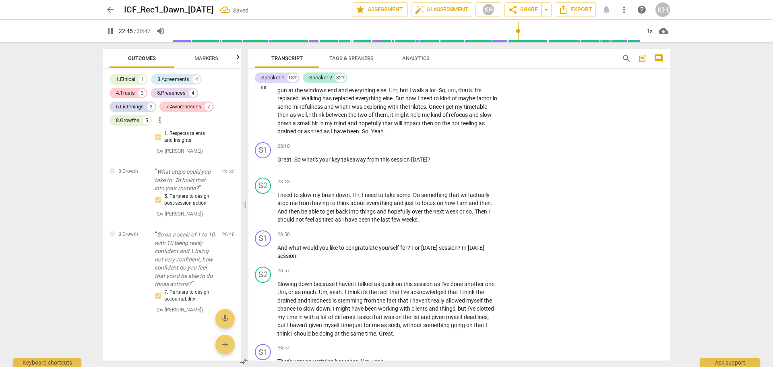
scroll to position [2954, 0]
click at [471, 149] on p "Add competency" at bounding box center [472, 145] width 38 height 7
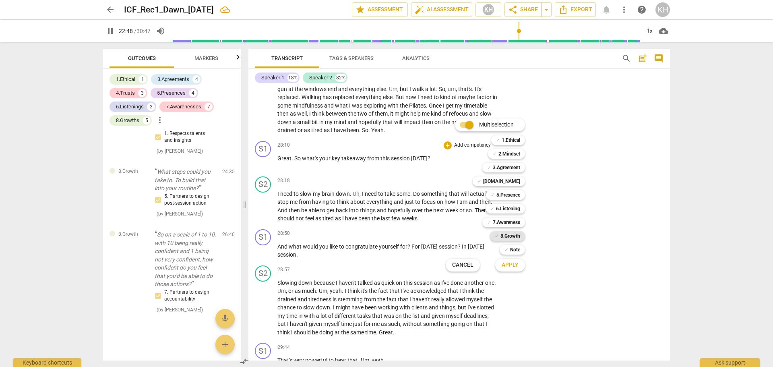
click at [512, 236] on b "8.Growth" at bounding box center [510, 236] width 20 height 10
click at [511, 254] on span "Apply" at bounding box center [510, 265] width 17 height 8
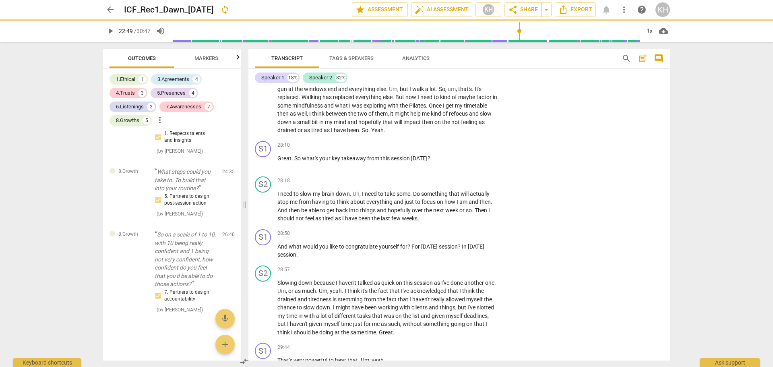
type input "1370"
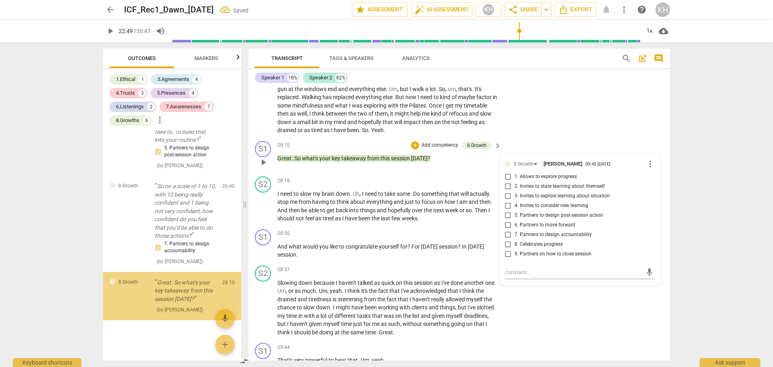
scroll to position [2818, 0]
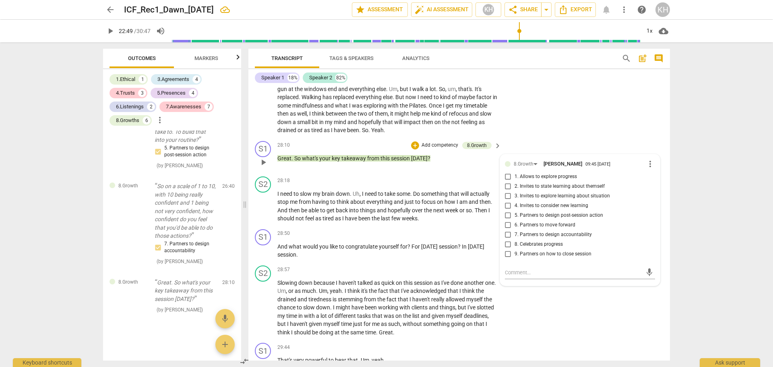
click at [515, 209] on span "4. Invites to consider new learning" at bounding box center [552, 205] width 74 height 7
click at [515, 211] on input "4. Invites to consider new learning" at bounding box center [508, 206] width 13 height 10
checkbox input "true"
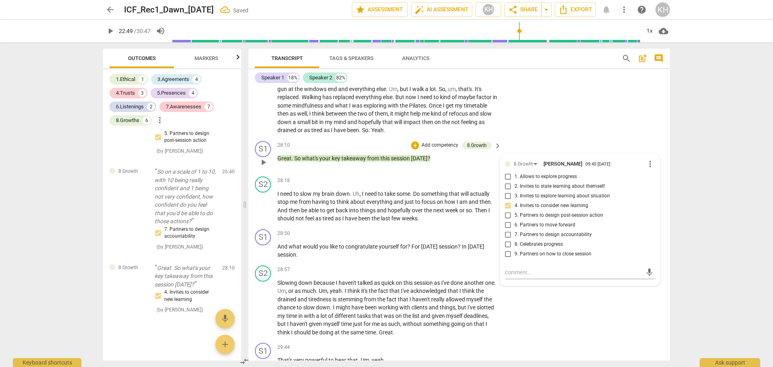
click at [483, 173] on div "S1 play_arrow pause 28:10 + Add competency 8.Growth keyboard_arrow_right Great …" at bounding box center [459, 155] width 422 height 35
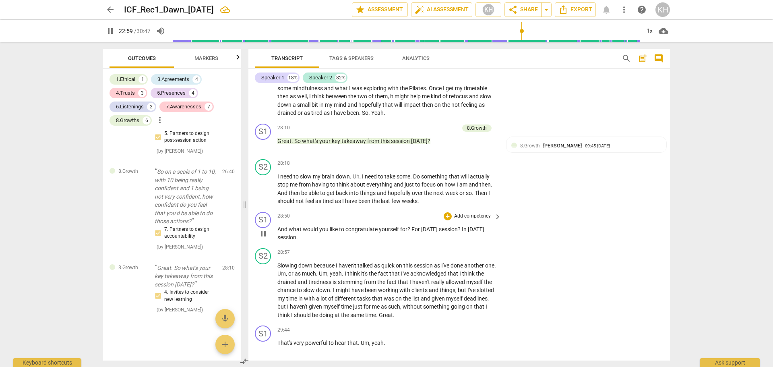
scroll to position [3011, 0]
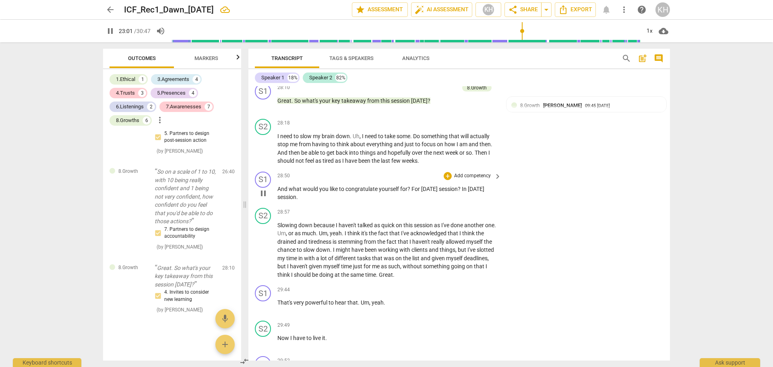
click at [486, 180] on p "Add competency" at bounding box center [472, 175] width 38 height 7
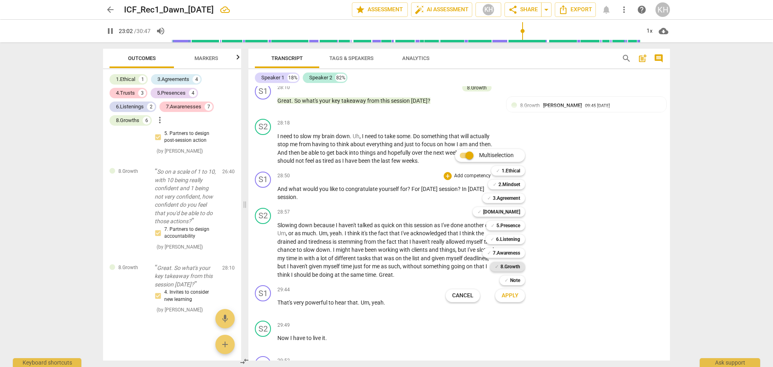
click at [504, 254] on b "8.Growth" at bounding box center [510, 267] width 20 height 10
click at [507, 254] on span "Apply" at bounding box center [510, 295] width 17 height 8
type input "1384"
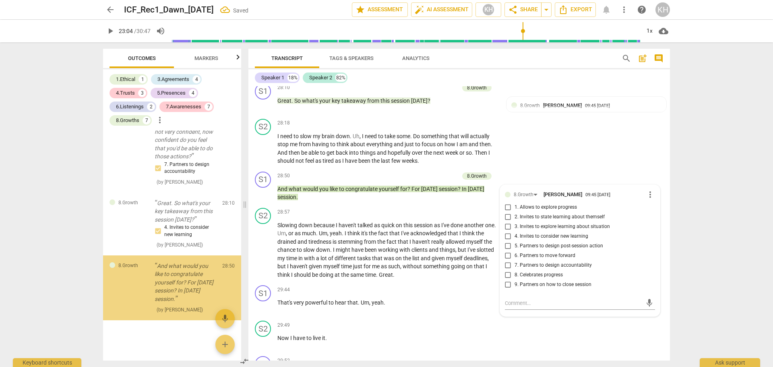
scroll to position [2897, 0]
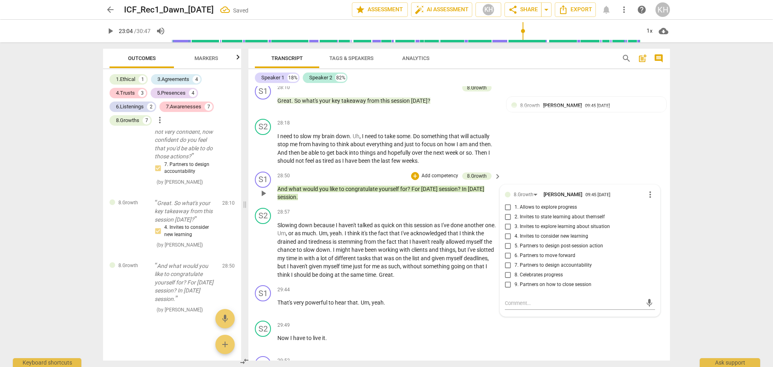
click at [515, 254] on span "8. Celebrates progress" at bounding box center [539, 274] width 48 height 7
click at [515, 254] on input "8. Celebrates progress" at bounding box center [508, 275] width 13 height 10
checkbox input "true"
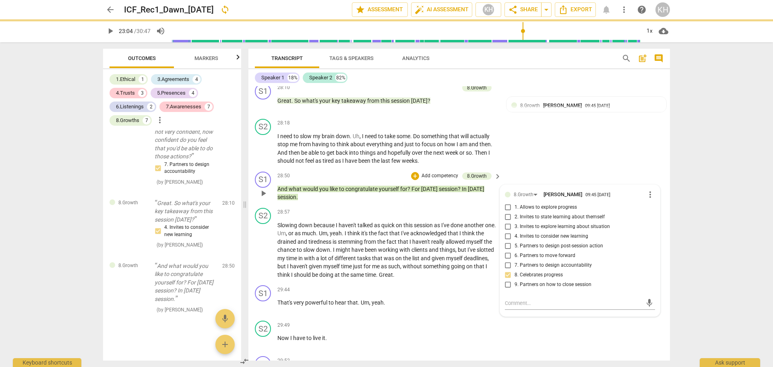
click at [462, 201] on p "And what would you like to congratulate yourself for ? For [DATE] session ? In …" at bounding box center [387, 193] width 220 height 17
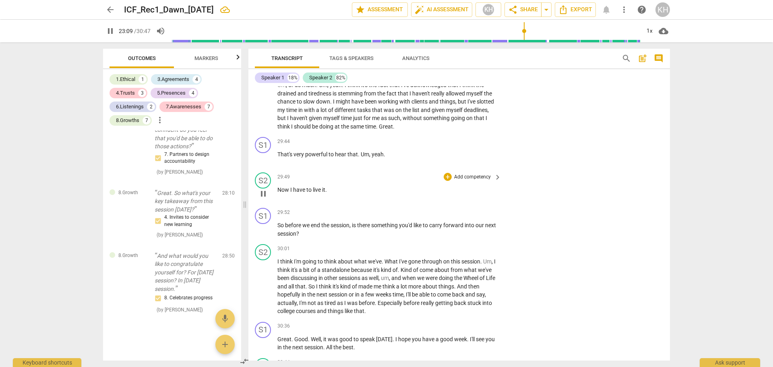
scroll to position [3172, 0]
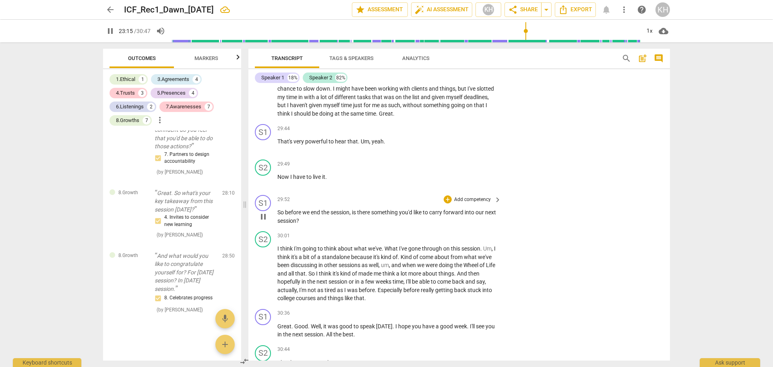
click at [469, 203] on p "Add competency" at bounding box center [472, 199] width 38 height 7
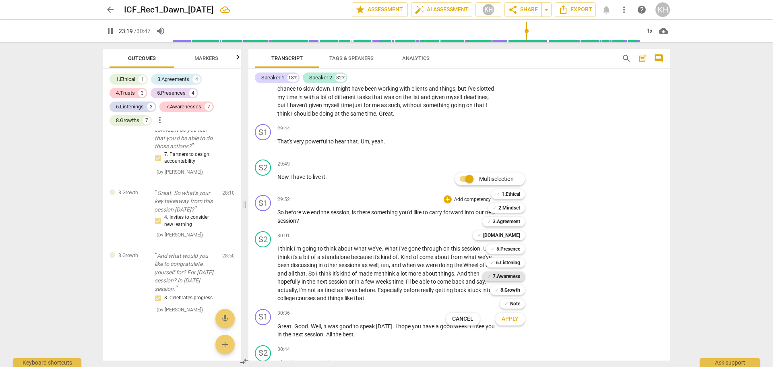
scroll to position [2569, 0]
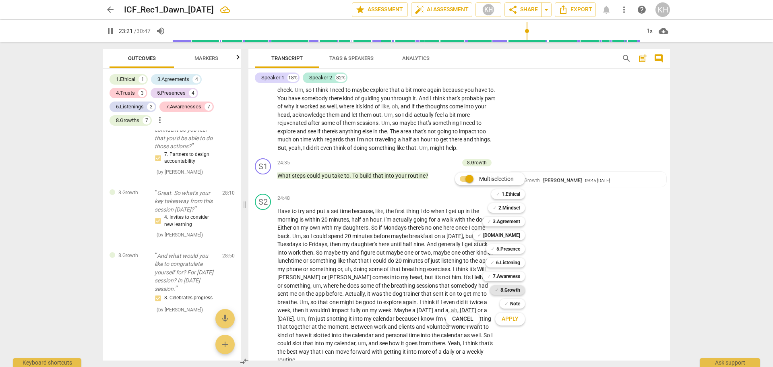
click at [513, 254] on b "8.Growth" at bounding box center [510, 290] width 20 height 10
click at [511, 254] on span "Apply" at bounding box center [510, 319] width 17 height 8
type input "1403"
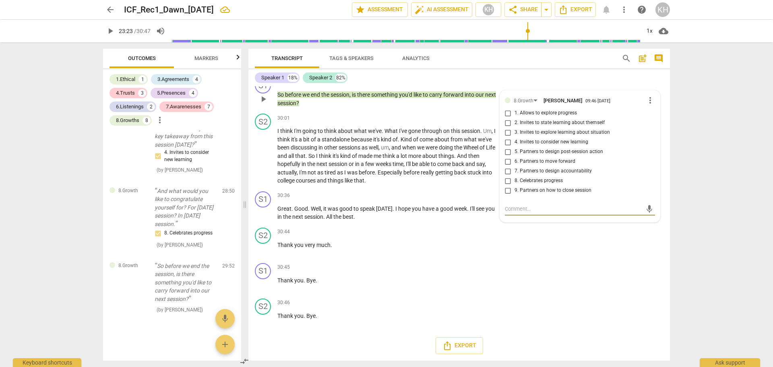
scroll to position [3299, 0]
click at [515, 146] on span "4. Invites to consider new learning" at bounding box center [552, 142] width 74 height 7
click at [515, 147] on input "4. Invites to consider new learning" at bounding box center [508, 142] width 13 height 10
checkbox input "true"
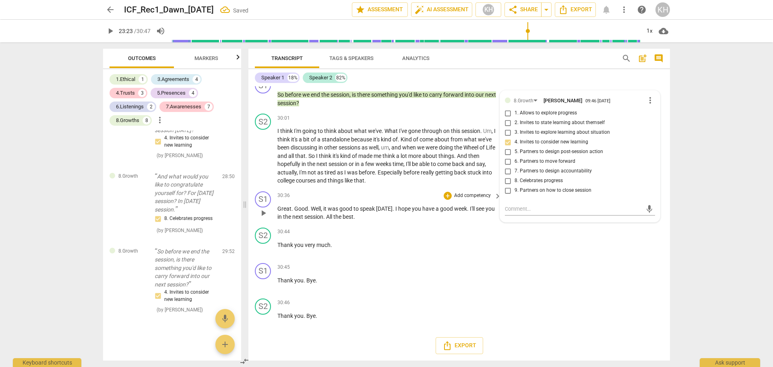
scroll to position [3339, 0]
click at [62, 254] on div "arrow_back ICF_Rec1_Dawn_[DATE] Saved edit star Assessment auto_fix_high AI Ass…" at bounding box center [386, 183] width 773 height 367
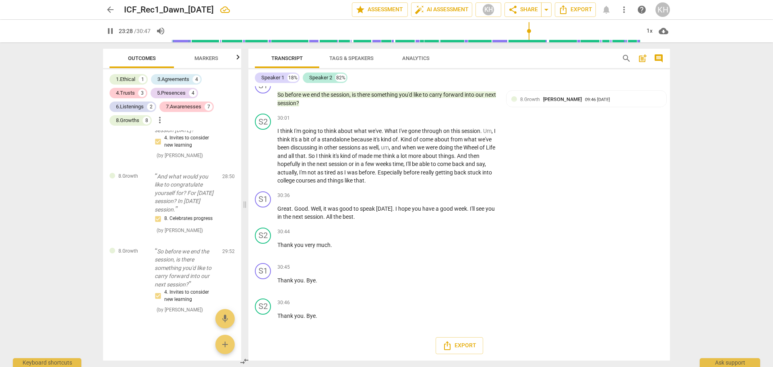
scroll to position [2578, 0]
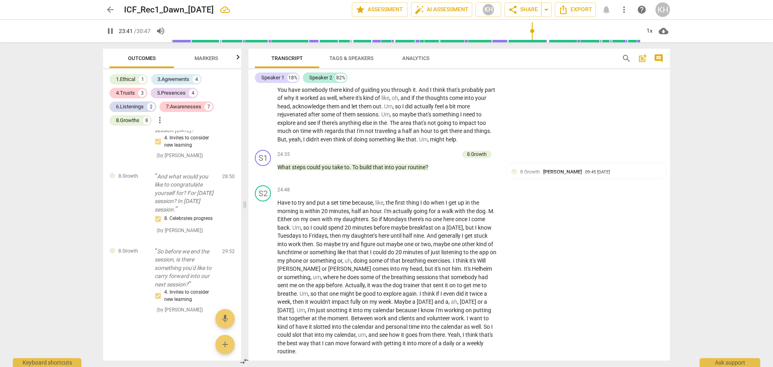
click at [263, 54] on span "pause" at bounding box center [263, 49] width 10 height 10
type input "1422"
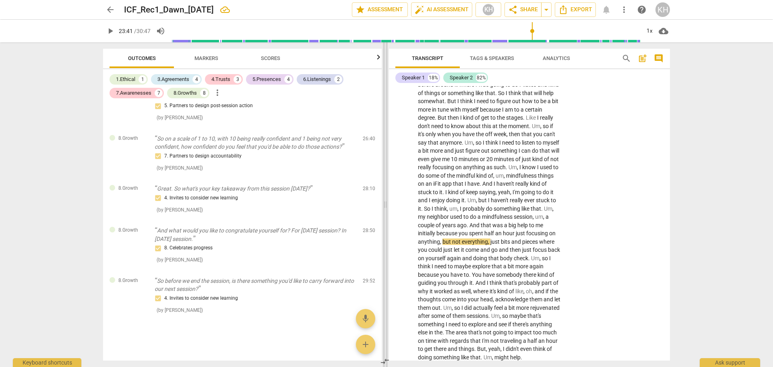
scroll to position [3528, 0]
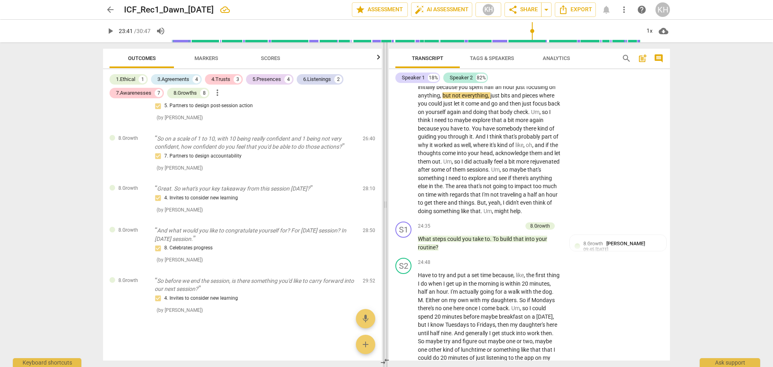
drag, startPoint x: 246, startPoint y: 205, endPoint x: 387, endPoint y: 206, distance: 140.5
click at [387, 206] on span at bounding box center [385, 204] width 5 height 325
click at [273, 59] on span "Scores" at bounding box center [270, 58] width 19 height 6
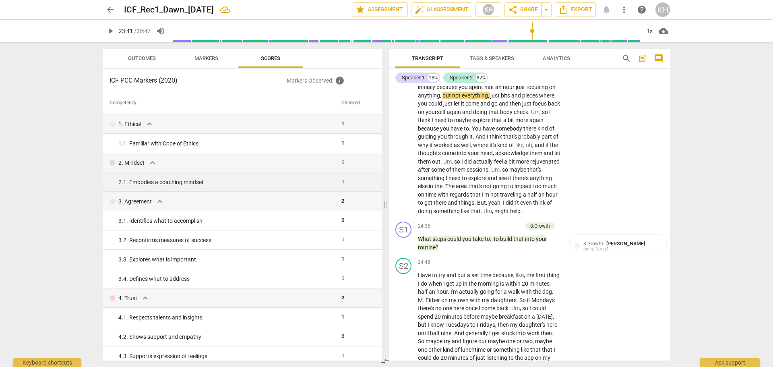
click at [341, 182] on span "0" at bounding box center [342, 181] width 3 height 6
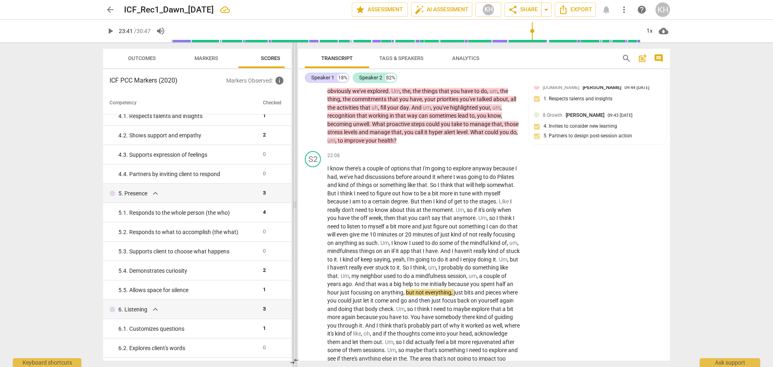
scroll to position [2599, 0]
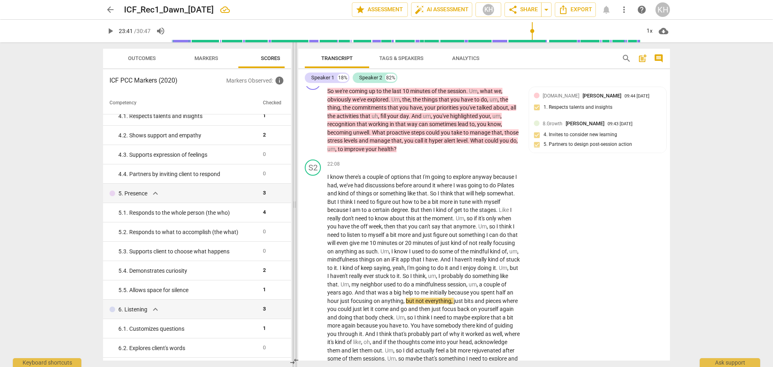
drag, startPoint x: 385, startPoint y: 202, endPoint x: 294, endPoint y: 202, distance: 91.0
click at [294, 202] on span at bounding box center [294, 204] width 5 height 325
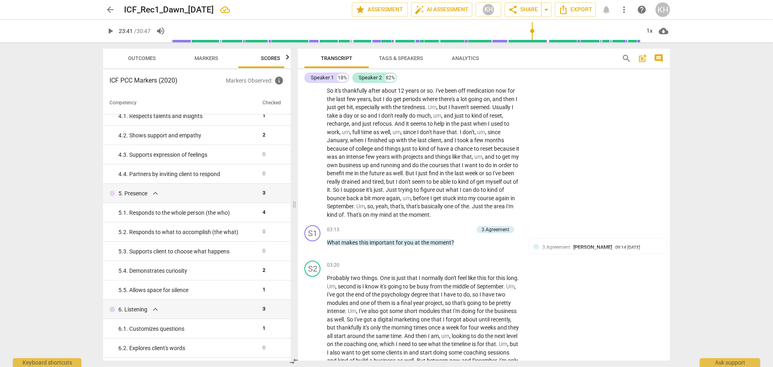
scroll to position [344, 0]
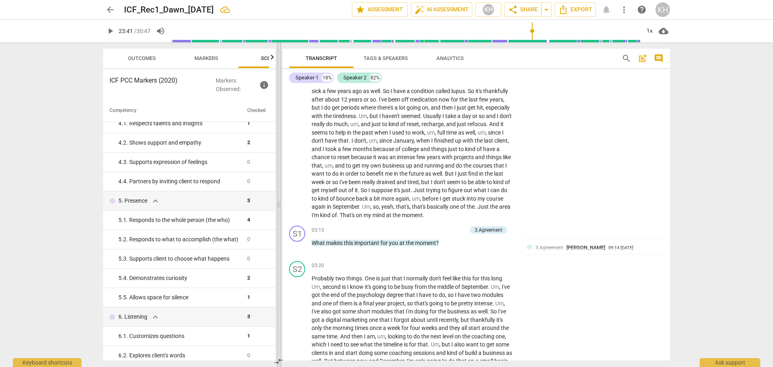
drag, startPoint x: 296, startPoint y: 205, endPoint x: 274, endPoint y: 208, distance: 21.9
click at [277, 208] on span at bounding box center [279, 204] width 5 height 325
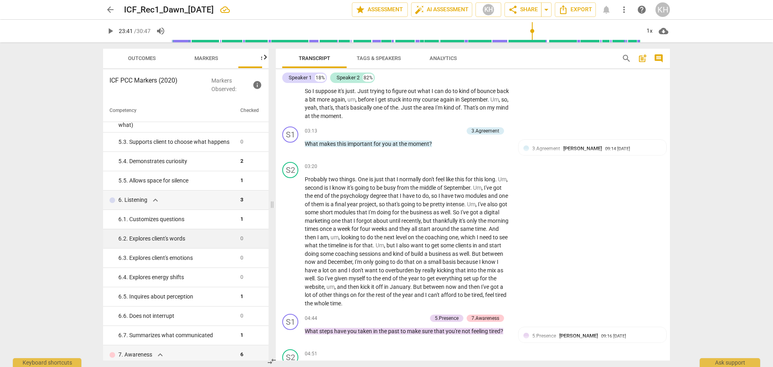
scroll to position [362, 0]
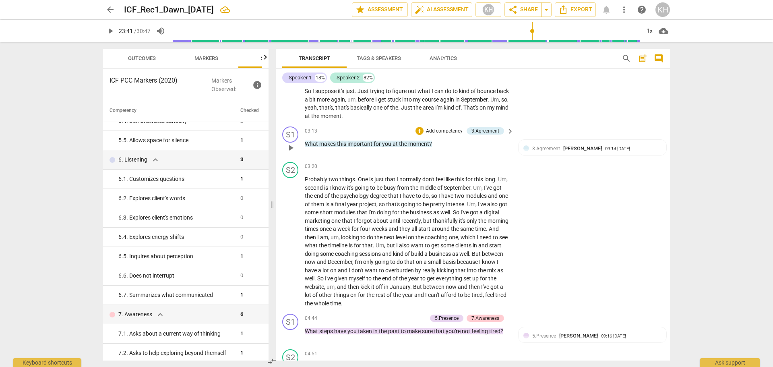
click at [443, 129] on p "Add competency" at bounding box center [444, 131] width 38 height 7
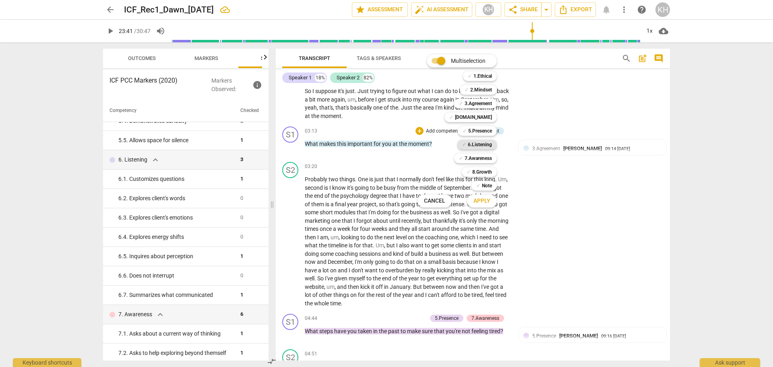
click at [487, 147] on b "6.Listening" at bounding box center [480, 145] width 24 height 10
click at [486, 198] on span "Apply" at bounding box center [481, 201] width 17 height 8
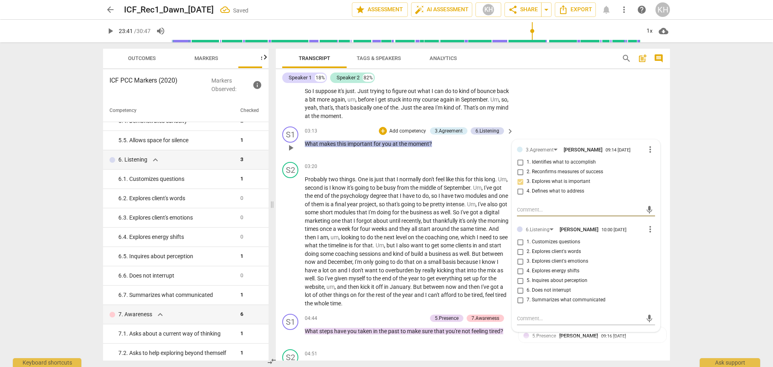
click at [515, 254] on span "6. Does not interrupt" at bounding box center [549, 290] width 44 height 7
click at [515, 254] on input "6. Does not interrupt" at bounding box center [520, 290] width 13 height 10
checkbox input "true"
click at [515, 254] on span "7. Summarizes what communicated" at bounding box center [566, 299] width 79 height 7
click at [515, 254] on input "7. Summarizes what communicated" at bounding box center [520, 300] width 13 height 10
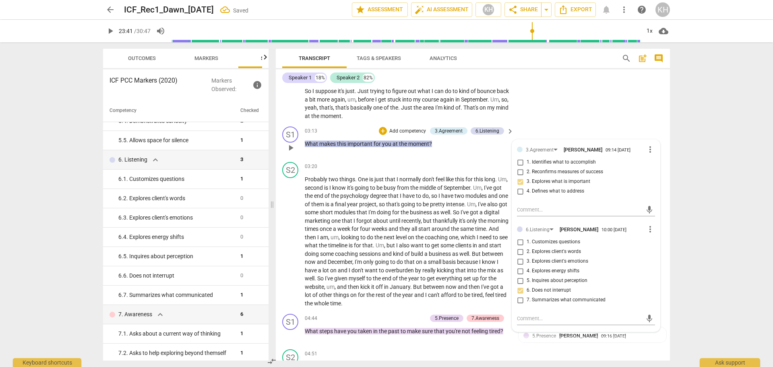
checkbox input "true"
click at [492, 147] on p "What makes this important for you at the moment ?" at bounding box center [407, 144] width 205 height 8
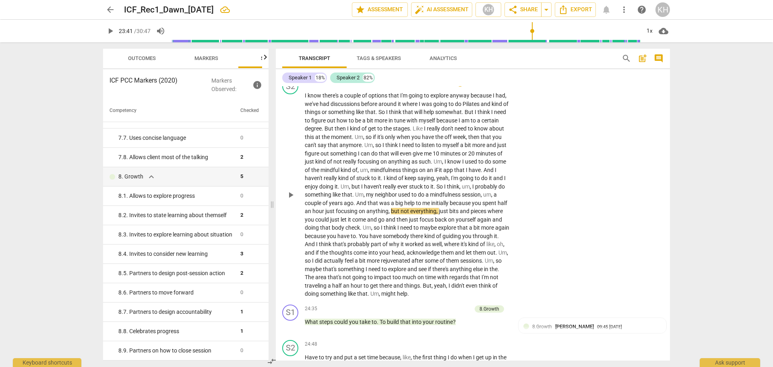
scroll to position [2577, 0]
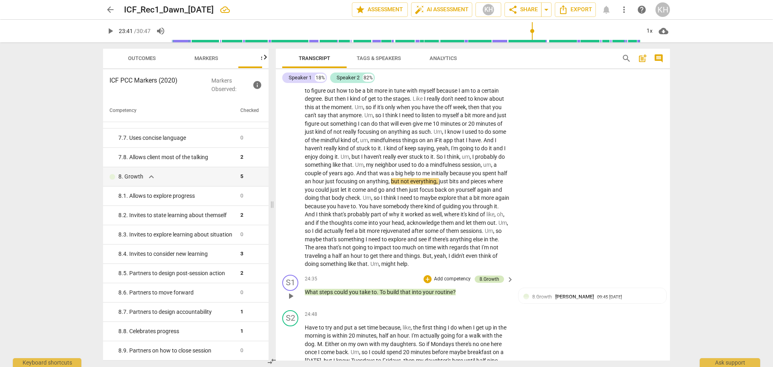
click at [484, 254] on div "8.Growth" at bounding box center [490, 278] width 20 height 7
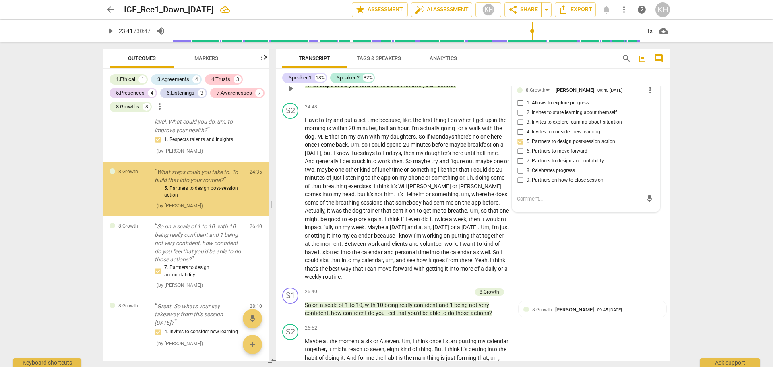
scroll to position [2131, 0]
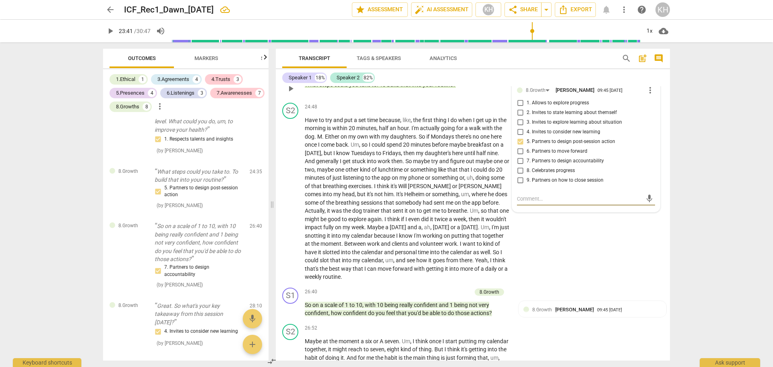
click at [515, 155] on span "6. Partners to move forward" at bounding box center [557, 151] width 61 height 7
click at [515, 156] on input "6. Partners to move forward" at bounding box center [520, 152] width 13 height 10
checkbox input "true"
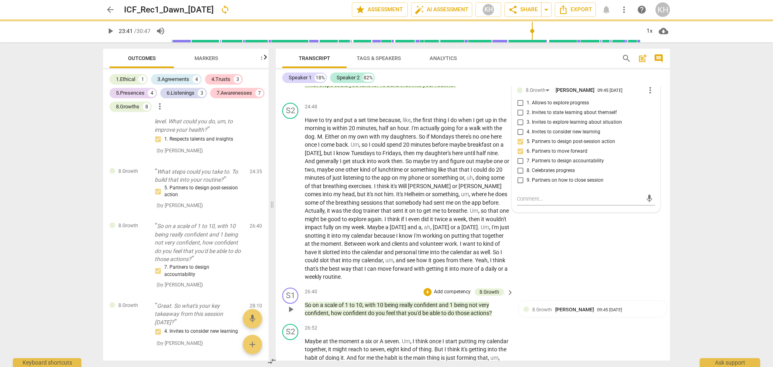
click at [405, 254] on div "26:40 + Add competency 8.Growth keyboard_arrow_right" at bounding box center [410, 291] width 210 height 9
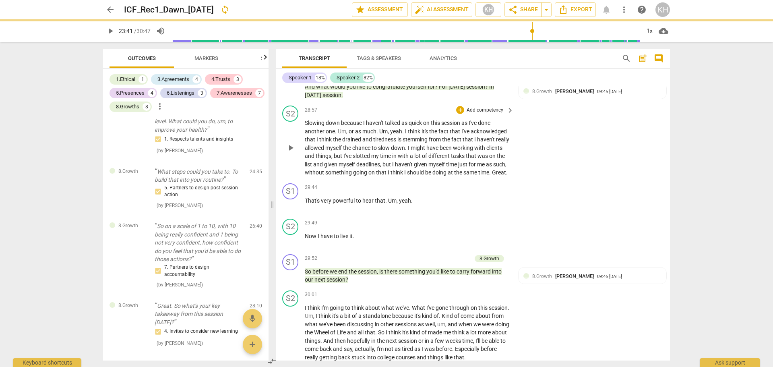
scroll to position [3267, 0]
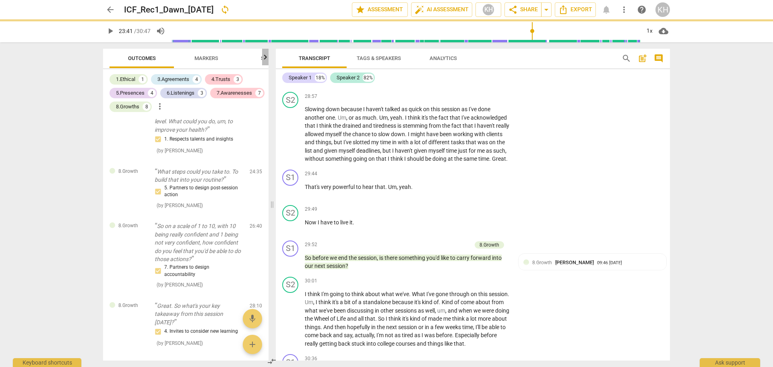
click at [264, 60] on icon "button" at bounding box center [265, 57] width 10 height 10
click at [243, 64] on span "Scores" at bounding box center [230, 58] width 39 height 11
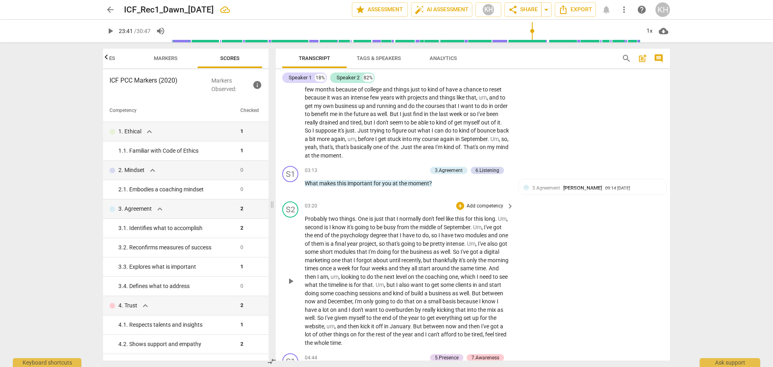
scroll to position [328, 0]
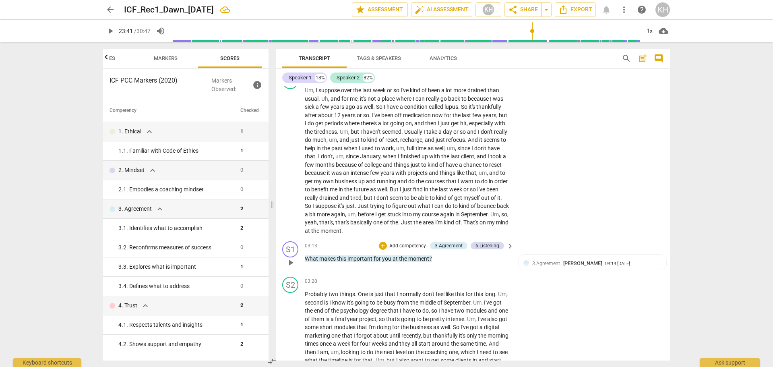
click at [418, 245] on p "Add competency" at bounding box center [408, 245] width 38 height 7
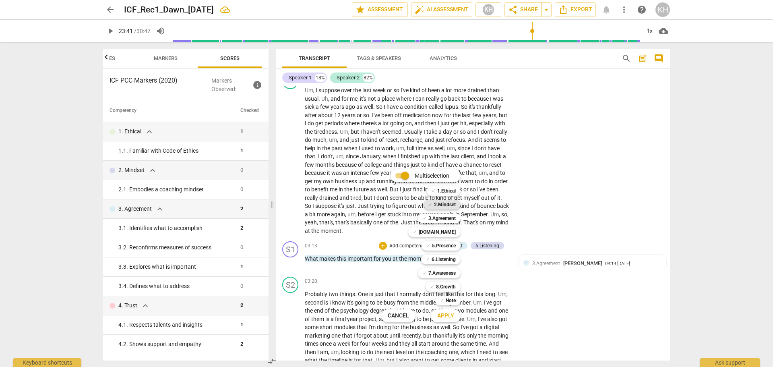
click at [449, 206] on b "2.Mindset" at bounding box center [445, 205] width 22 height 10
click at [449, 254] on span "Apply" at bounding box center [445, 316] width 17 height 8
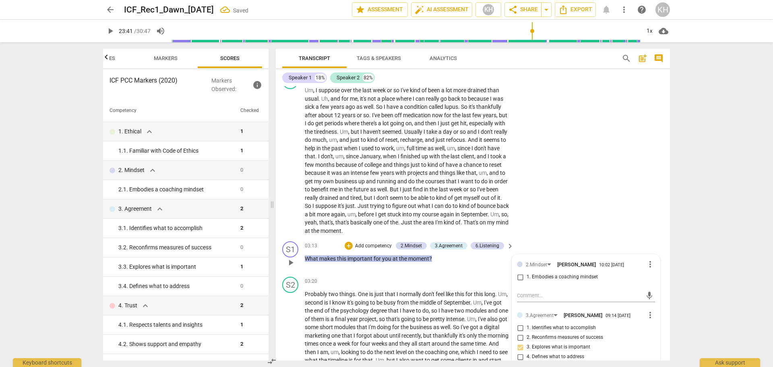
click at [515, 254] on span "1. Embodies a coaching mindset" at bounding box center [562, 276] width 71 height 7
click at [515, 254] on input "1. Embodies a coaching mindset" at bounding box center [520, 277] width 13 height 10
checkbox input "true"
click at [441, 254] on p "What makes this important for you at the moment ?" at bounding box center [407, 258] width 205 height 8
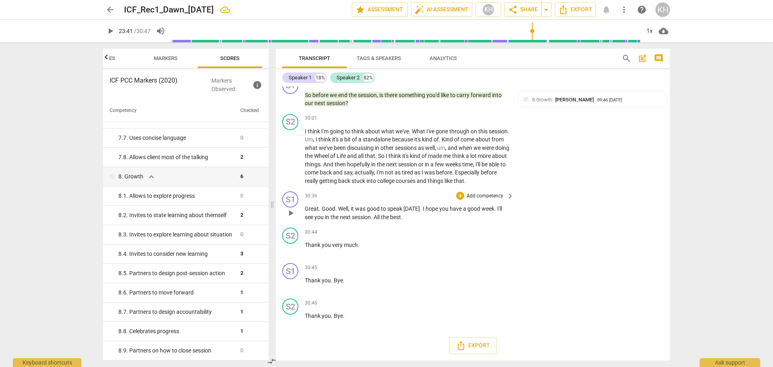
scroll to position [3431, 0]
click at [492, 200] on p "Add competency" at bounding box center [485, 195] width 38 height 7
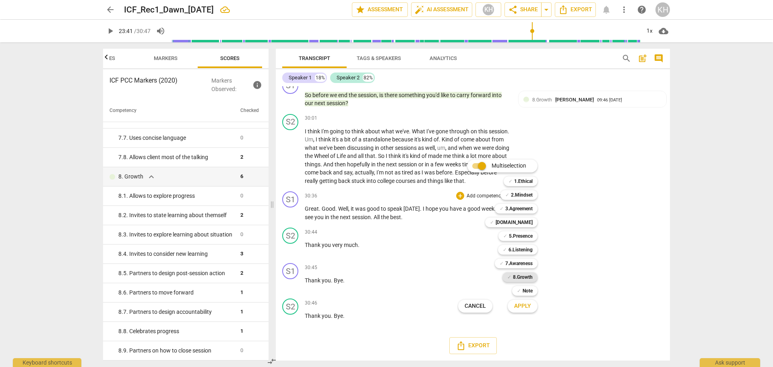
click at [515, 254] on b "8.Growth" at bounding box center [523, 277] width 20 height 10
click at [515, 254] on span "Apply" at bounding box center [522, 306] width 17 height 8
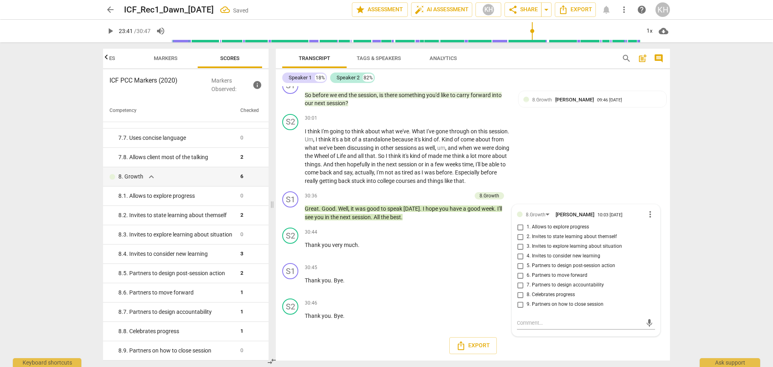
scroll to position [3437, 0]
click at [515, 254] on span "9. Partners on how to close session" at bounding box center [565, 304] width 77 height 7
click at [515, 254] on input "9. Partners on how to close session" at bounding box center [520, 305] width 13 height 10
checkbox input "true"
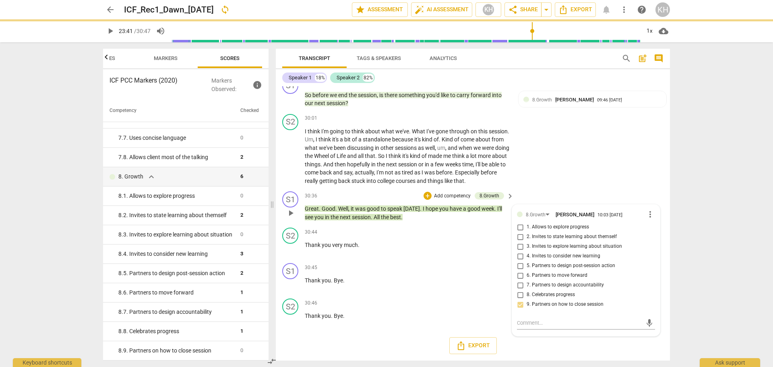
click at [464, 221] on p "Great . Good . Well , it was good to speak [DATE] . I hope you have a good week…" at bounding box center [407, 213] width 205 height 17
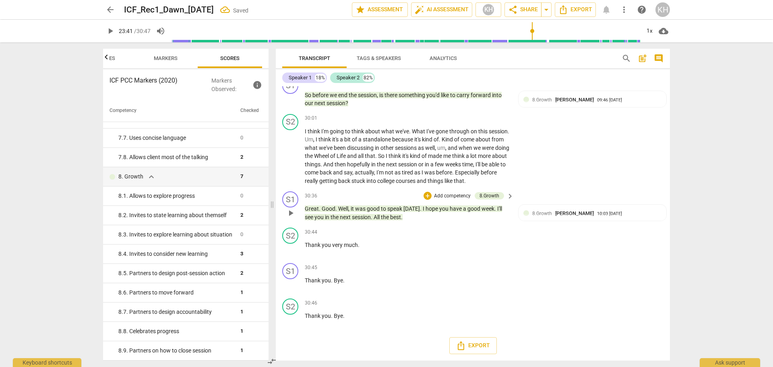
scroll to position [3471, 0]
click at [475, 254] on span "Export" at bounding box center [473, 346] width 34 height 10
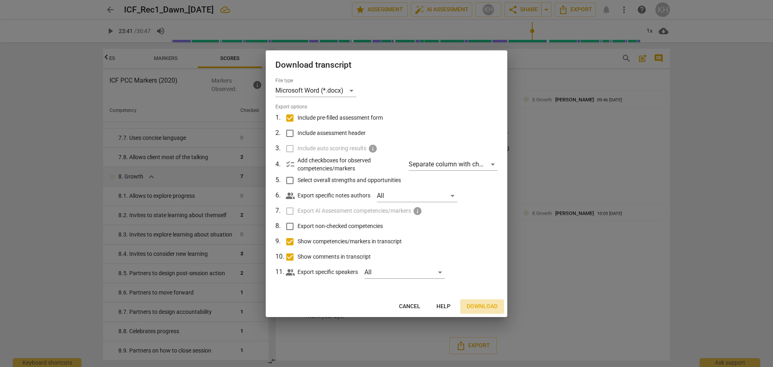
click at [478, 254] on span "Download" at bounding box center [482, 306] width 31 height 8
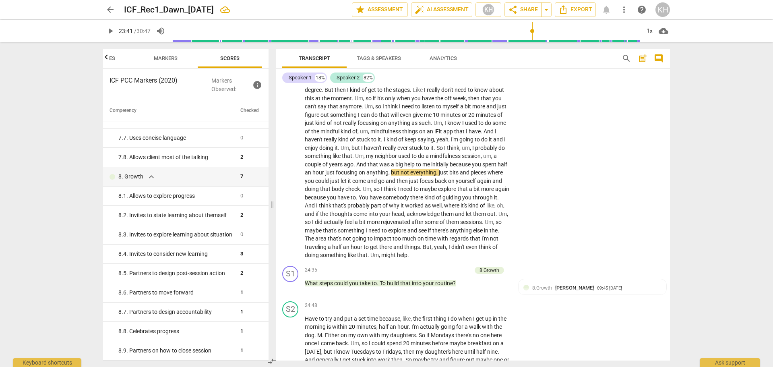
click at [515, 59] on span "post_add" at bounding box center [643, 59] width 10 height 10
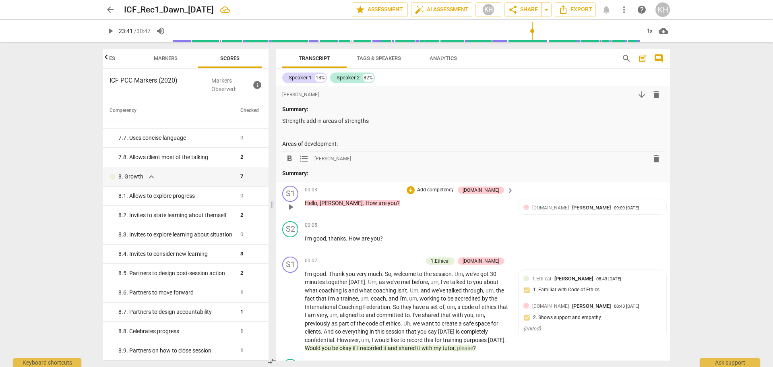
scroll to position [0, 0]
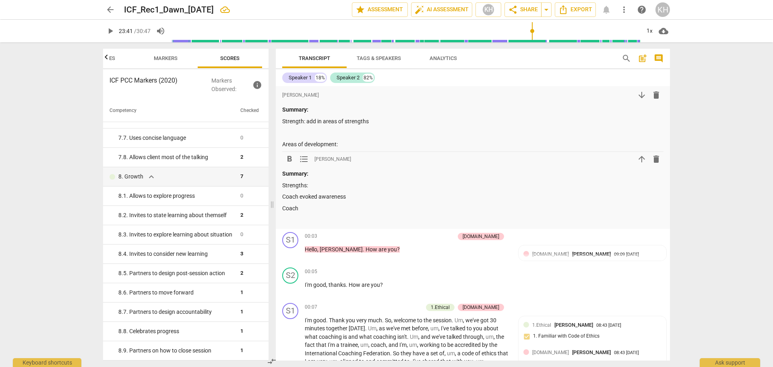
click at [330, 210] on p "Coach" at bounding box center [472, 208] width 381 height 8
click at [377, 196] on p "Coach evoked awareness" at bounding box center [472, 196] width 381 height 8
click at [515, 209] on p "Coach maintained presence by considering the who (experience of the client)" at bounding box center [472, 208] width 381 height 8
click at [365, 195] on p "Coach evoked awareness 7" at bounding box center [472, 196] width 381 height 8
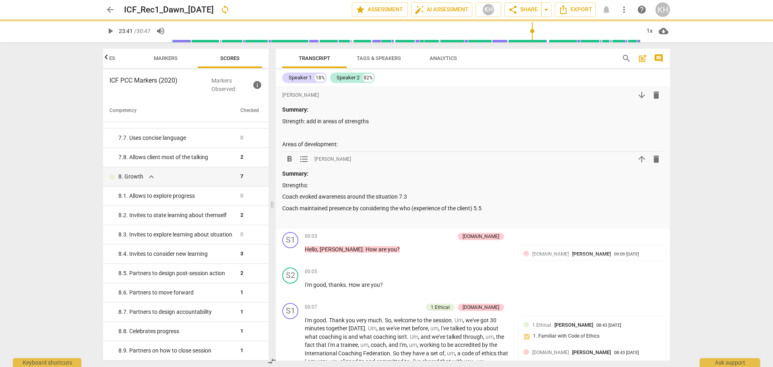
click at [488, 209] on p "Coach maintained presence by considering the who (experience of the client) 5.5" at bounding box center [472, 208] width 381 height 8
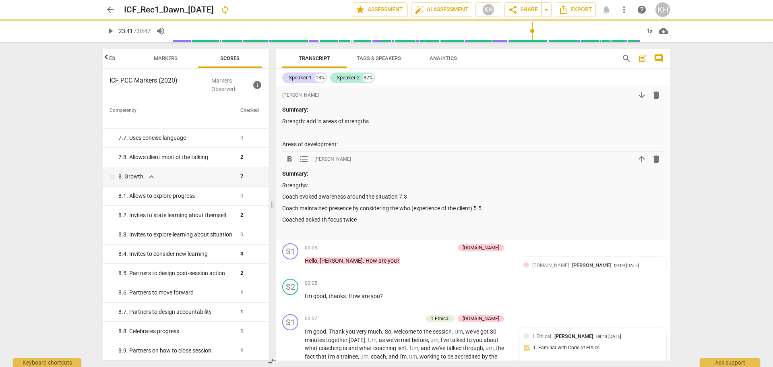
click at [326, 220] on p "Coached asked th focus twice" at bounding box center [472, 219] width 381 height 8
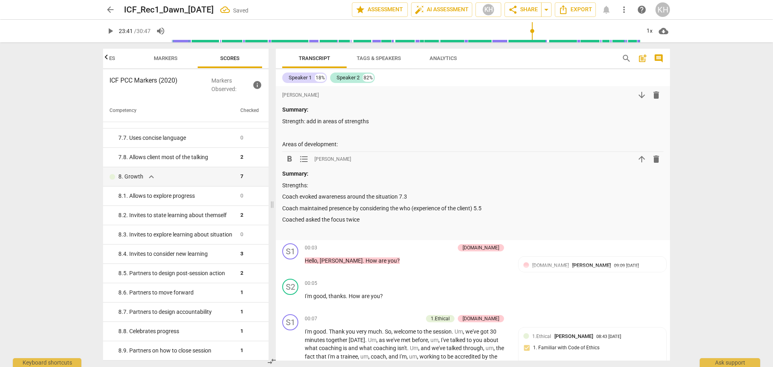
click at [378, 220] on p "Coached asked the focus twice" at bounding box center [472, 219] width 381 height 8
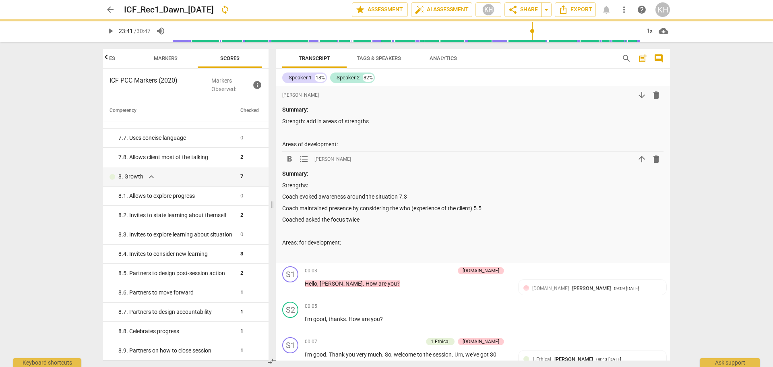
click at [394, 241] on p "Areas: for development:" at bounding box center [472, 242] width 381 height 8
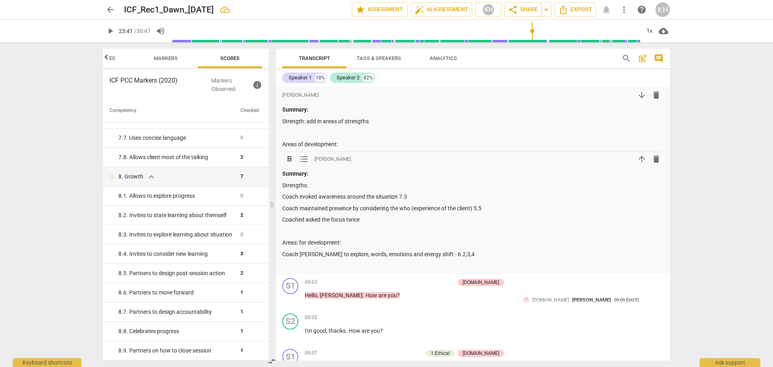
click at [369, 245] on p "Areas: for development:" at bounding box center [472, 242] width 381 height 8
click at [371, 219] on p "Coached asked the focus twice" at bounding box center [472, 219] width 381 height 8
drag, startPoint x: 370, startPoint y: 217, endPoint x: 364, endPoint y: 226, distance: 10.4
click at [360, 234] on p at bounding box center [472, 231] width 381 height 8
click at [372, 219] on p "Coached asked the focus twice amd did aske importance first time around" at bounding box center [472, 219] width 381 height 8
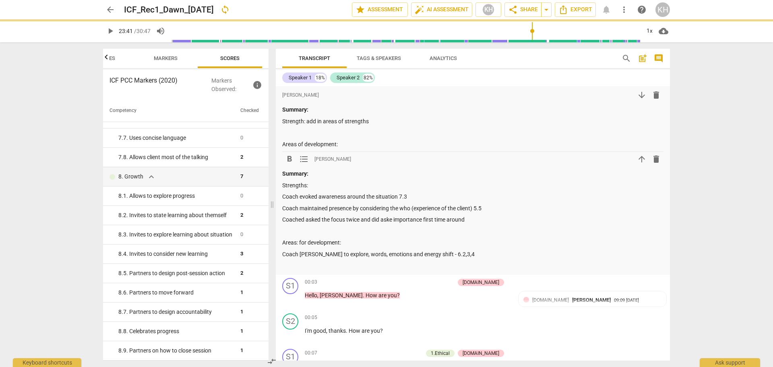
click at [393, 221] on p "Coached asked the focus twice and did aske importance first time around" at bounding box center [472, 219] width 381 height 8
click at [455, 253] on p "Coach [PERSON_NAME] to explore, words, emotions and energy shift - 6.2,3,4" at bounding box center [472, 254] width 381 height 8
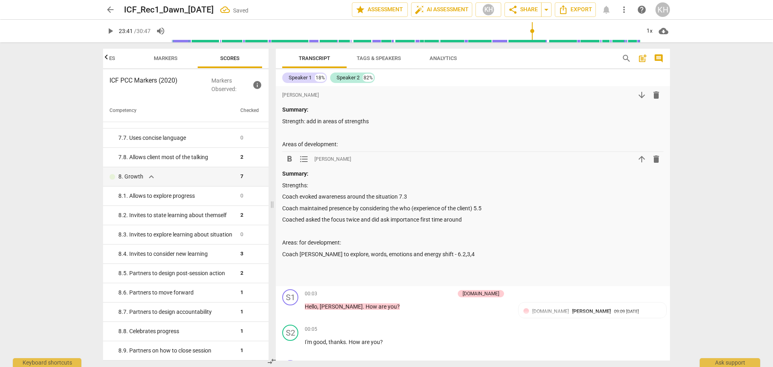
click at [483, 220] on p "Coached asked the focus twice and did ask importance first time around" at bounding box center [472, 219] width 381 height 8
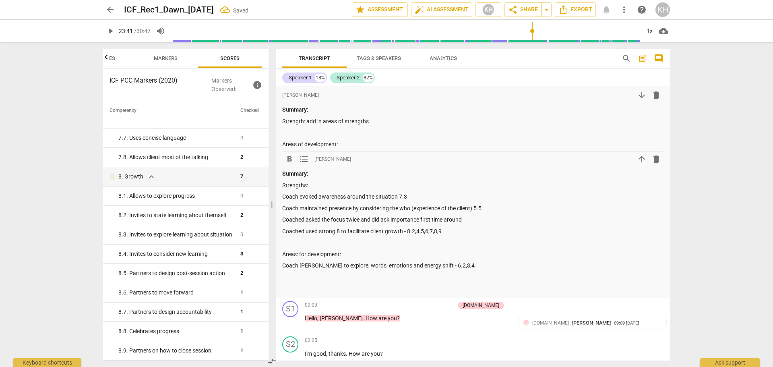
click at [306, 254] on p "Coach [PERSON_NAME] to explore, words, emotions and energy shift - 6.2,3,4" at bounding box center [472, 265] width 381 height 8
click at [461, 254] on p "Coach needs to explore, words, emotions and energy shift - 6.2,3,4" at bounding box center [472, 265] width 381 height 8
click at [373, 249] on div "Summary: Strengths: Coach evoked awareness around the situation 7.3 Coach maint…" at bounding box center [472, 231] width 381 height 123
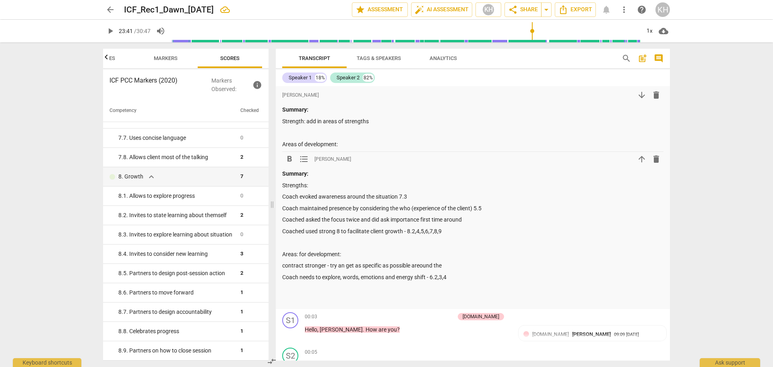
click at [343, 254] on p "contract stronger - try an get as specific as possible areound the" at bounding box center [472, 265] width 381 height 8
click at [455, 254] on p "contract stronger - try and get as specific as possible around the" at bounding box center [472, 265] width 381 height 8
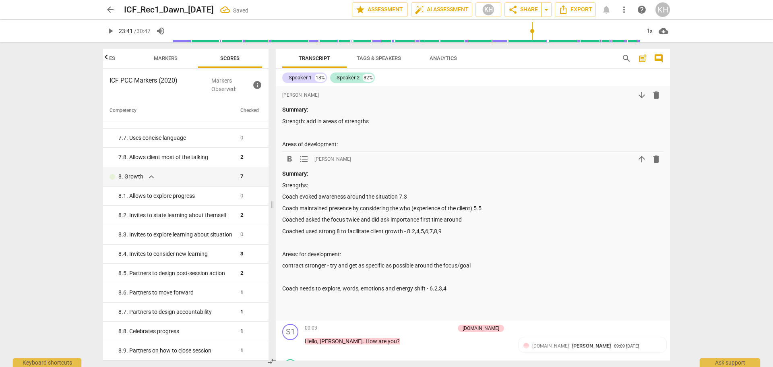
click at [492, 254] on p "contract stronger - try and get as specific as possible around the focus/goal" at bounding box center [472, 265] width 381 height 8
click at [515, 254] on p "contract stronger - try and get as specific as possible around the focus/goal a…" at bounding box center [472, 265] width 381 height 8
click at [312, 254] on p at bounding box center [472, 277] width 381 height 8
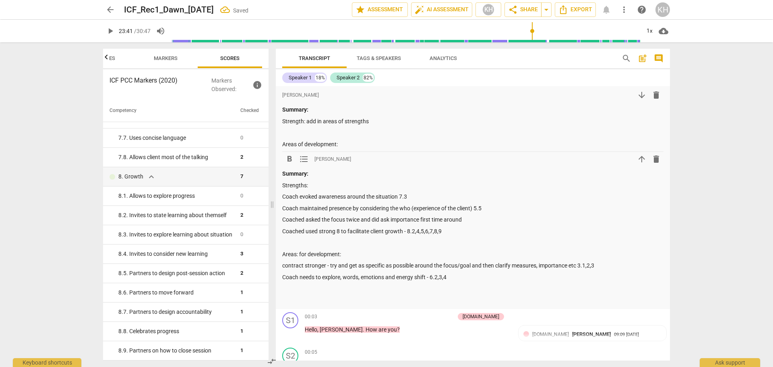
click at [320, 254] on div "Summary: Strengths: Coach evoked awareness around the situation 7.3 Coach maint…" at bounding box center [472, 237] width 381 height 134
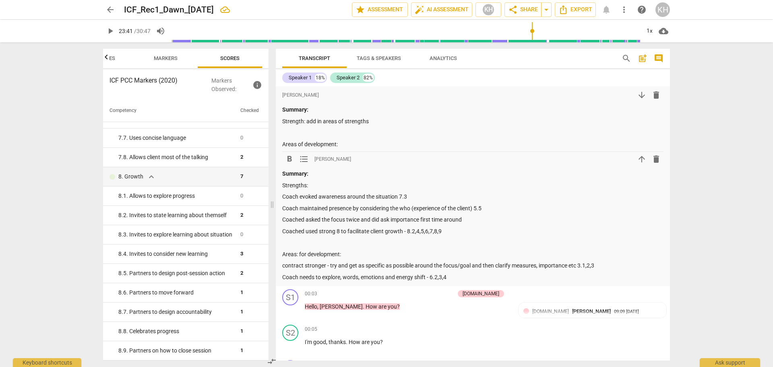
click at [323, 254] on p "Coach needs to explore, words, emotions and energy shift - 6.2,3,4" at bounding box center [472, 277] width 381 height 8
click at [515, 53] on button "post_add" at bounding box center [642, 58] width 13 height 13
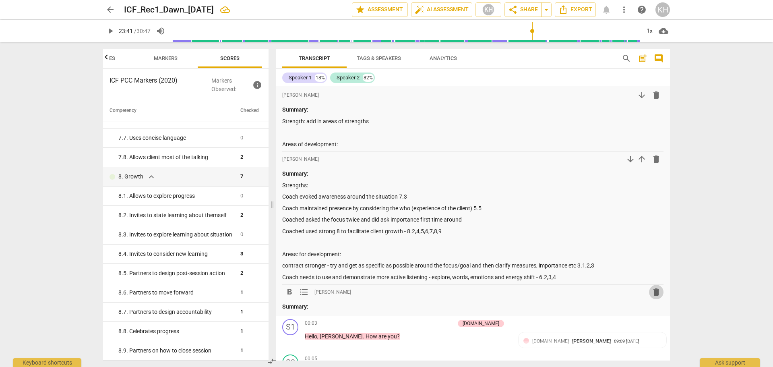
click at [515, 254] on span "delete" at bounding box center [656, 292] width 10 height 10
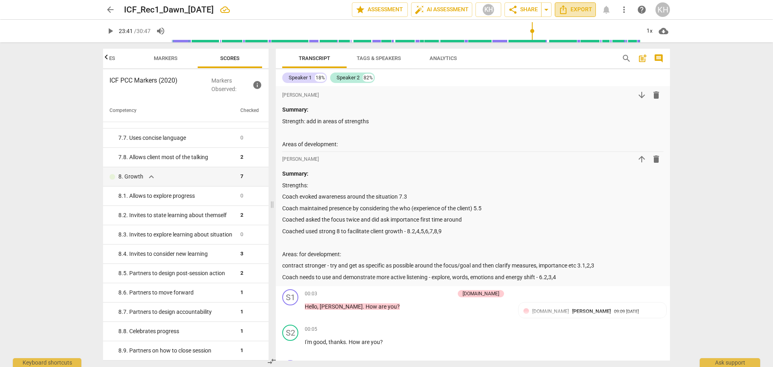
click at [515, 7] on icon "Export" at bounding box center [563, 10] width 10 height 10
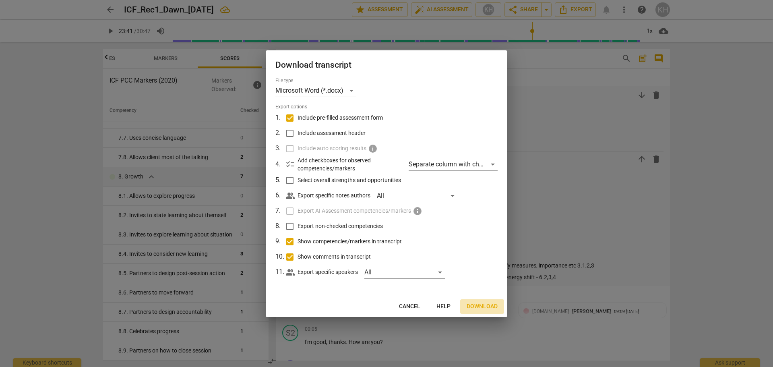
click at [477, 254] on span "Download" at bounding box center [482, 306] width 31 height 8
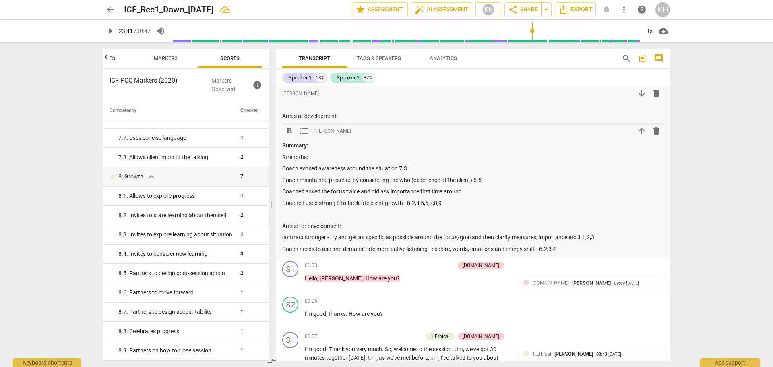
scroll to position [40, 0]
